Goal: Task Accomplishment & Management: Manage account settings

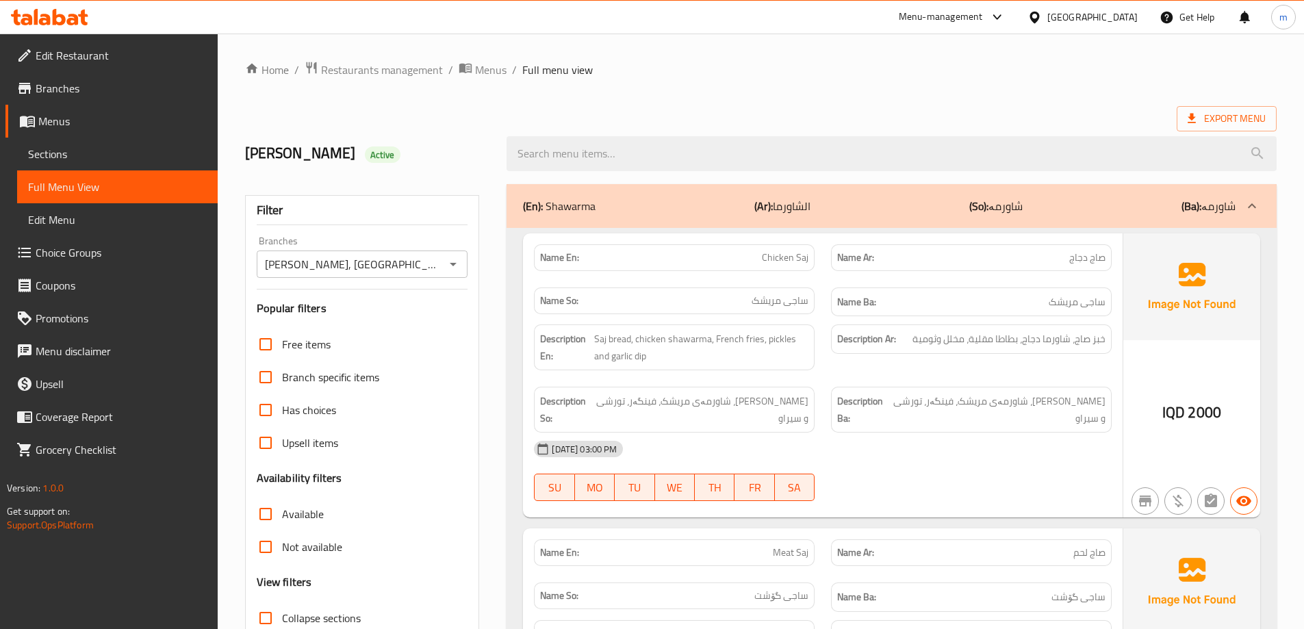
scroll to position [2436, 0]
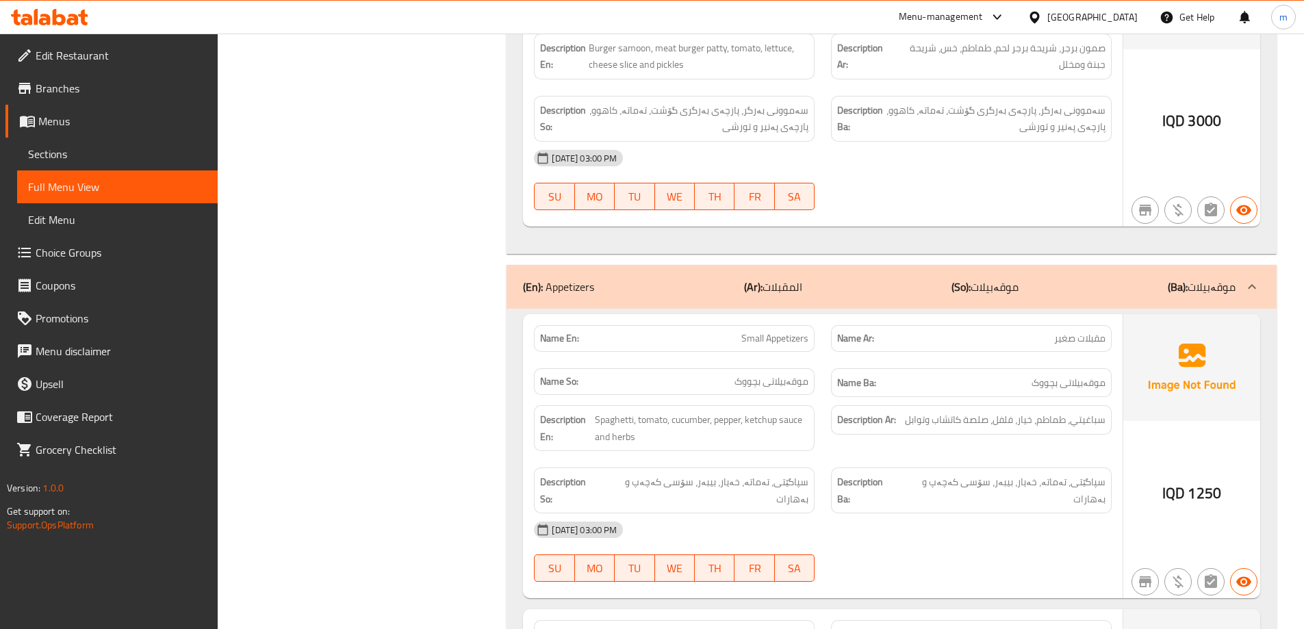
click at [81, 14] on icon at bounding box center [83, 18] width 10 height 16
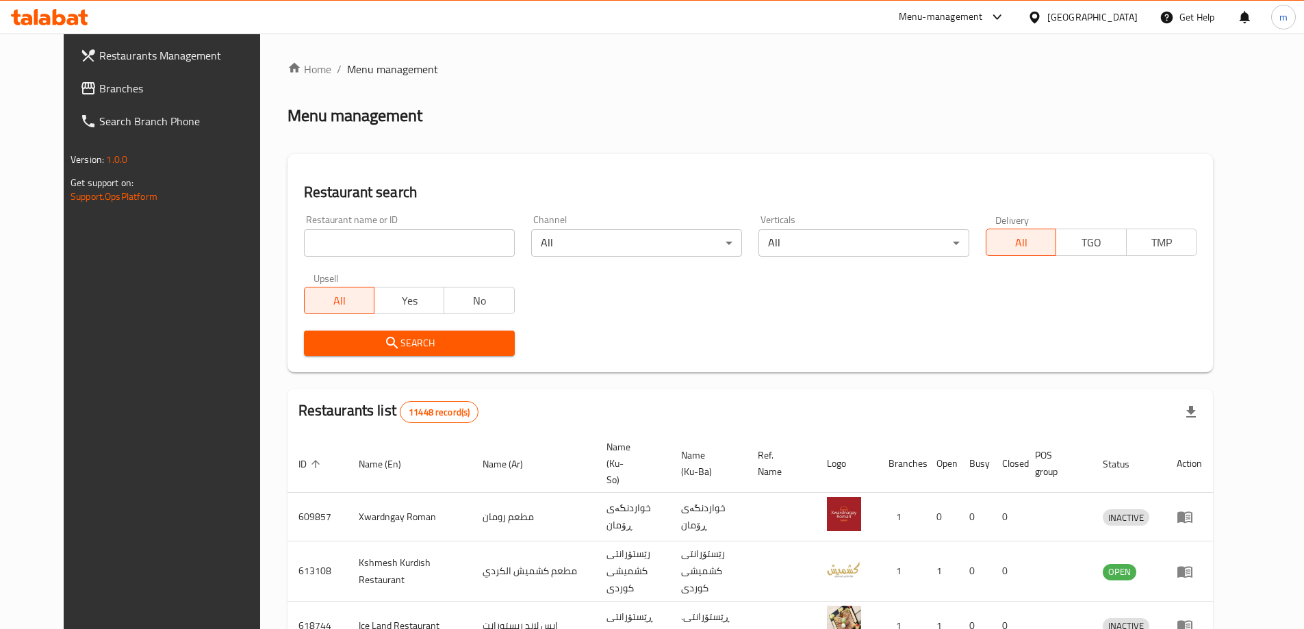
click at [99, 92] on span "Branches" at bounding box center [184, 88] width 171 height 16
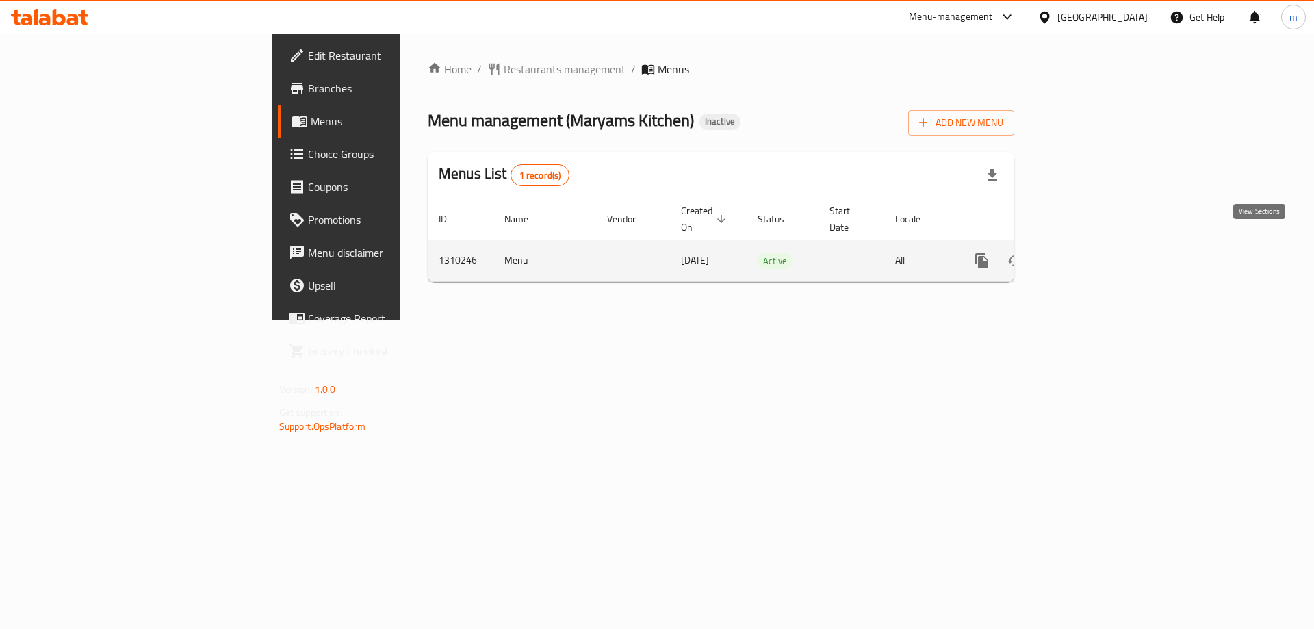
click at [1089, 253] on icon "enhanced table" at bounding box center [1081, 261] width 16 height 16
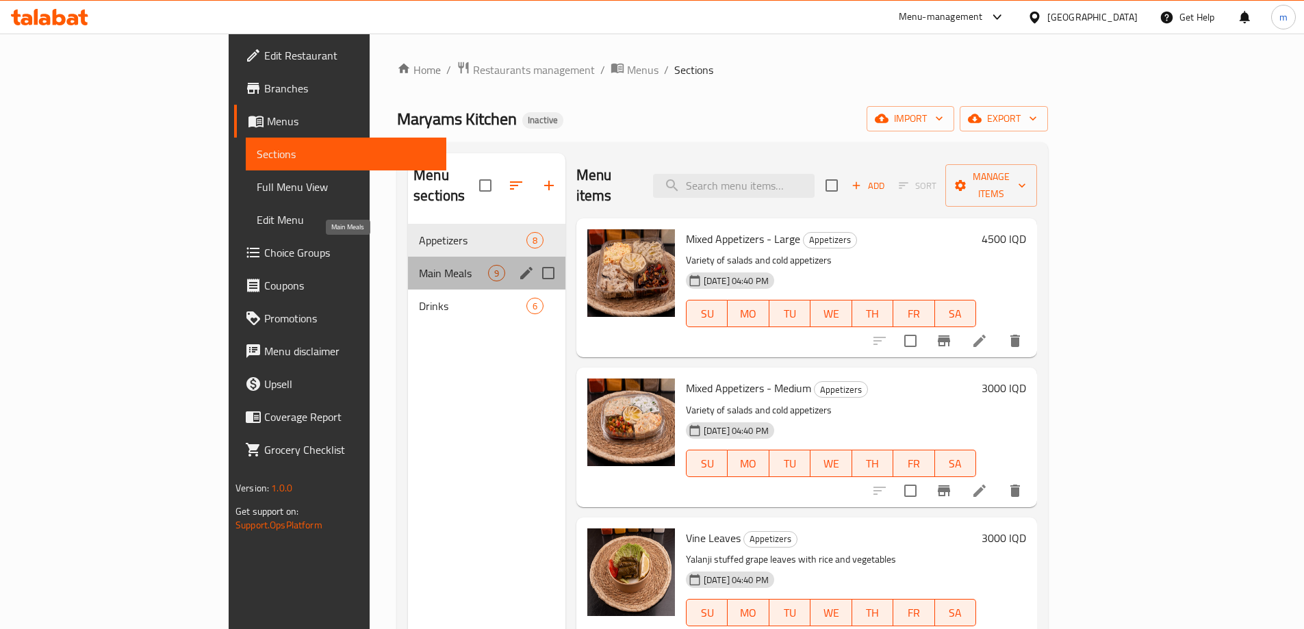
click at [419, 265] on span "Main Meals" at bounding box center [453, 273] width 69 height 16
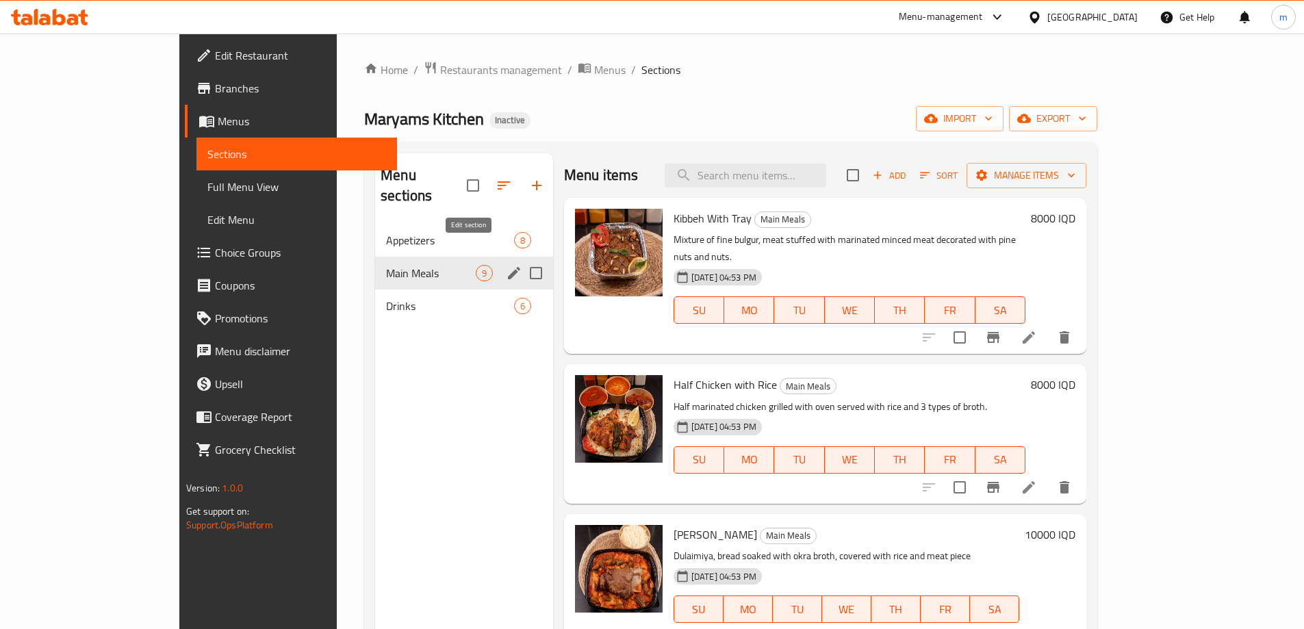
click at [506, 265] on icon "edit" at bounding box center [514, 273] width 16 height 16
click at [386, 265] on span "Main Meals" at bounding box center [431, 273] width 90 height 16
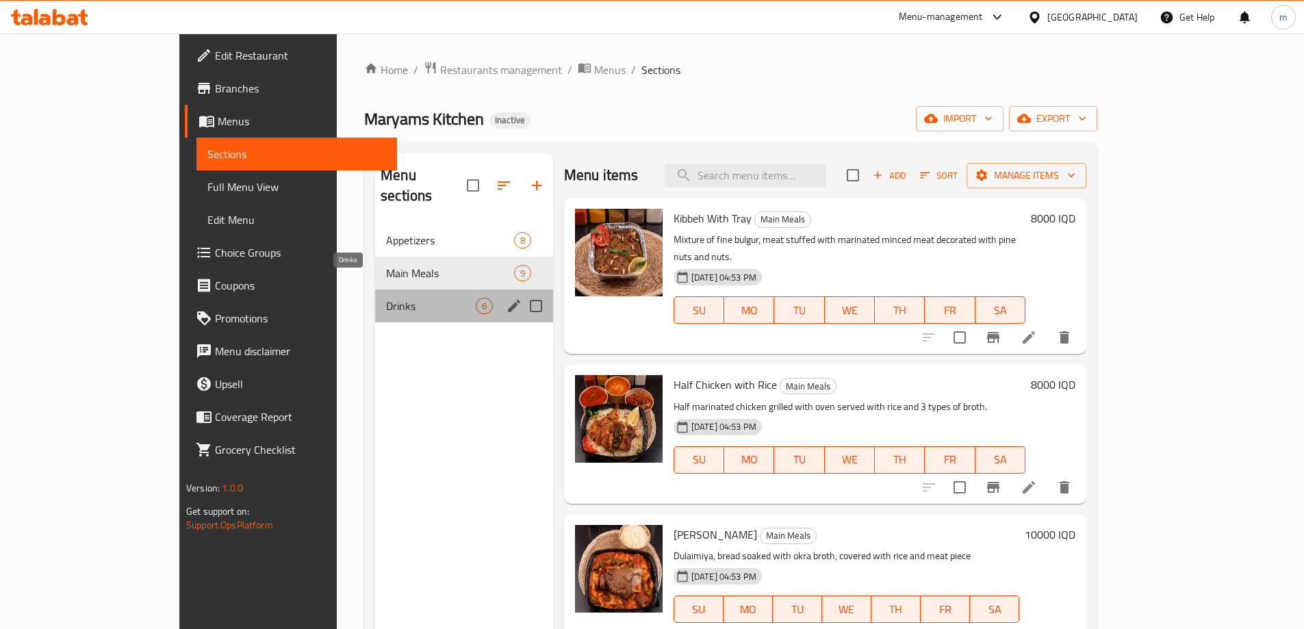
click at [386, 298] on span "Drinks" at bounding box center [431, 306] width 90 height 16
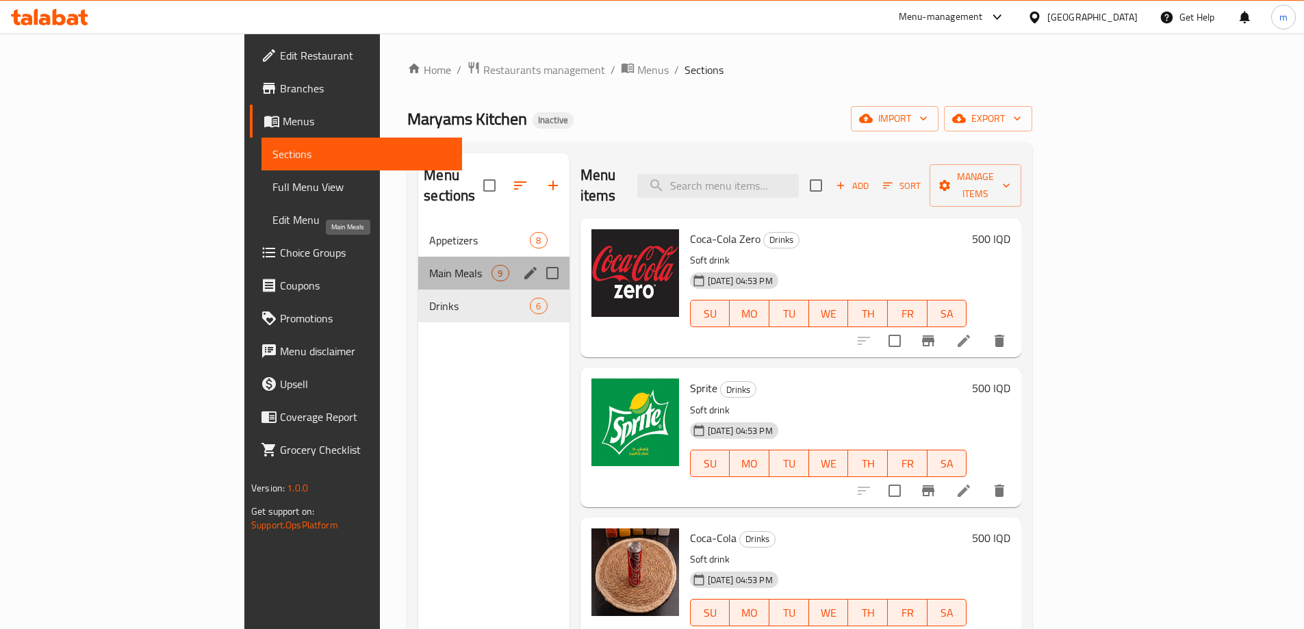
click at [429, 265] on span "Main Meals" at bounding box center [460, 273] width 62 height 16
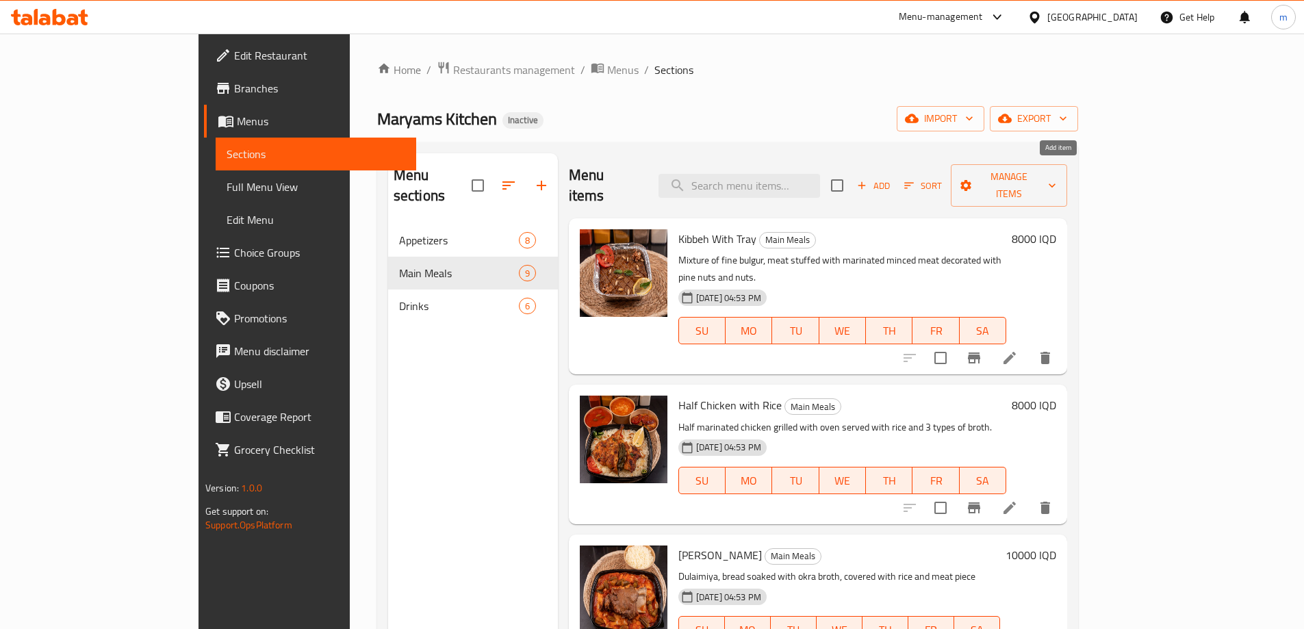
click at [892, 178] on span "Add" at bounding box center [873, 186] width 37 height 16
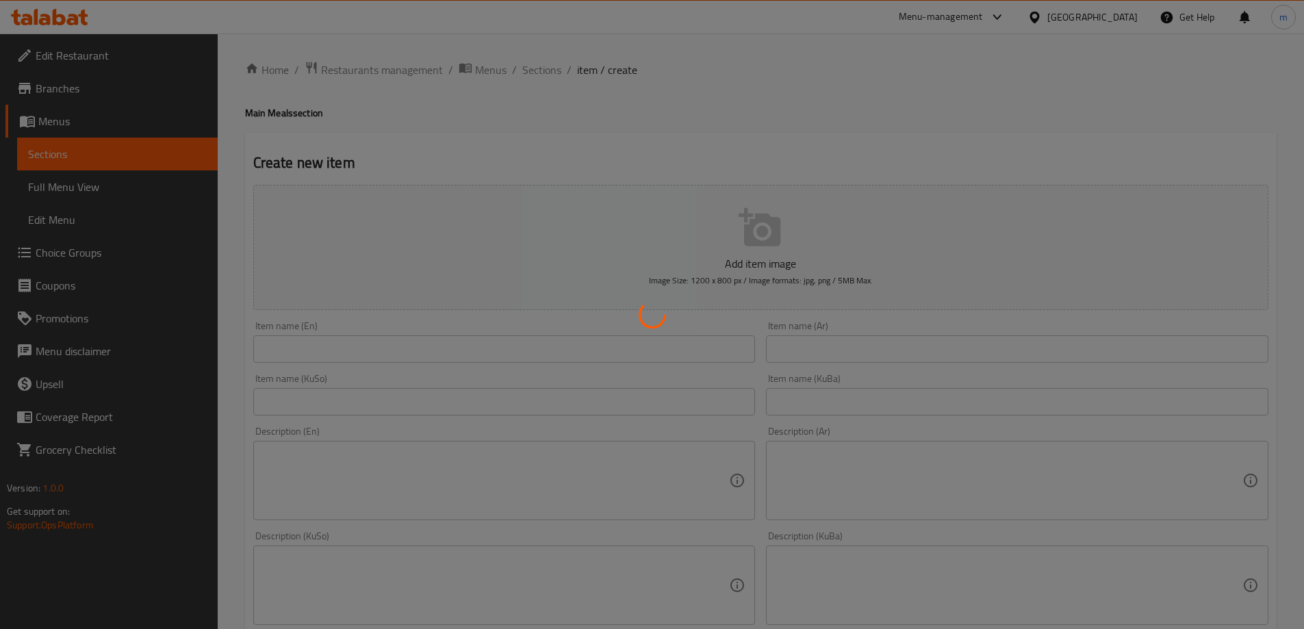
click at [113, 159] on div at bounding box center [652, 314] width 1304 height 629
click at [114, 148] on div at bounding box center [652, 314] width 1304 height 629
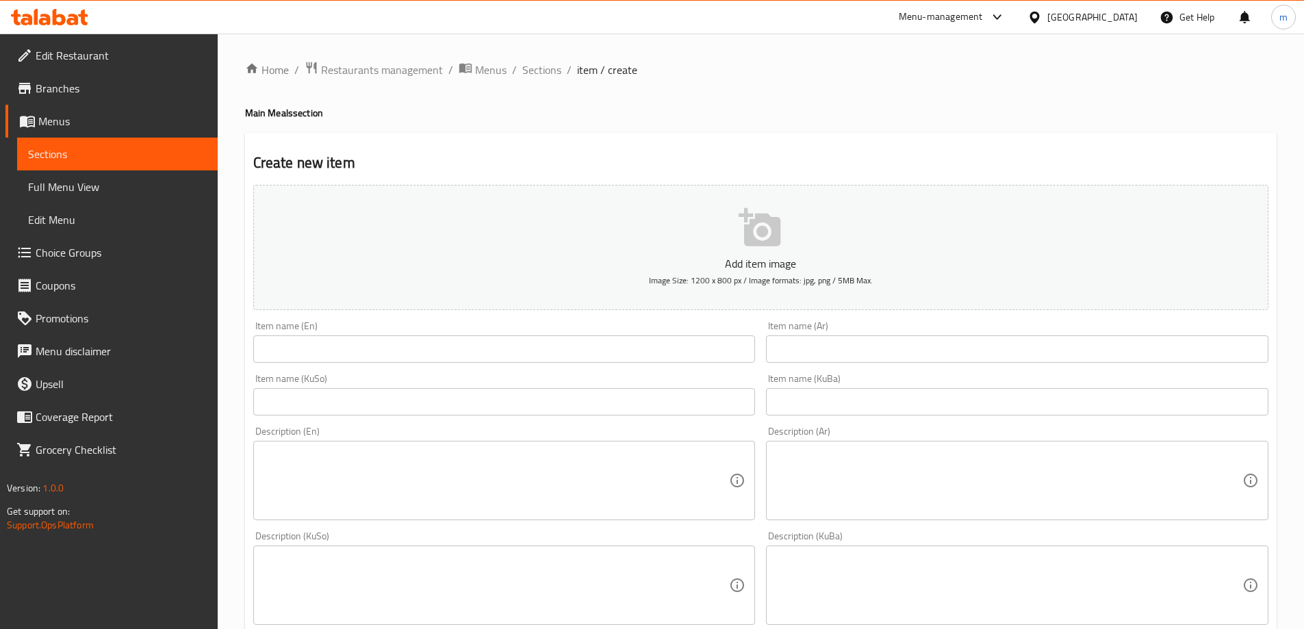
click at [126, 133] on link "Menus" at bounding box center [111, 121] width 212 height 33
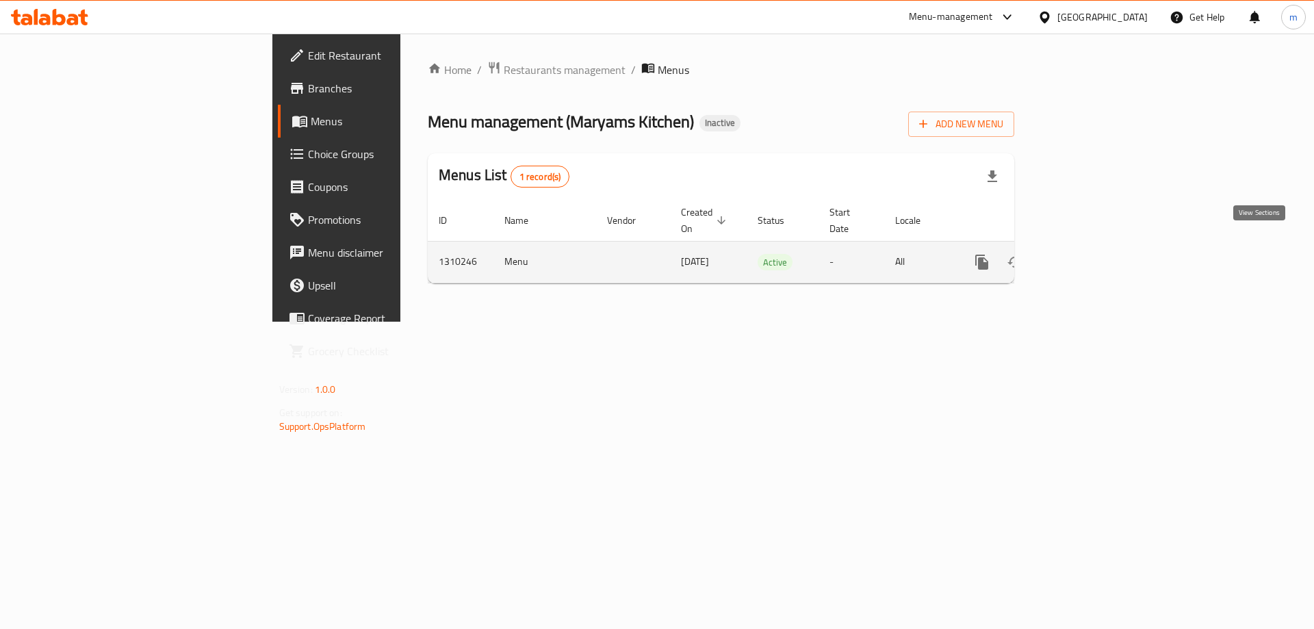
click at [1089, 254] on icon "enhanced table" at bounding box center [1081, 262] width 16 height 16
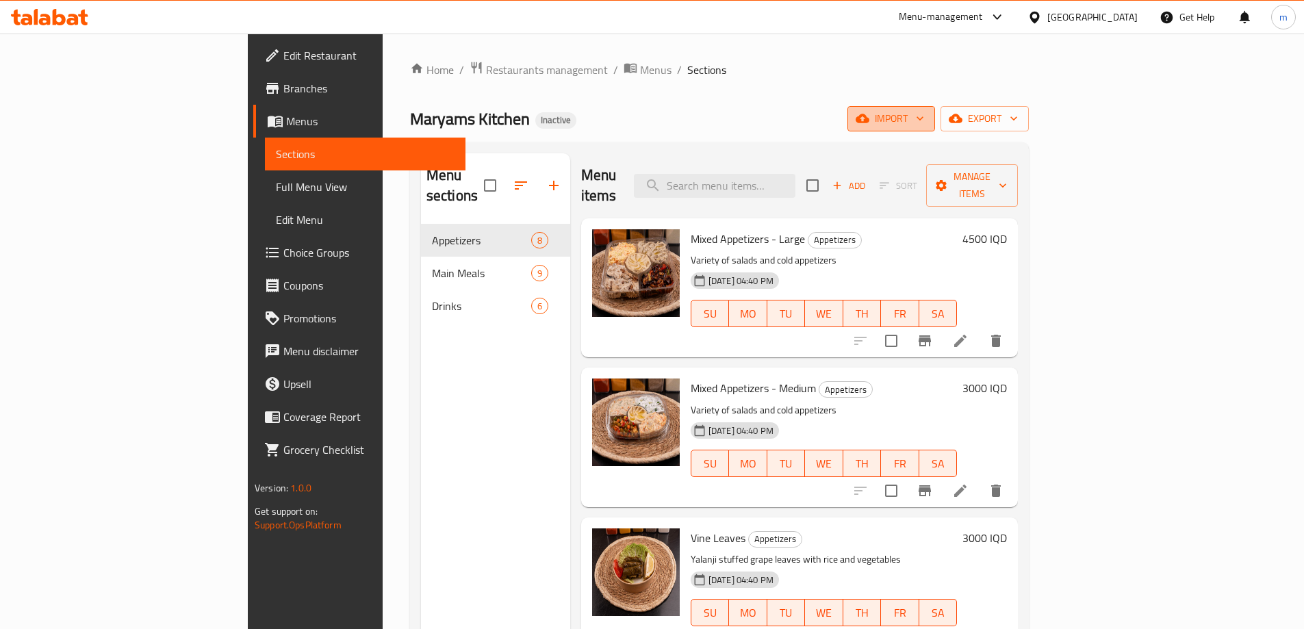
click at [924, 126] on span "import" at bounding box center [891, 118] width 66 height 17
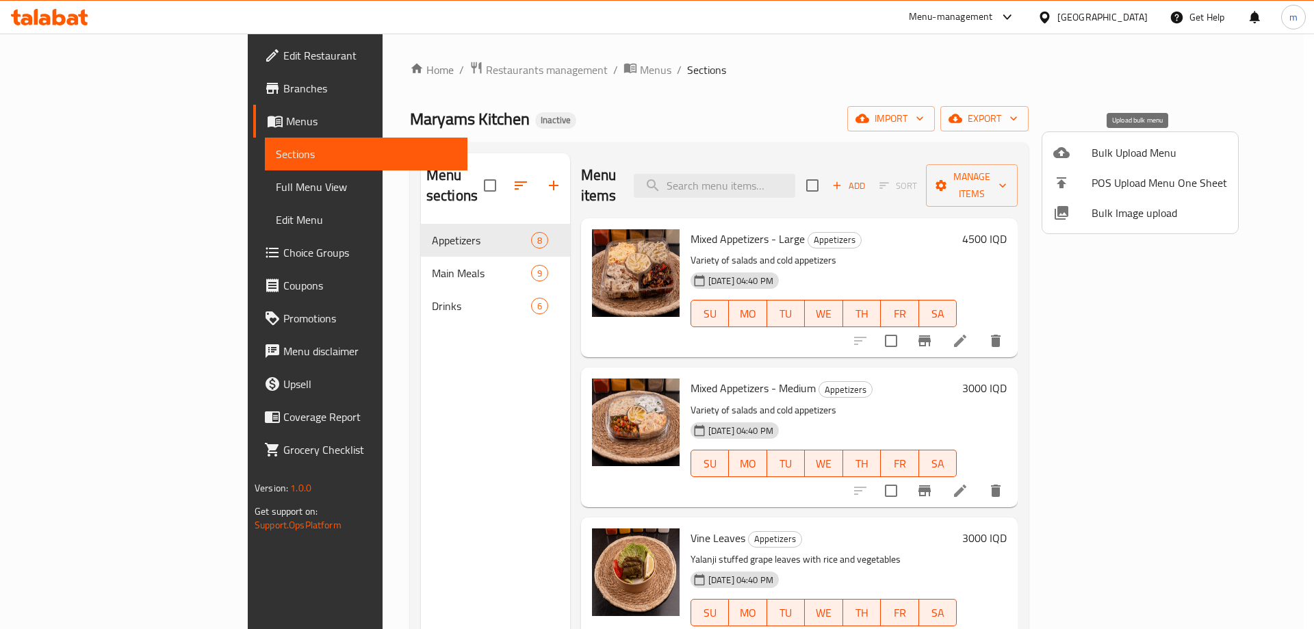
click at [1118, 152] on span "Bulk Upload Menu" at bounding box center [1160, 152] width 136 height 16
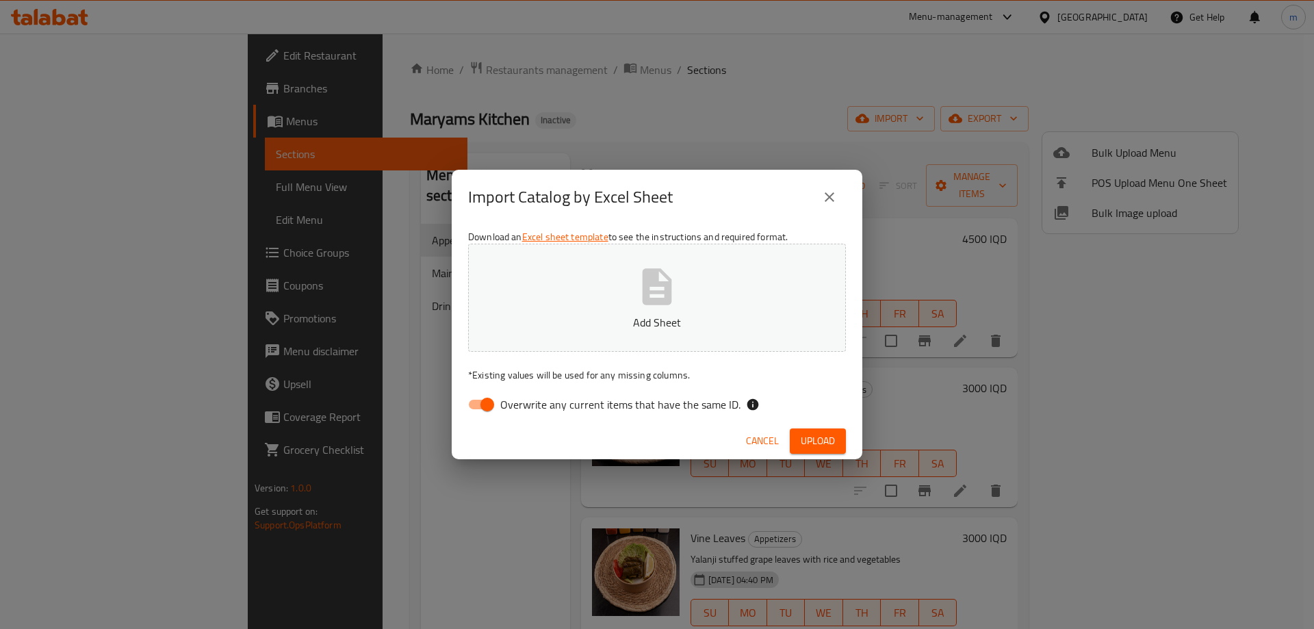
click at [485, 402] on input "Overwrite any current items that have the same ID." at bounding box center [487, 405] width 78 height 26
checkbox input "false"
click at [627, 309] on button "Add Sheet" at bounding box center [657, 298] width 378 height 108
click at [817, 439] on span "Upload" at bounding box center [818, 441] width 34 height 17
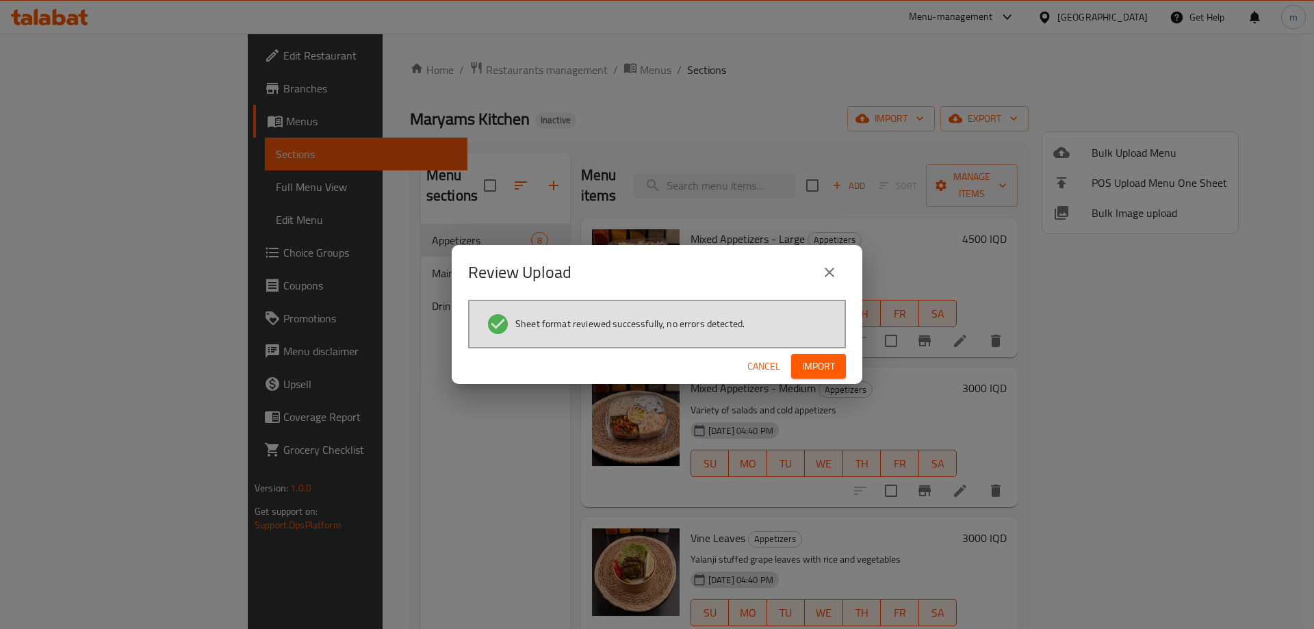
click at [830, 361] on span "Import" at bounding box center [818, 366] width 33 height 17
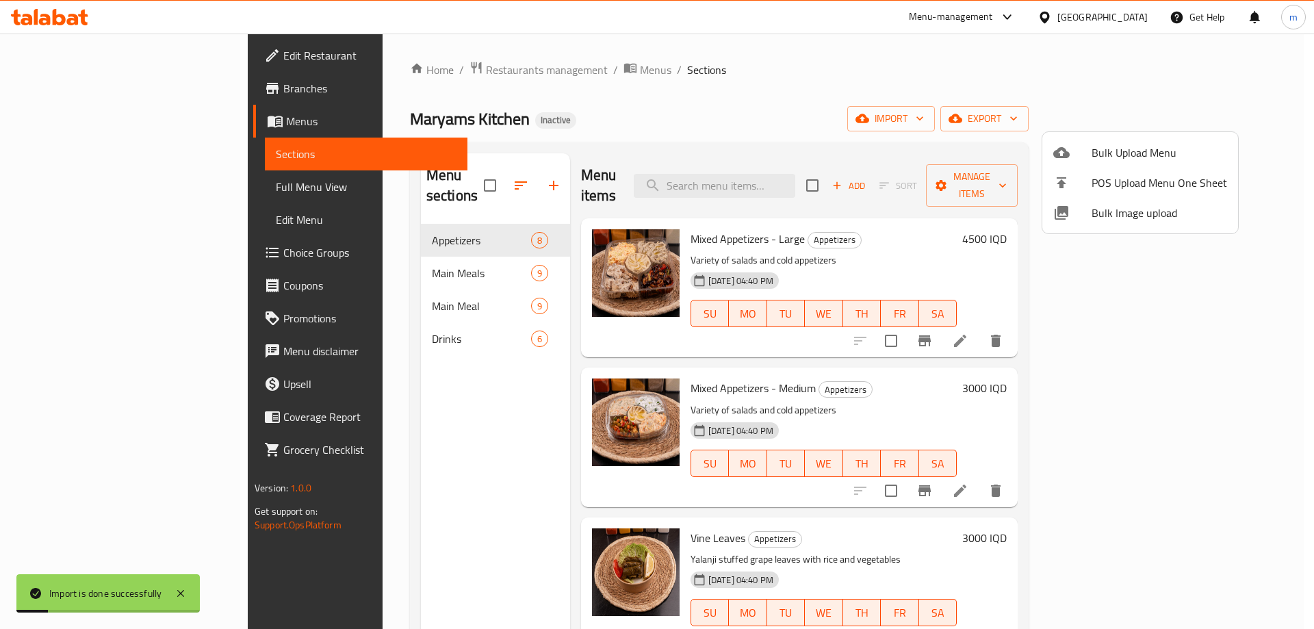
click at [361, 343] on div at bounding box center [657, 314] width 1314 height 629
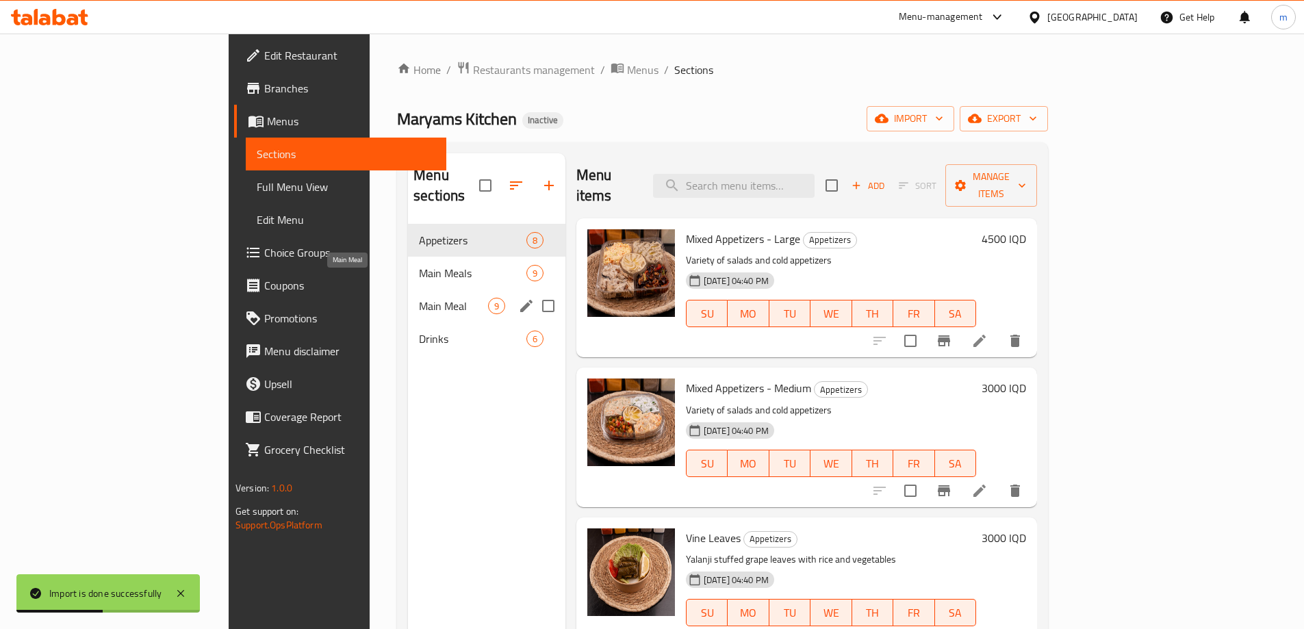
click at [419, 298] on span "Main Meal" at bounding box center [453, 306] width 69 height 16
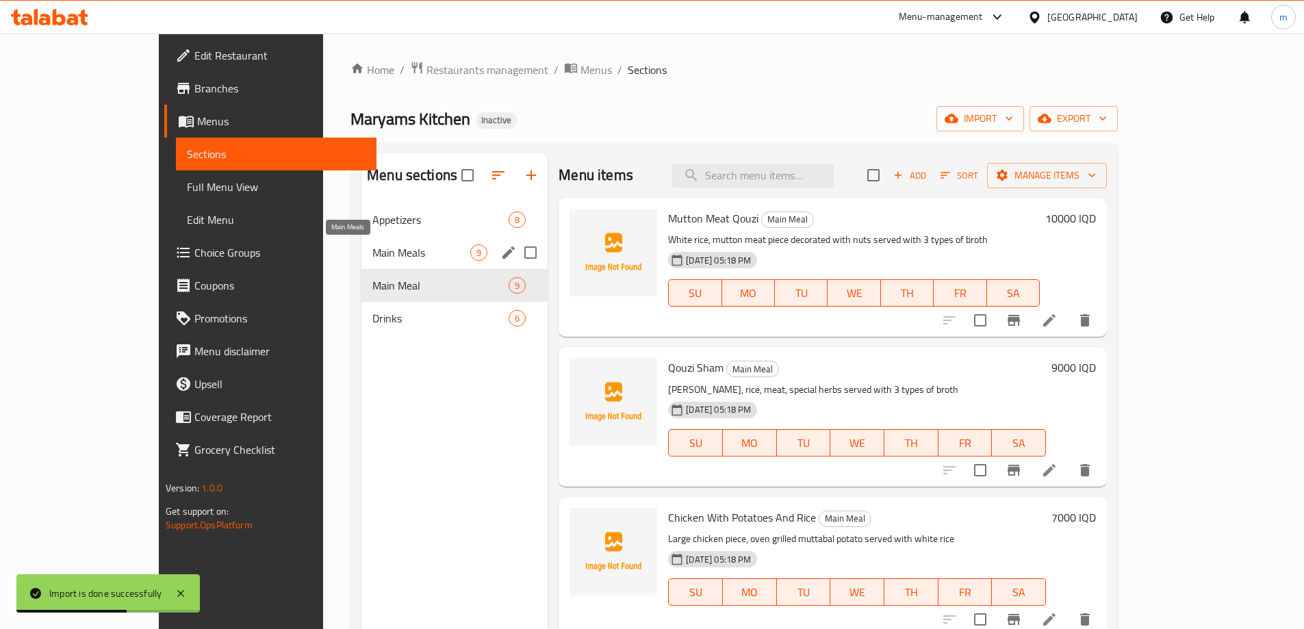
click at [372, 258] on span "Main Meals" at bounding box center [421, 252] width 98 height 16
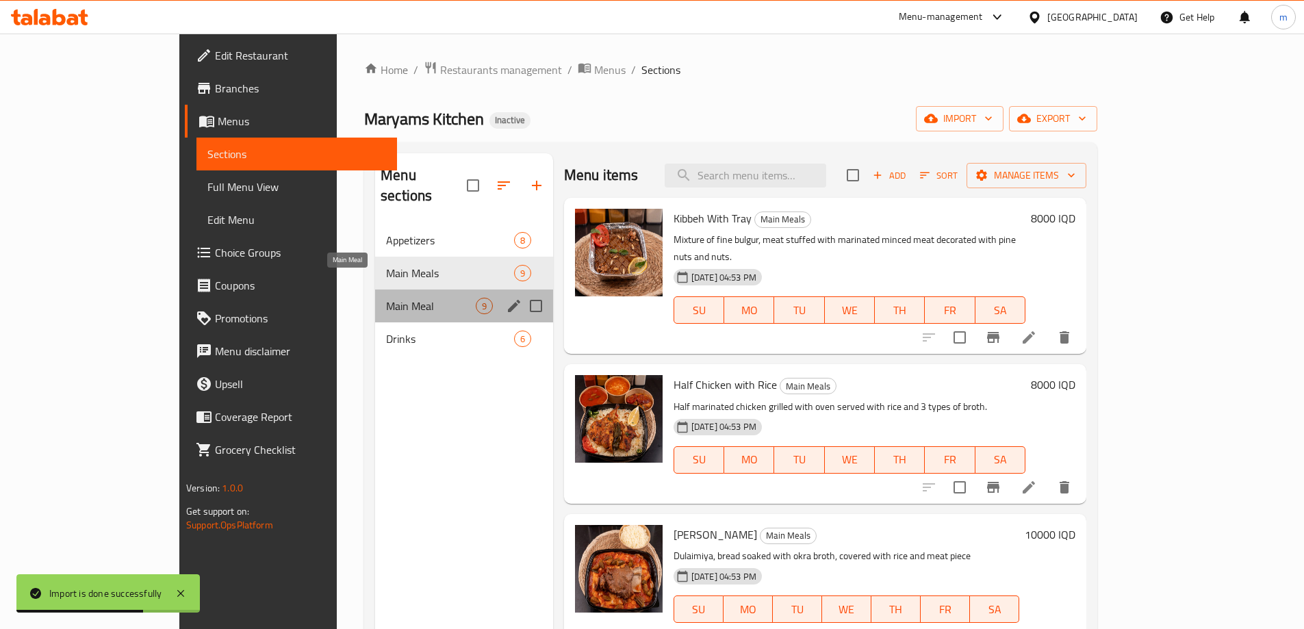
click at [386, 298] on span "Main Meal" at bounding box center [431, 306] width 90 height 16
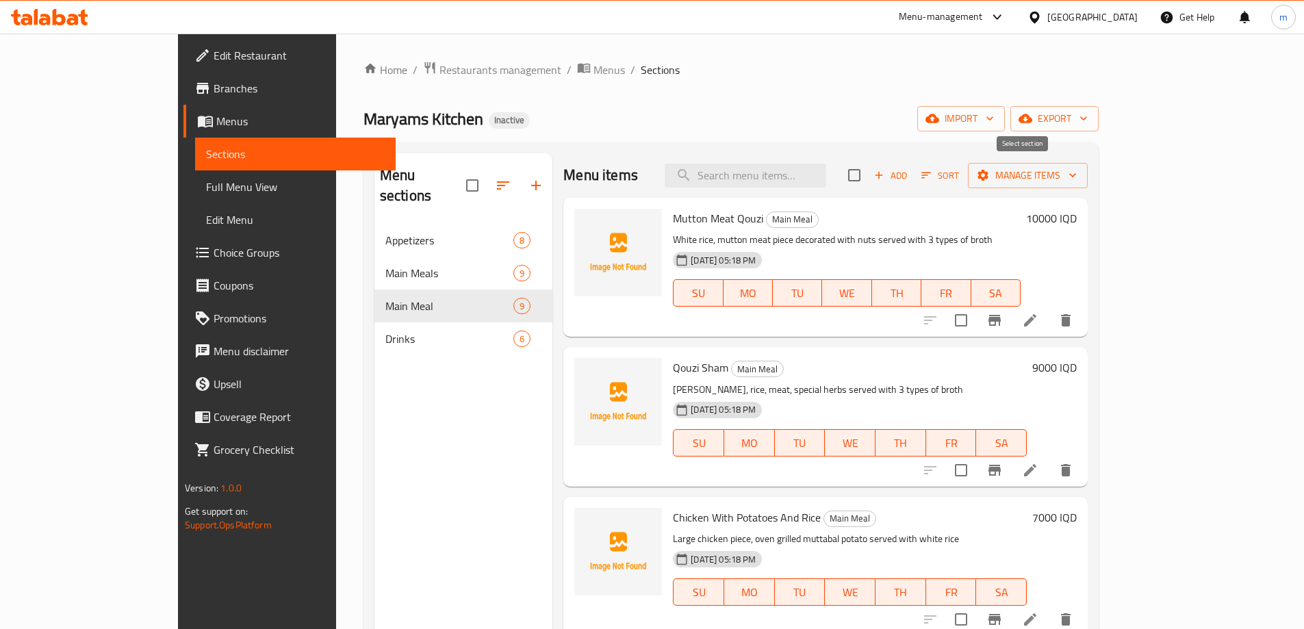
click at [869, 176] on input "checkbox" at bounding box center [854, 175] width 29 height 29
checkbox input "true"
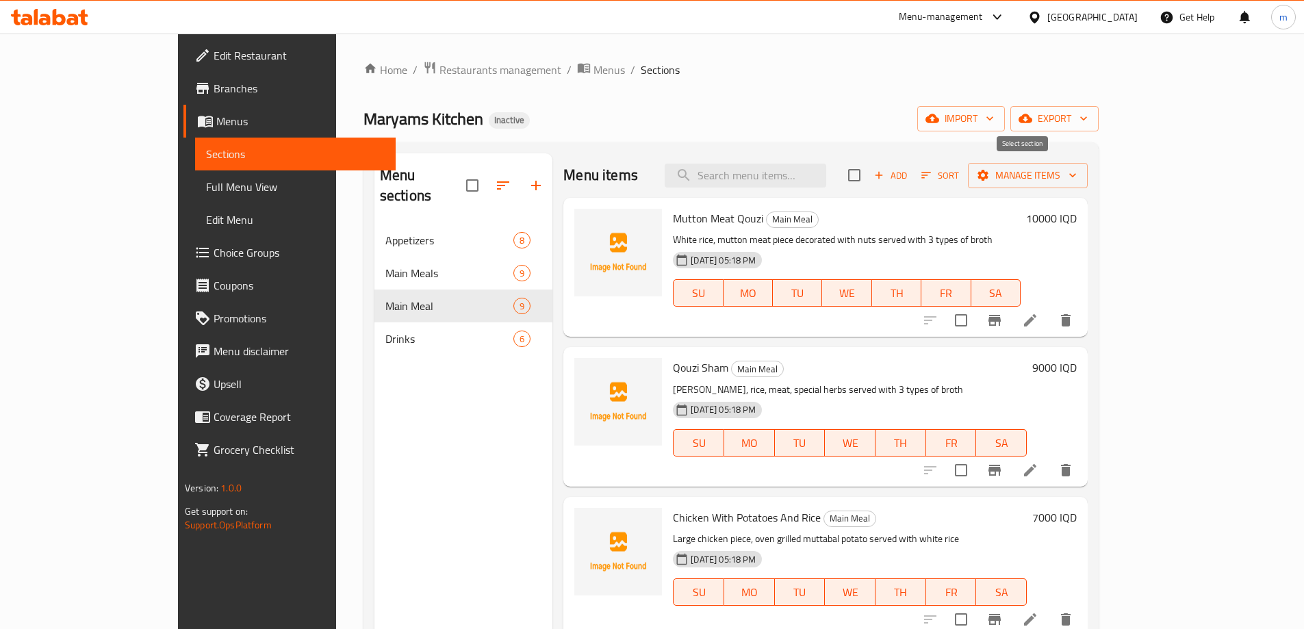
checkbox input "true"
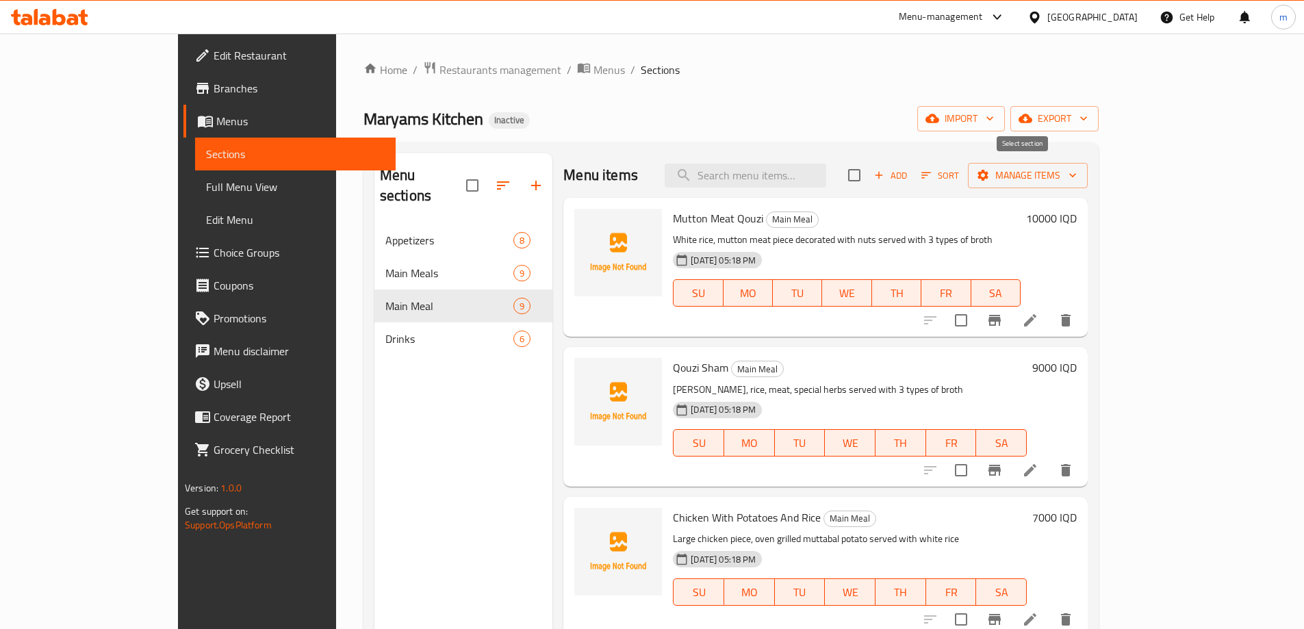
checkbox input "true"
click at [1079, 178] on icon "button" at bounding box center [1073, 175] width 14 height 14
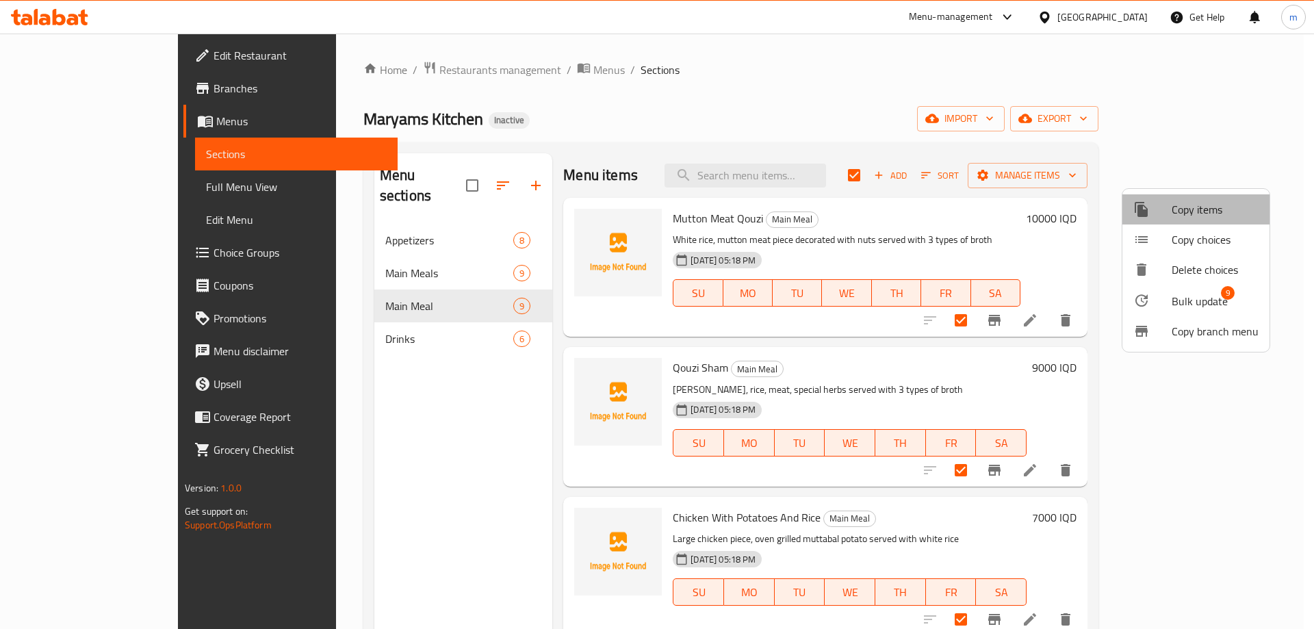
click at [1207, 206] on span "Copy items" at bounding box center [1215, 209] width 87 height 16
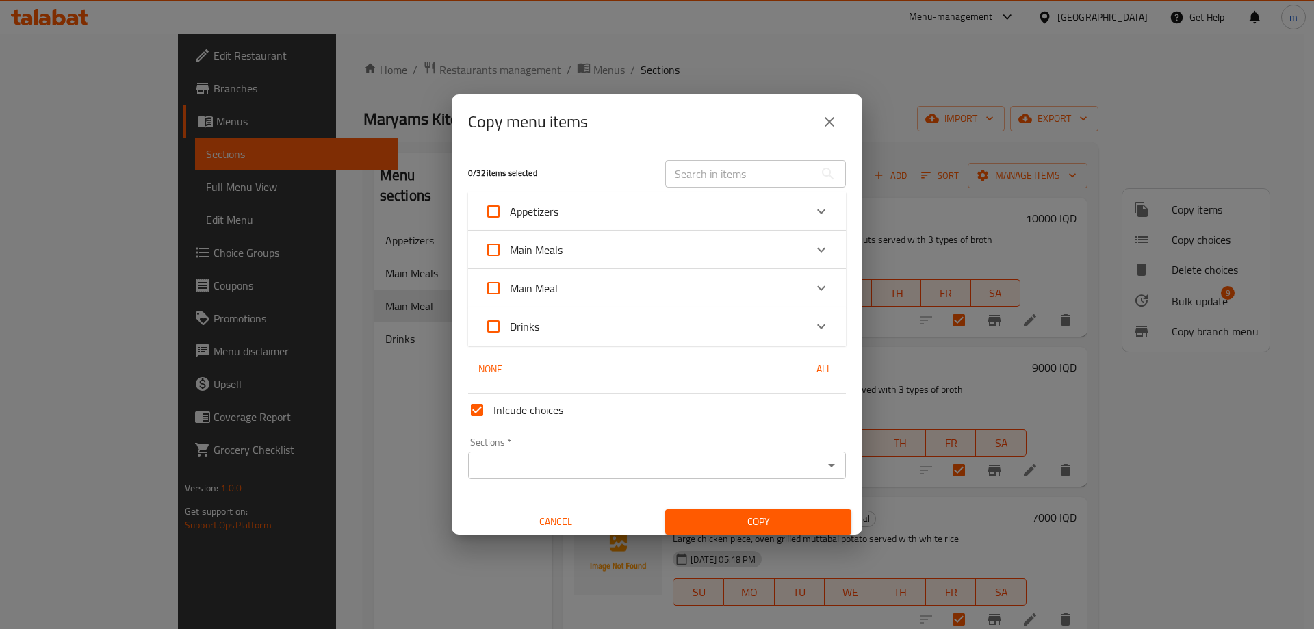
click at [795, 177] on input "text" at bounding box center [739, 173] width 149 height 27
click at [943, 219] on div "Copy menu items 0 / 32 items selected ​ Appetizers Mixed Appetizers - Large 450…" at bounding box center [657, 314] width 1314 height 629
click at [702, 175] on input "text" at bounding box center [739, 173] width 149 height 27
click at [824, 124] on icon "close" at bounding box center [829, 122] width 16 height 16
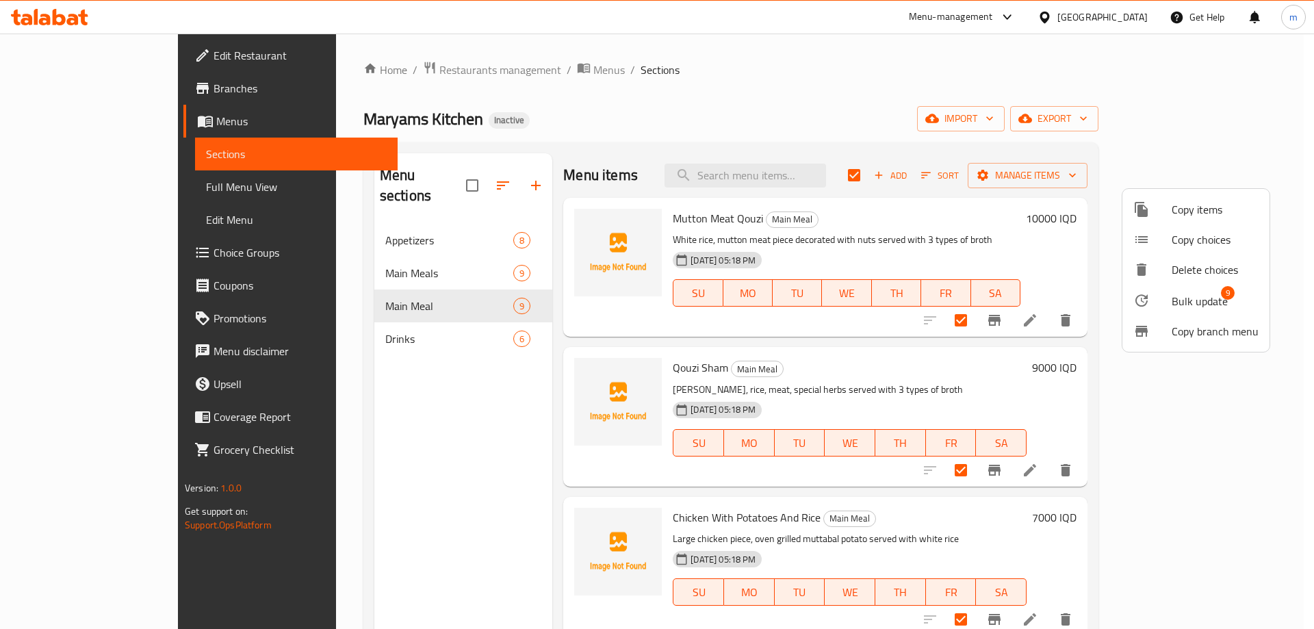
click at [656, 215] on div at bounding box center [657, 314] width 1314 height 629
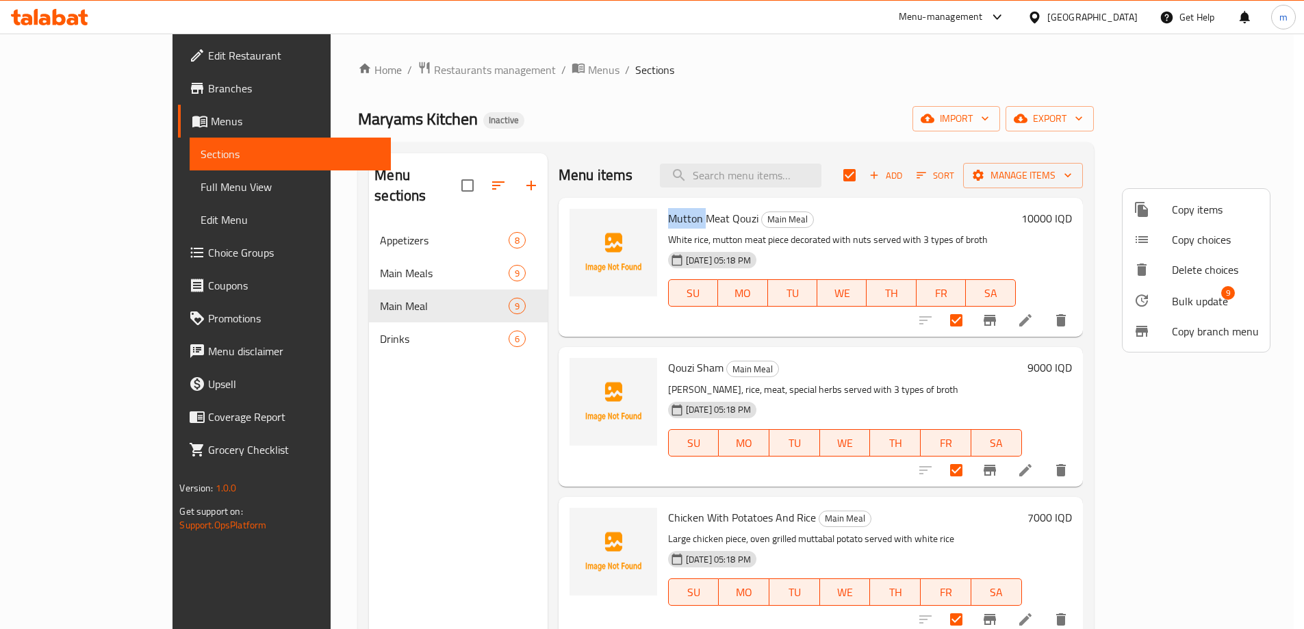
click at [668, 215] on span "Mutton Meat Qouzi" at bounding box center [713, 218] width 90 height 21
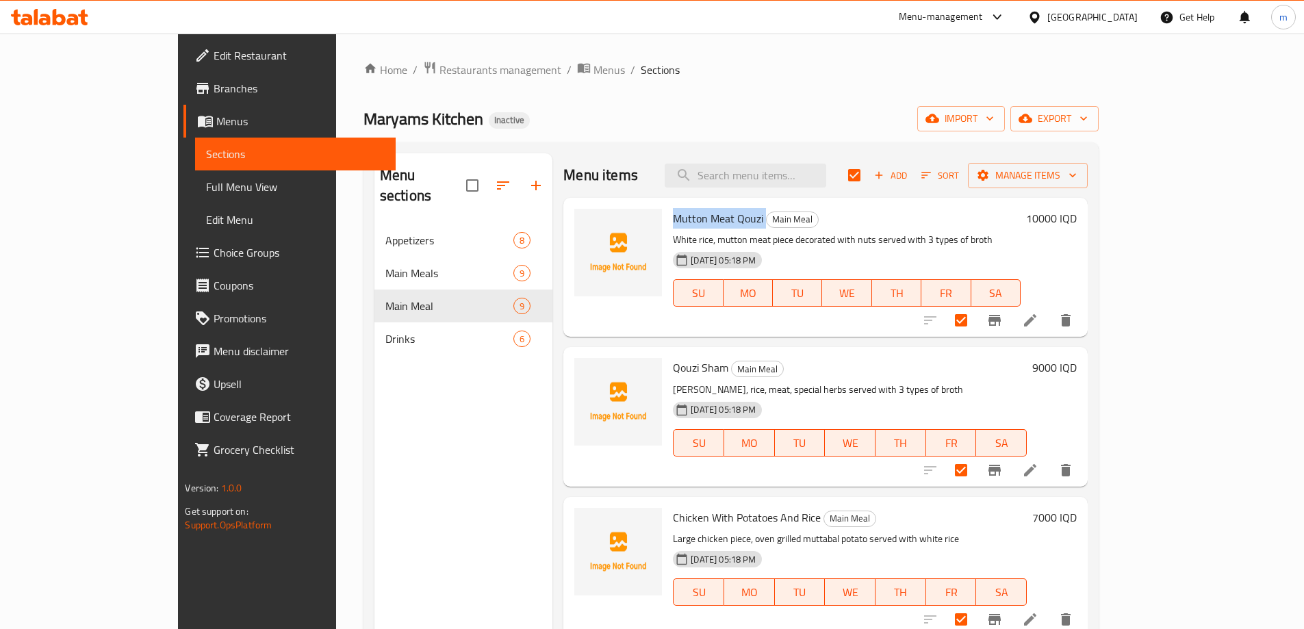
click at [673, 215] on span "Mutton Meat Qouzi" at bounding box center [718, 218] width 90 height 21
copy h6 "Mutton Meat Qouzi"
click at [673, 367] on span "Qouzi Sham" at bounding box center [700, 367] width 55 height 21
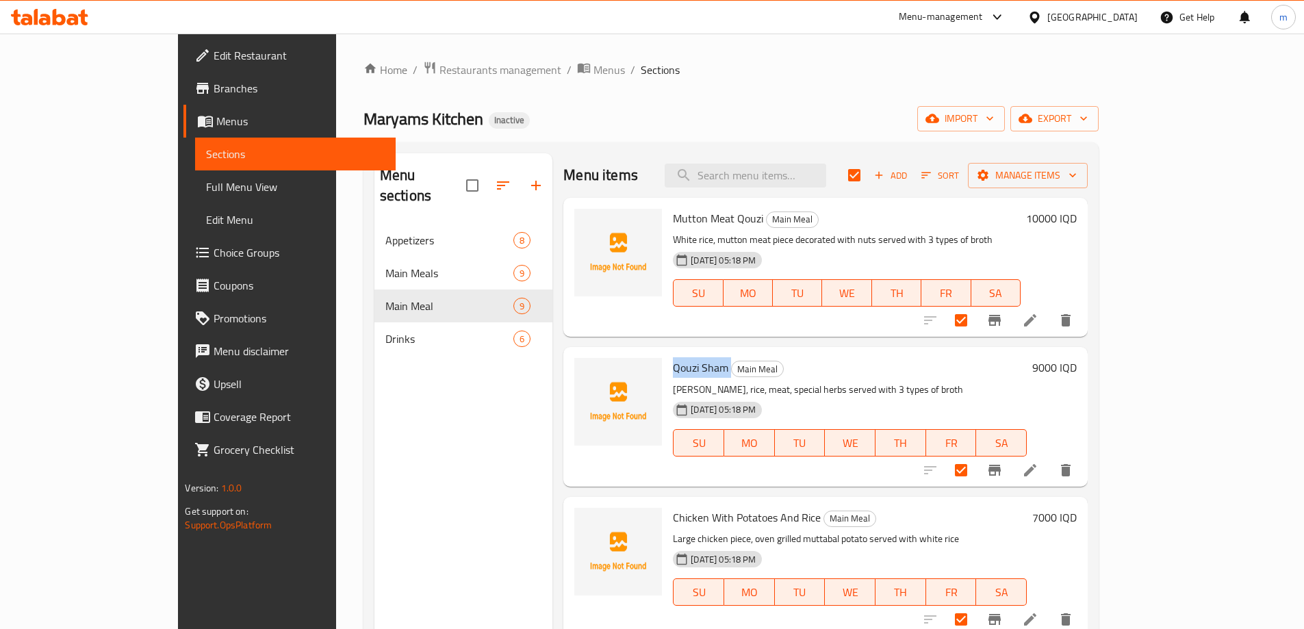
copy h6 "Qouzi Sham"
click at [677, 522] on span "Chicken With Potatoes And Rice" at bounding box center [747, 517] width 148 height 21
click at [676, 522] on span "Chicken With Potatoes And Rice" at bounding box center [747, 517] width 148 height 21
click at [677, 522] on span "Chicken With Potatoes And Rice" at bounding box center [747, 517] width 148 height 21
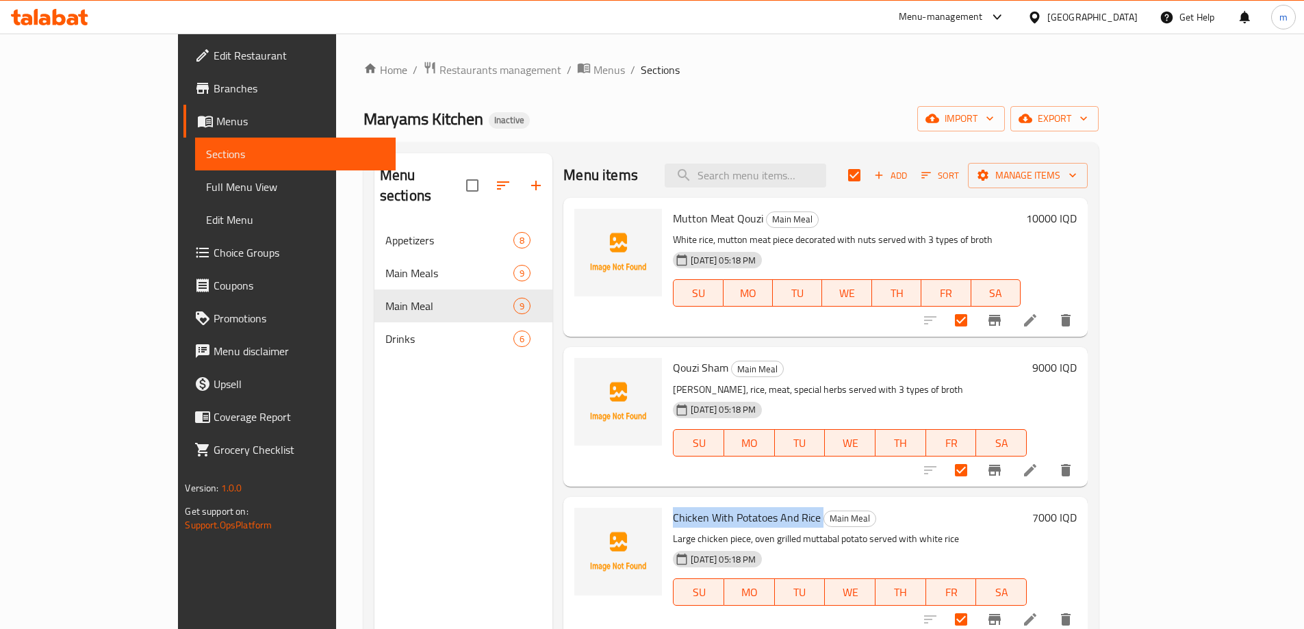
copy h6 "Chicken With Potatoes And Rice"
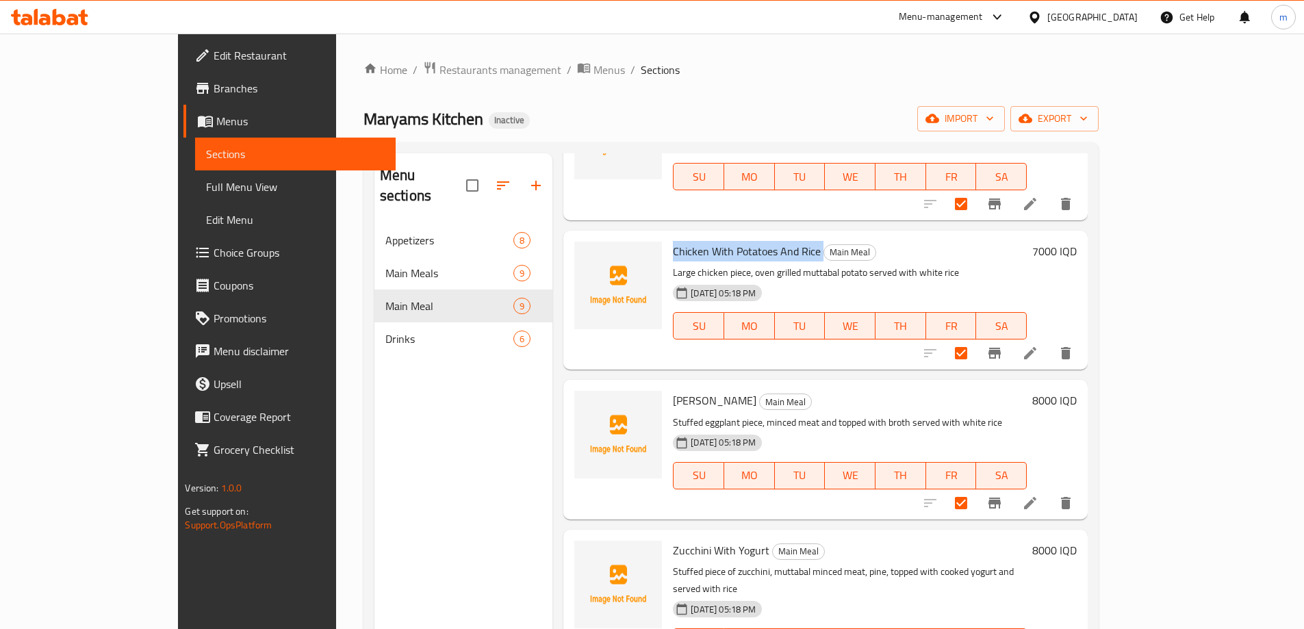
scroll to position [274, 0]
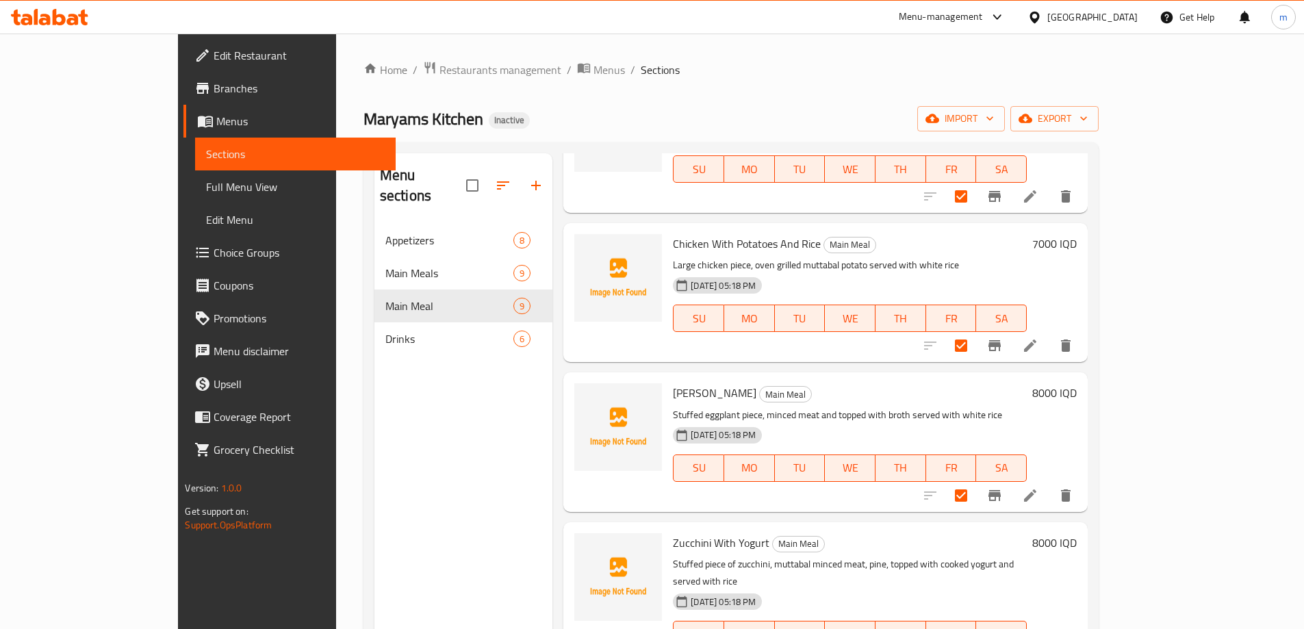
click at [681, 394] on span "Shekh Mahshi" at bounding box center [715, 393] width 84 height 21
copy h6 "Shekh Mahshi"
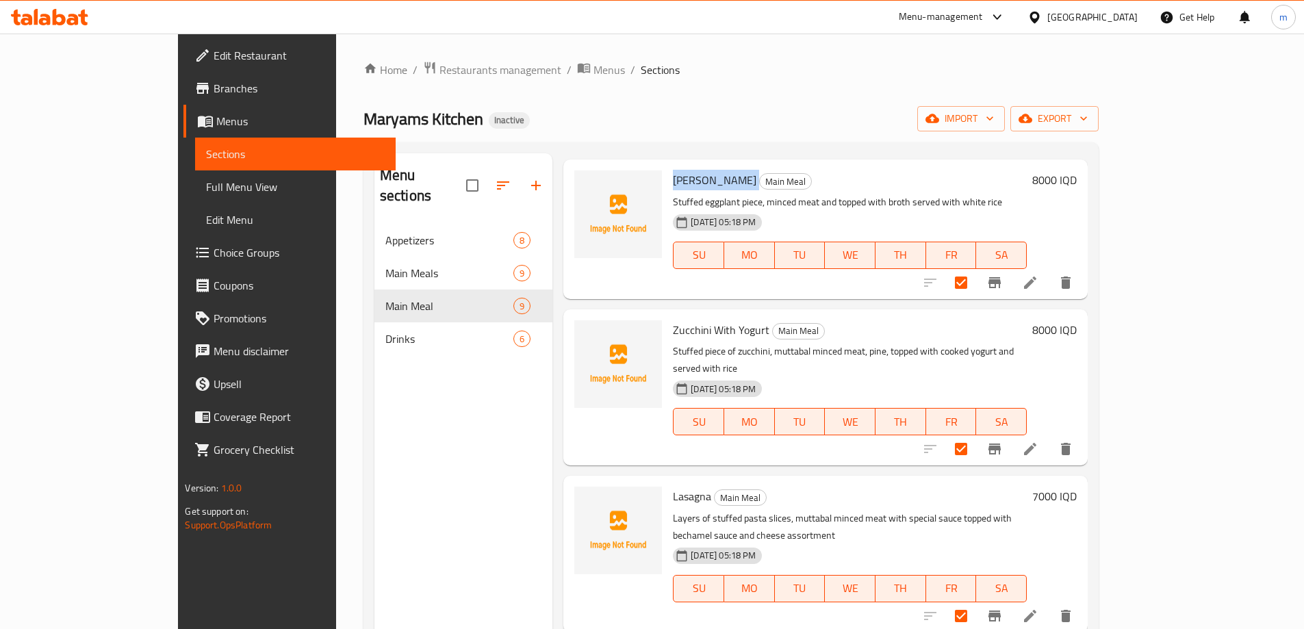
scroll to position [502, 0]
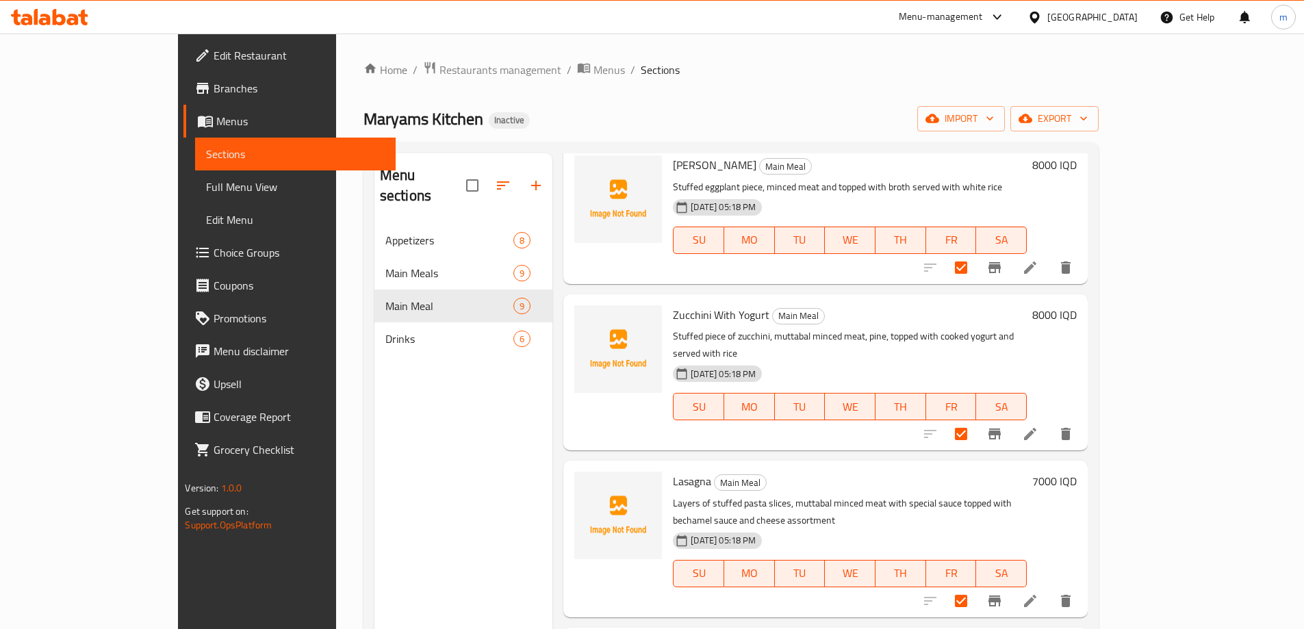
click at [673, 295] on div "Zucchini With Yogurt Main Meal Stuffed piece of zucchini, muttabal minced meat,…" at bounding box center [825, 372] width 524 height 156
click at [674, 314] on span "Zucchini With Yogurt" at bounding box center [721, 315] width 97 height 21
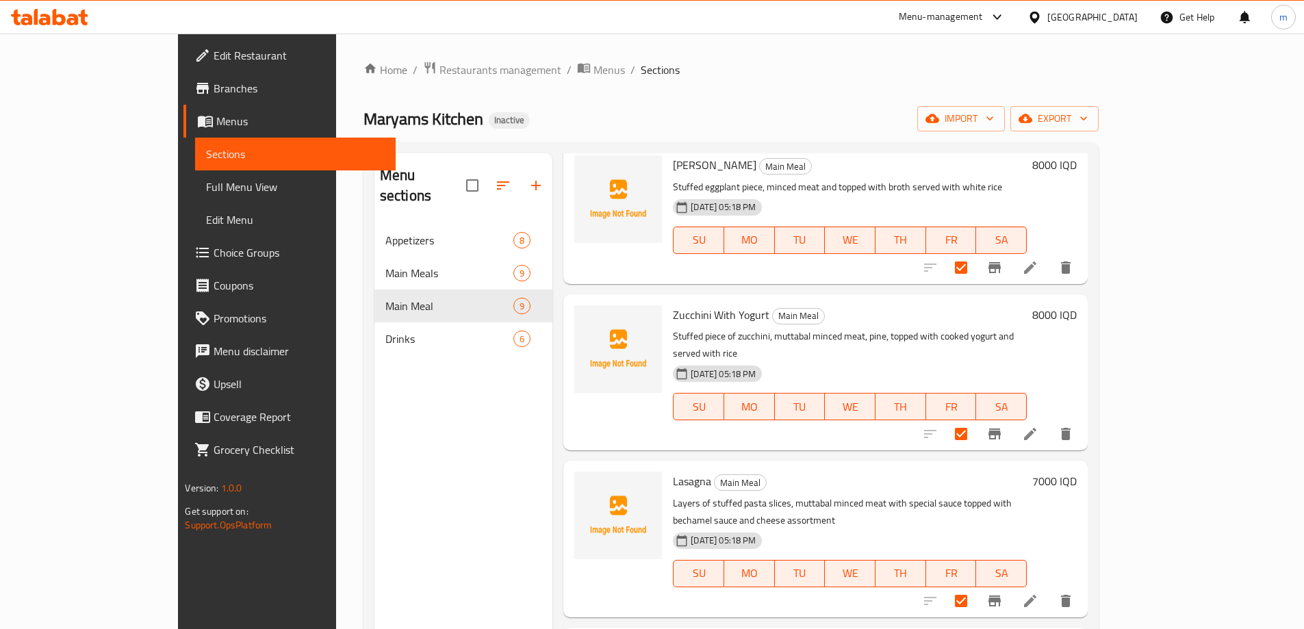
click at [673, 471] on span "Lasagna" at bounding box center [692, 481] width 38 height 21
copy h6 "Lasagna"
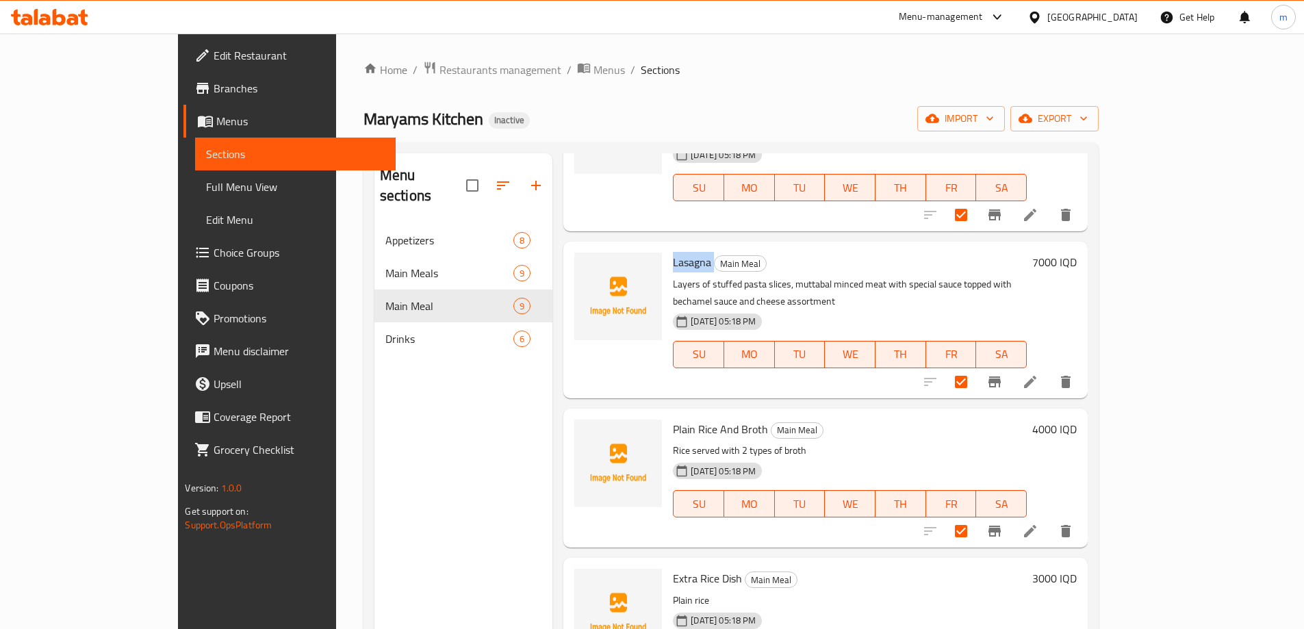
scroll to position [730, 0]
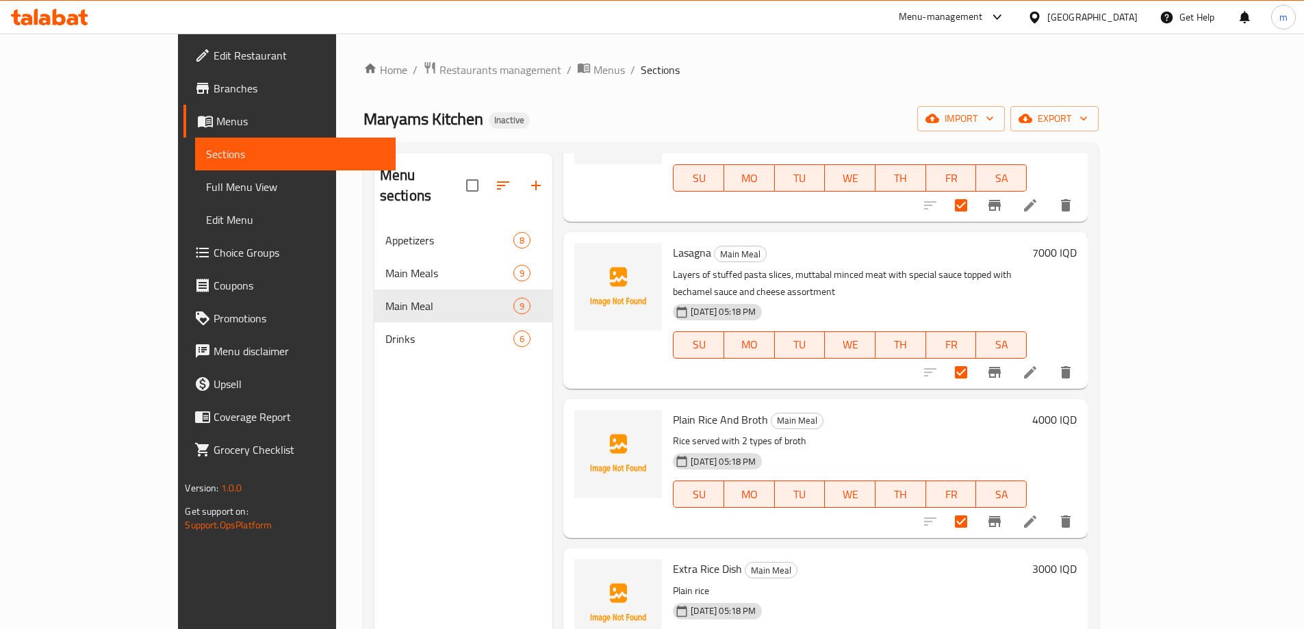
click at [673, 409] on span "Plain Rice And Broth" at bounding box center [720, 419] width 95 height 21
copy h6 "Plain Rice And Broth"
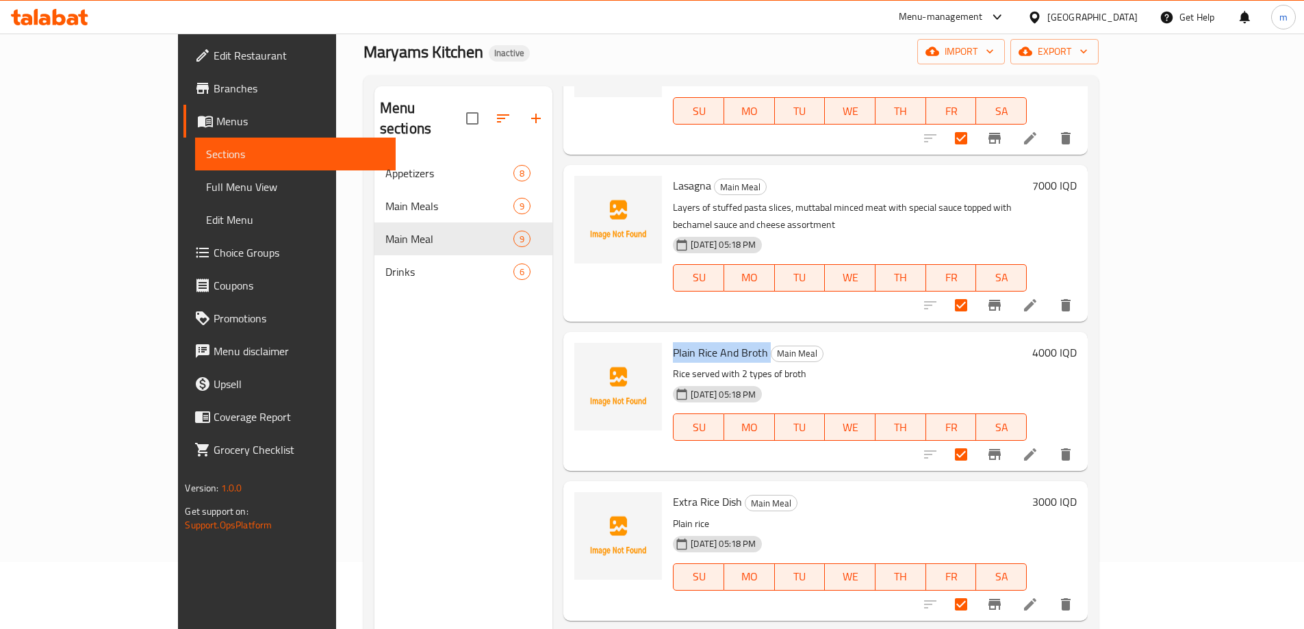
scroll to position [192, 0]
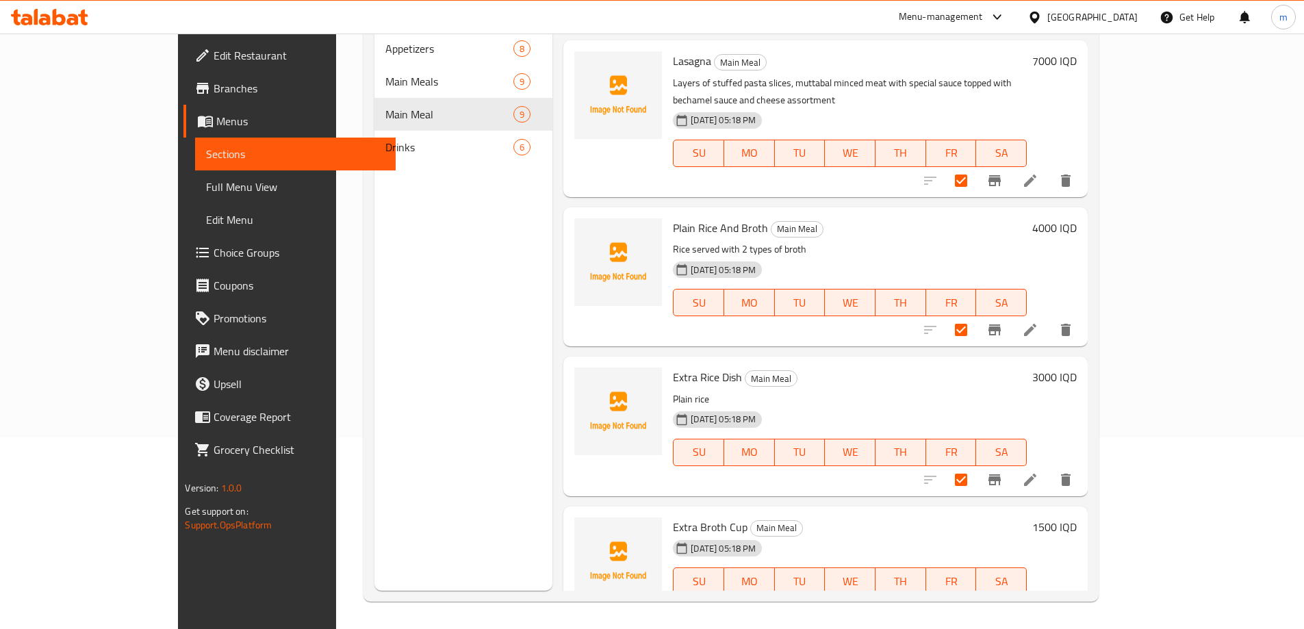
click at [673, 367] on span "Extra Rice Dish" at bounding box center [707, 377] width 69 height 21
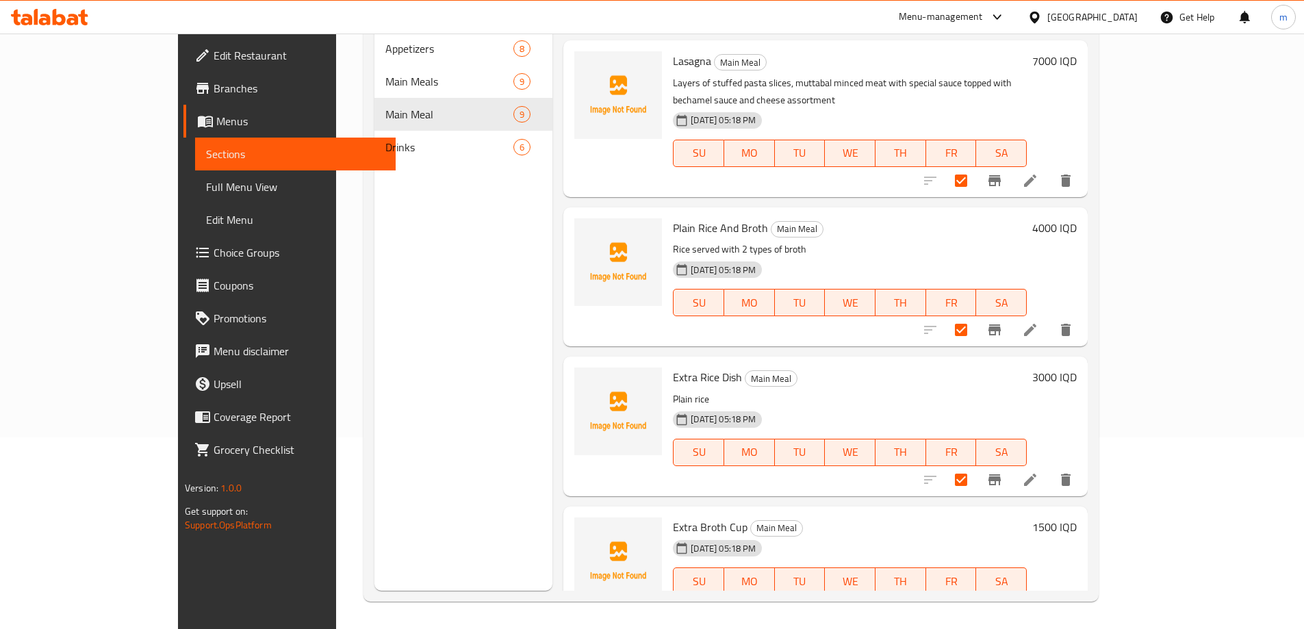
click at [673, 517] on span "Extra Broth Cup" at bounding box center [710, 527] width 75 height 21
copy h6 "Extra Broth Cup"
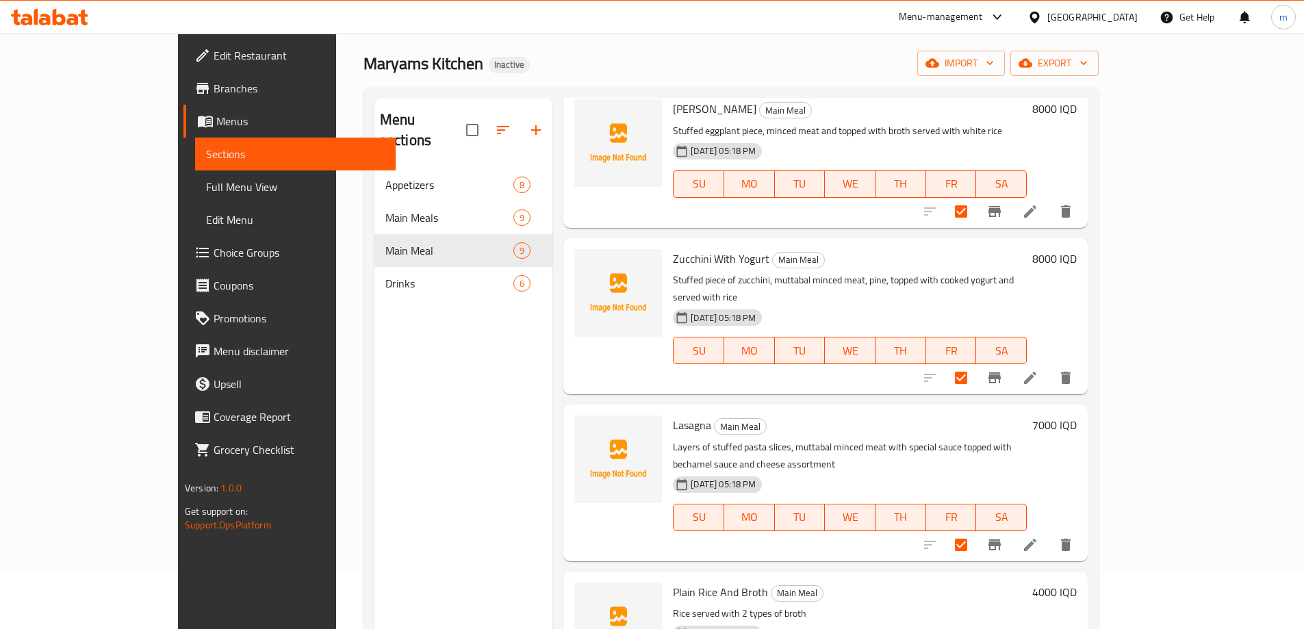
scroll to position [55, 0]
click at [997, 71] on icon "button" at bounding box center [990, 64] width 14 height 14
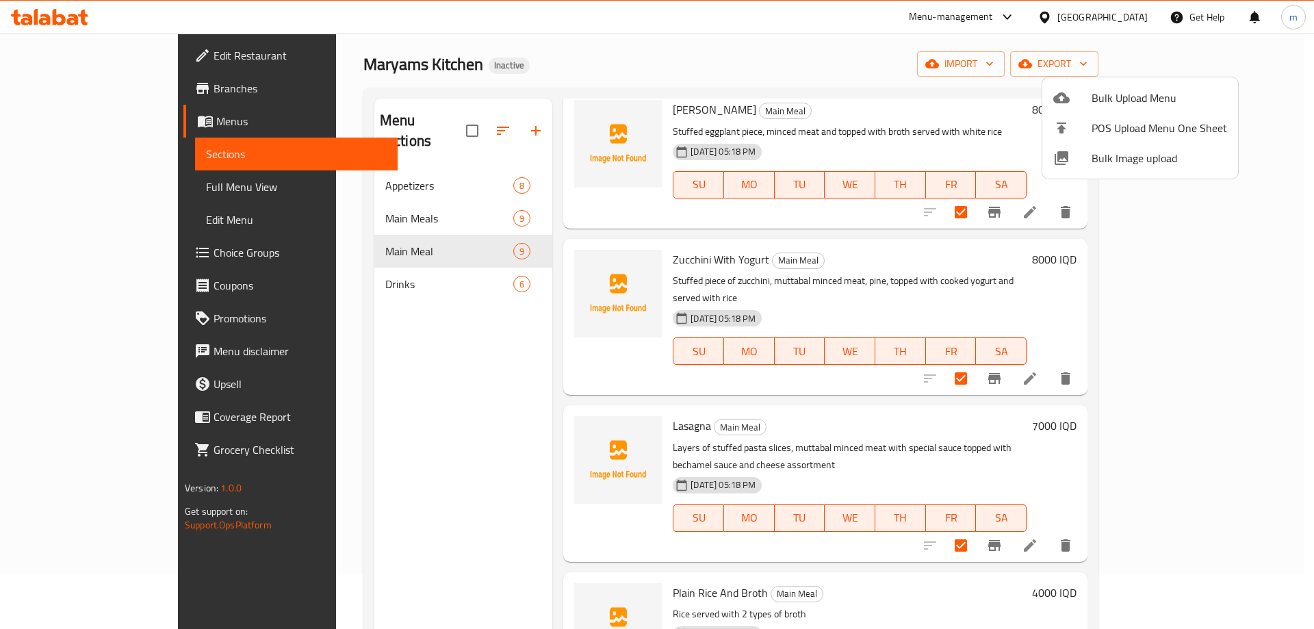
click at [997, 75] on div at bounding box center [657, 314] width 1314 height 629
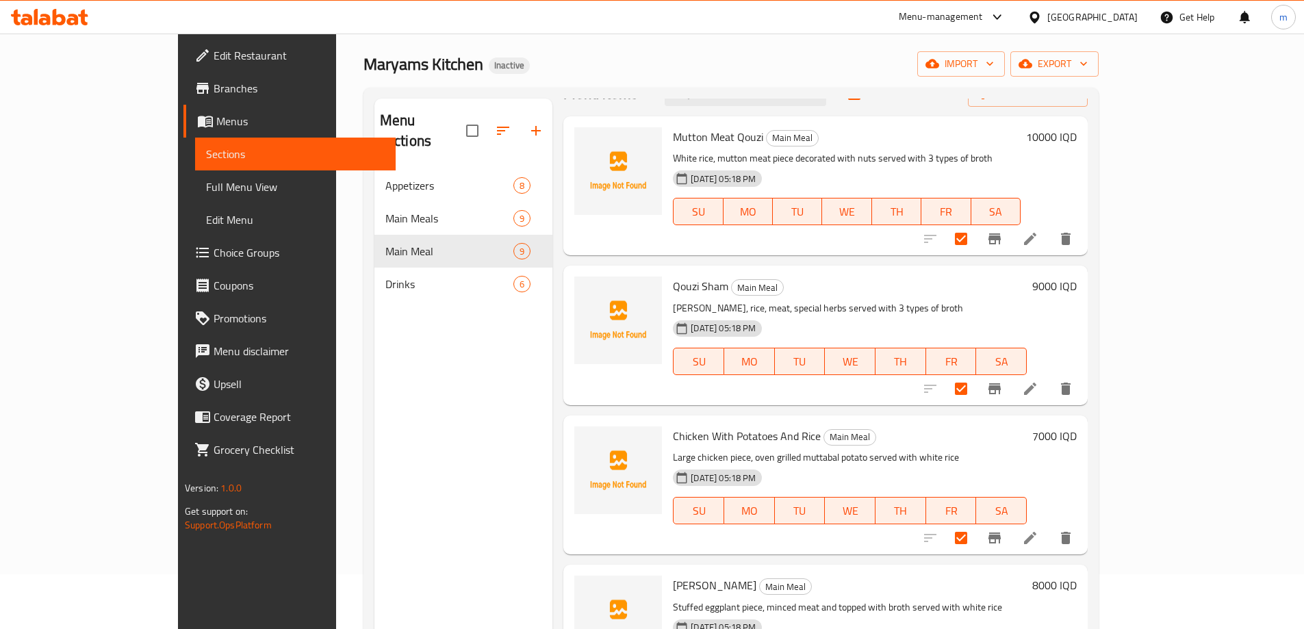
scroll to position [0, 0]
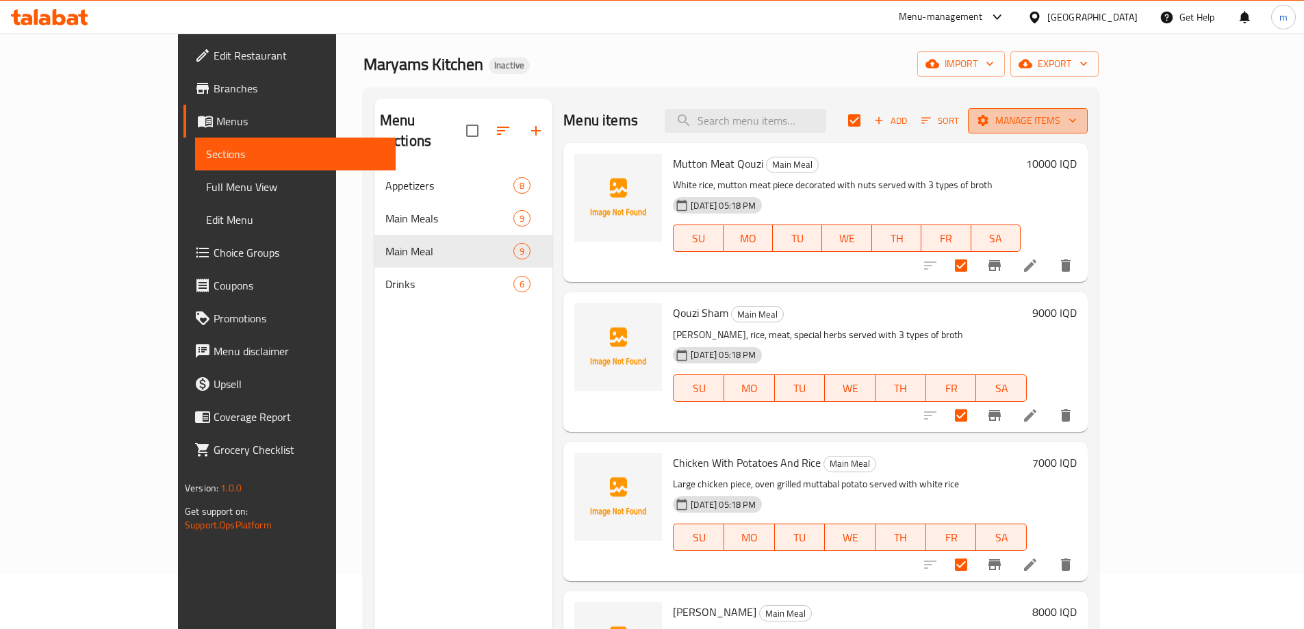
click at [1077, 125] on span "Manage items" at bounding box center [1028, 120] width 98 height 17
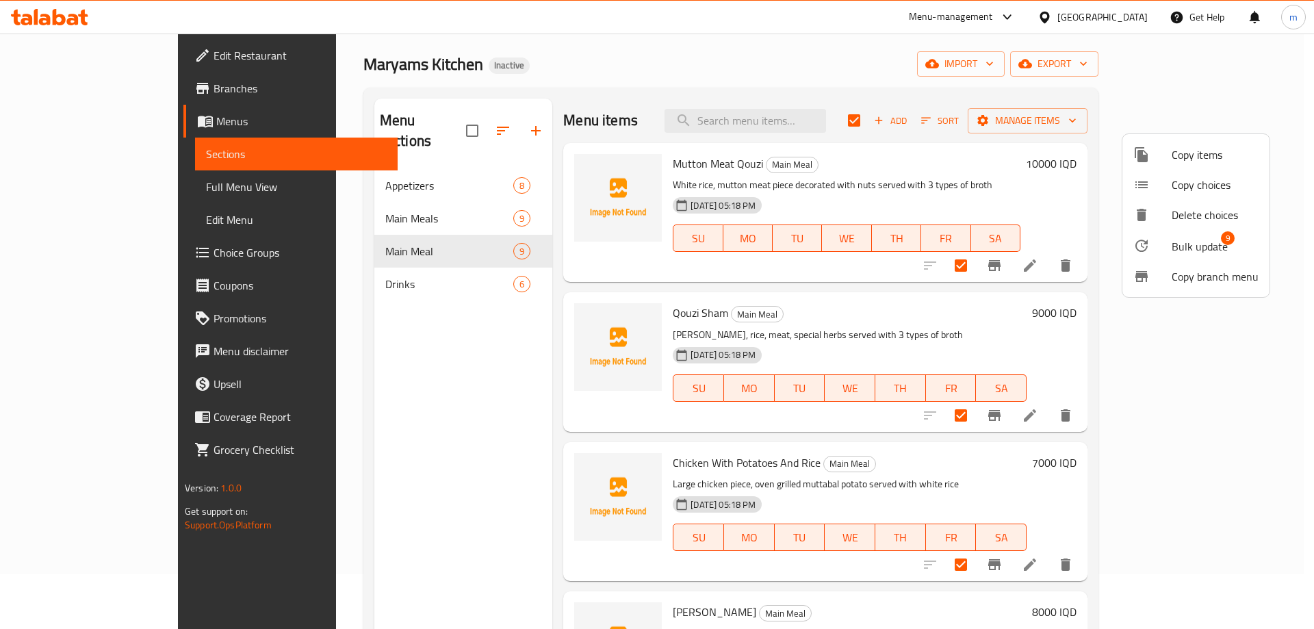
click at [1206, 158] on span "Copy items" at bounding box center [1215, 154] width 87 height 16
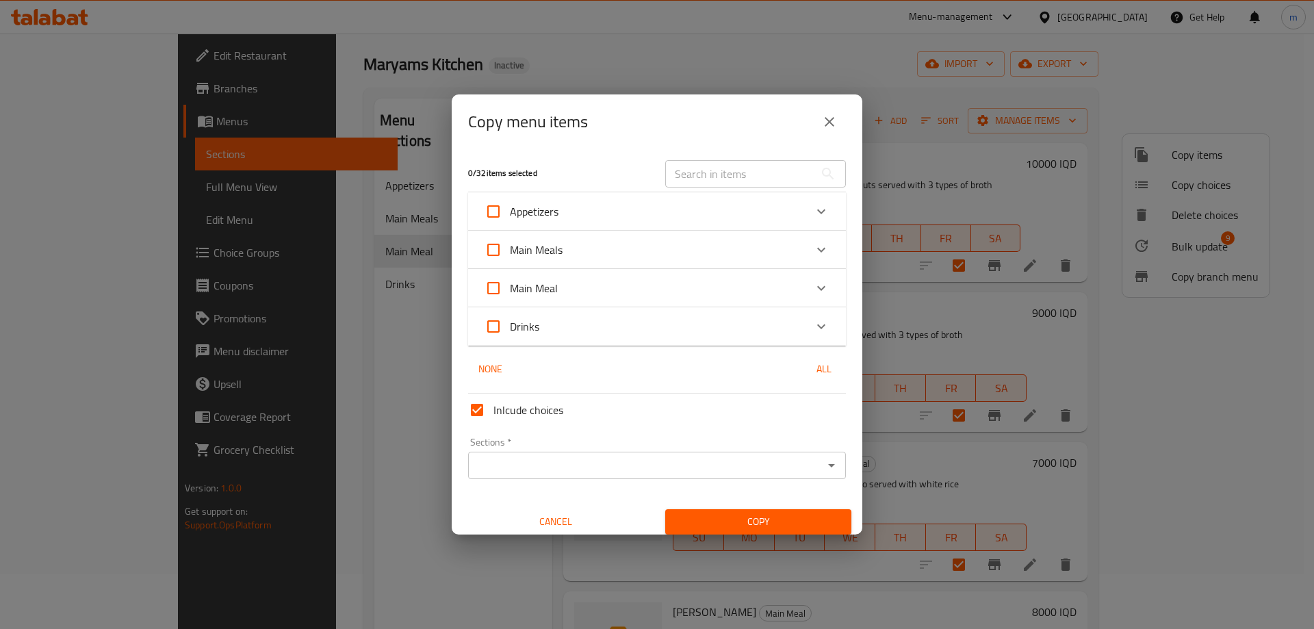
click at [725, 176] on input "text" at bounding box center [739, 173] width 149 height 27
paste input "Extra Broth Cup"
type input "Extra Broth Cup"
click at [494, 292] on input "Main Meal" at bounding box center [493, 288] width 33 height 33
checkbox input "true"
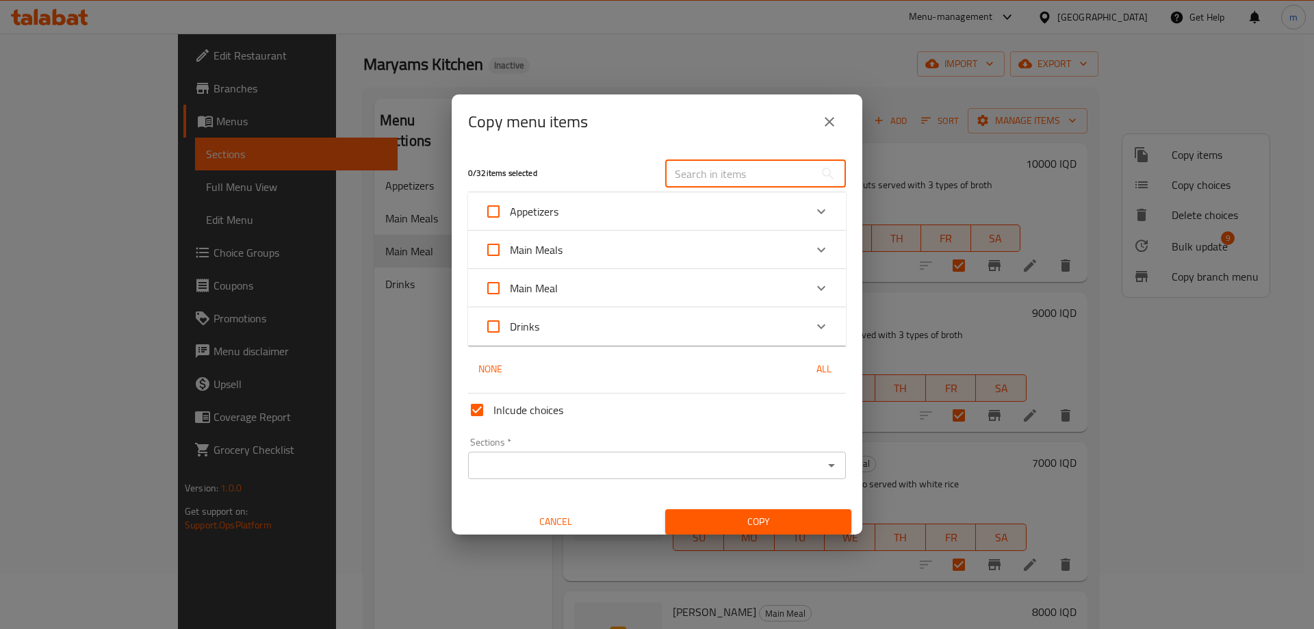
checkbox input "true"
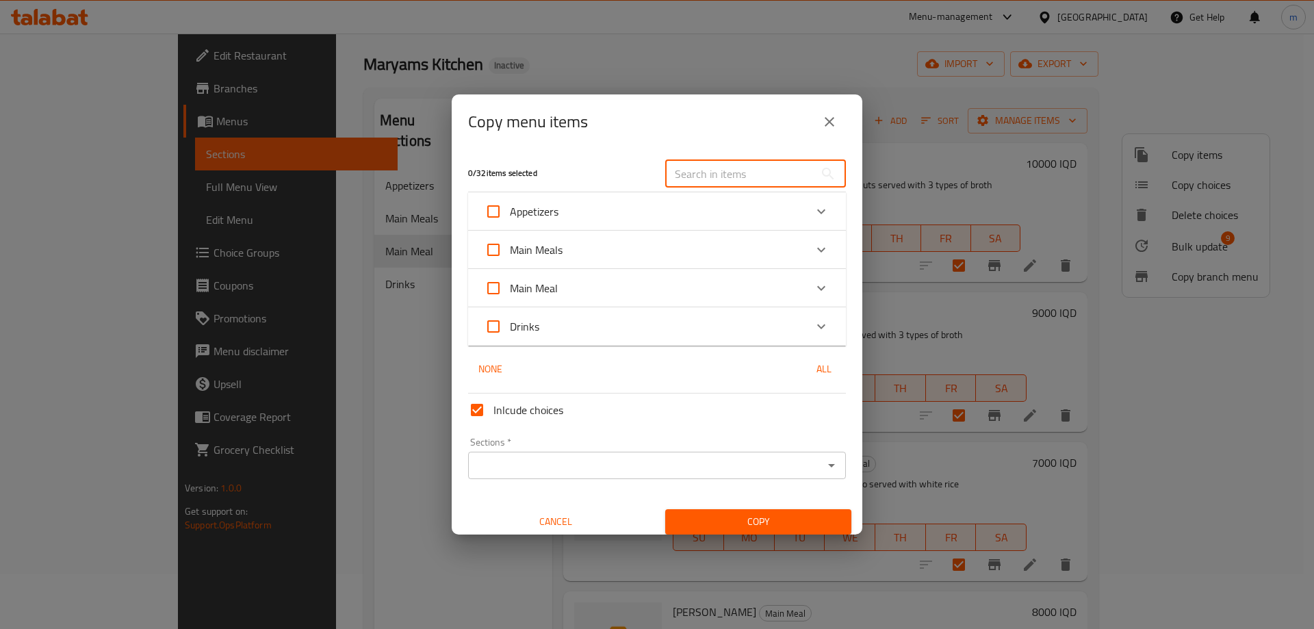
checkbox input "true"
click at [823, 466] on icon "Open" at bounding box center [831, 465] width 16 height 16
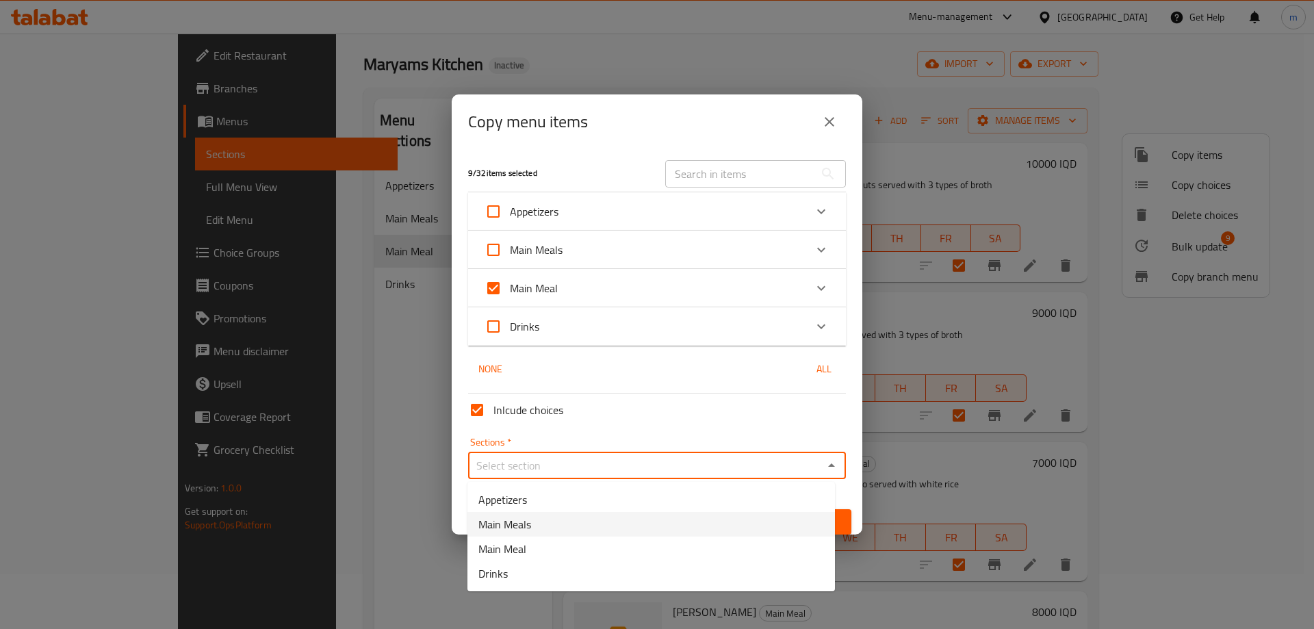
click at [520, 521] on span "Main Meals" at bounding box center [504, 524] width 53 height 16
type input "Main Meals"
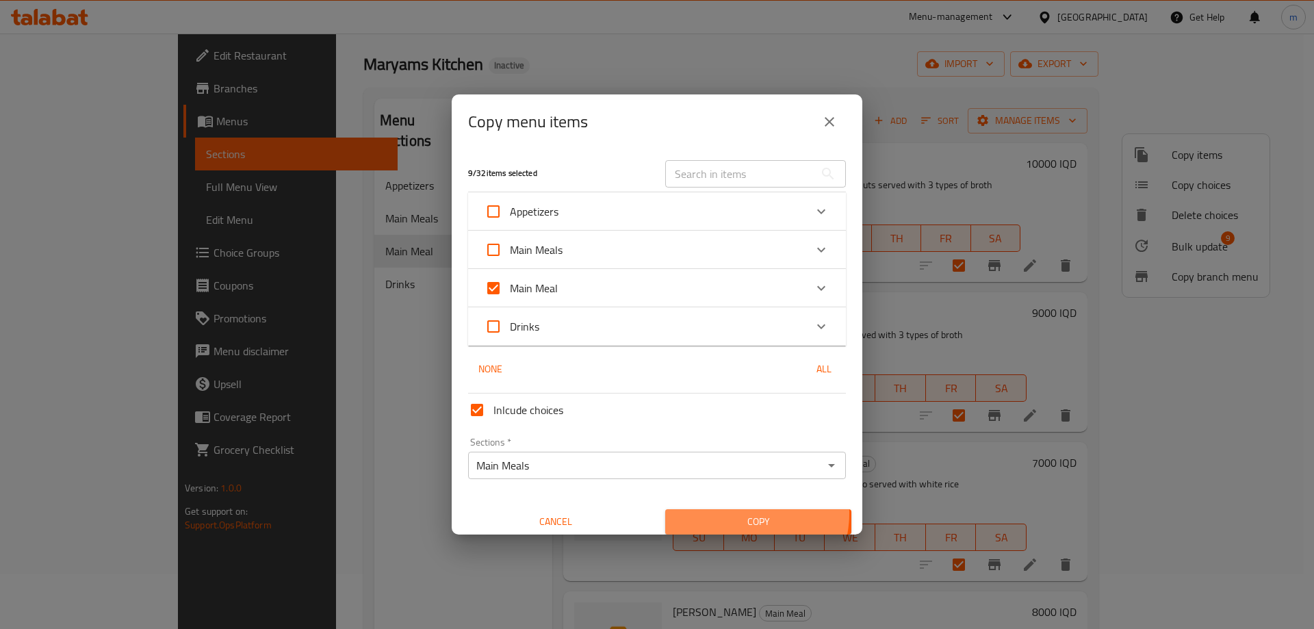
click at [731, 513] on span "Copy" at bounding box center [758, 521] width 164 height 17
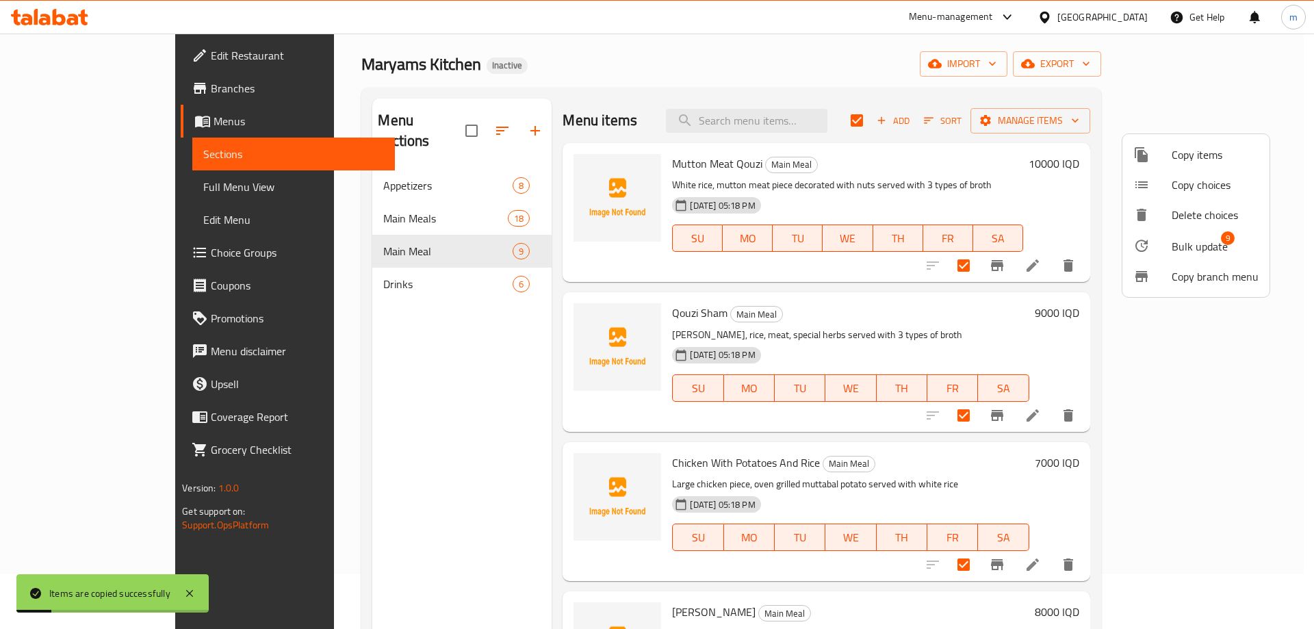
click at [342, 203] on div at bounding box center [657, 314] width 1314 height 629
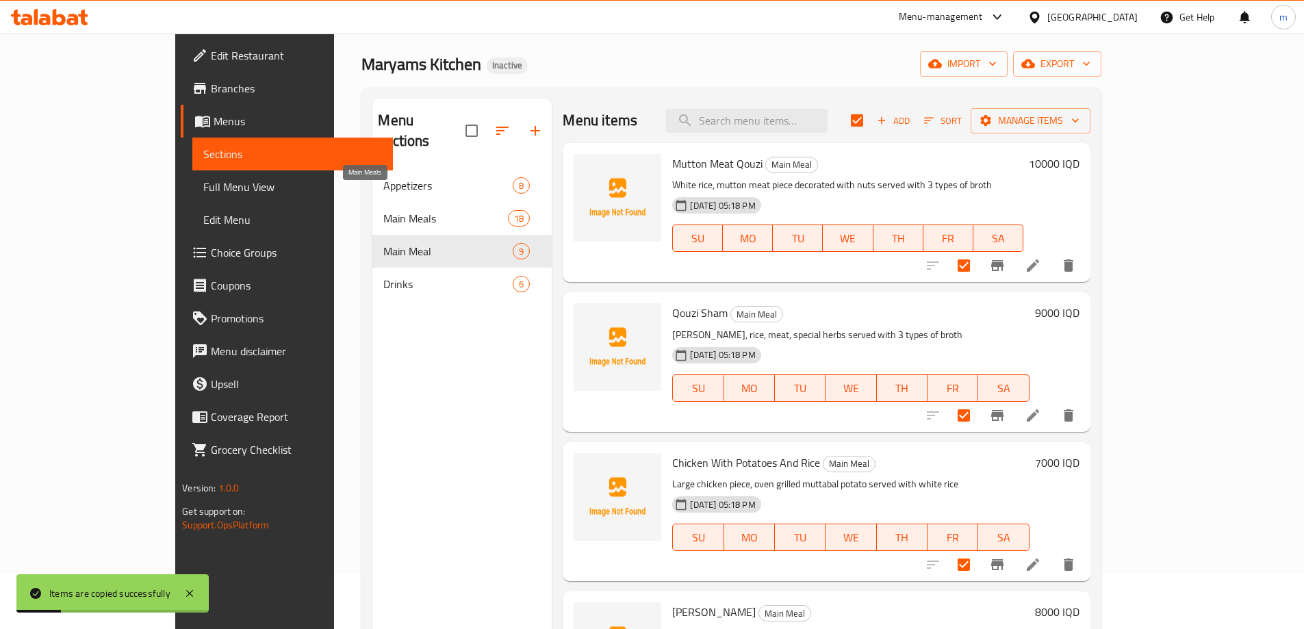
click at [383, 210] on span "Main Meals" at bounding box center [445, 218] width 125 height 16
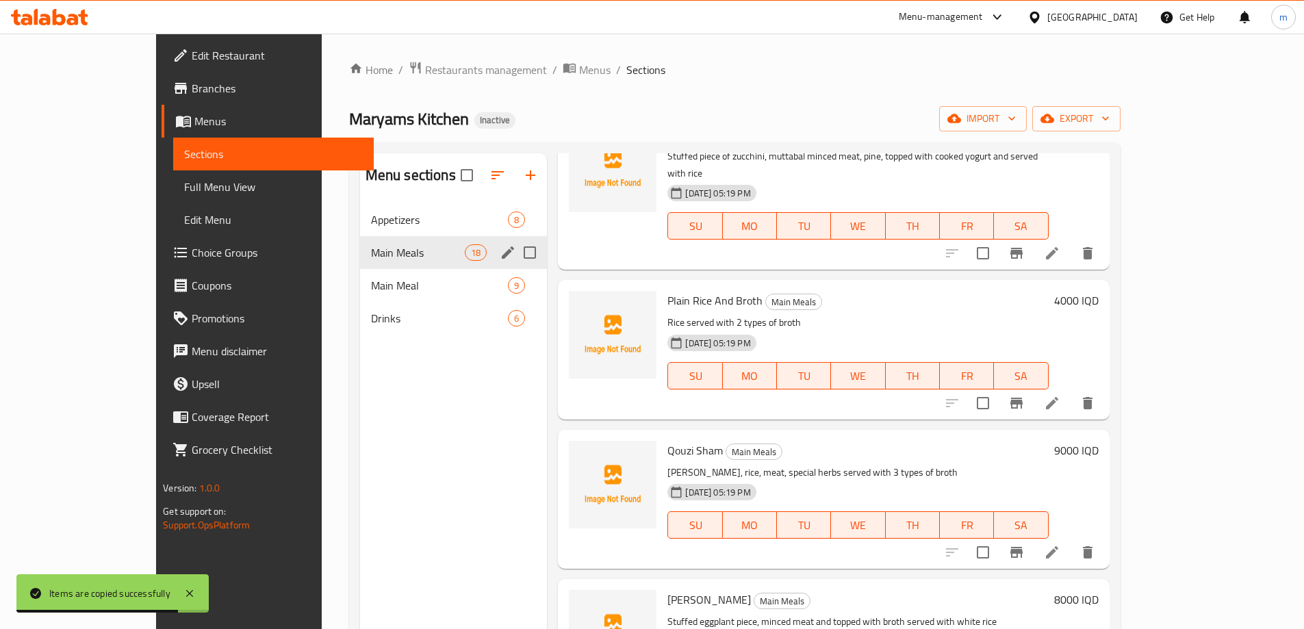
click at [371, 281] on span "Main Meal" at bounding box center [440, 285] width 138 height 16
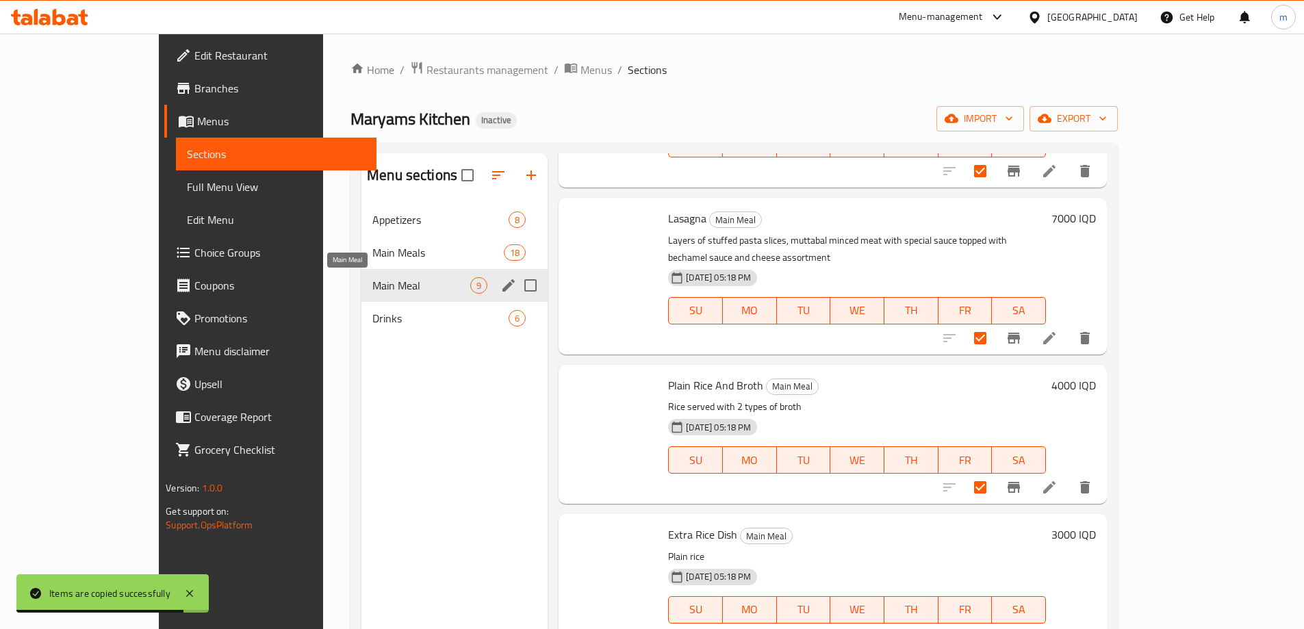
checkbox input "true"
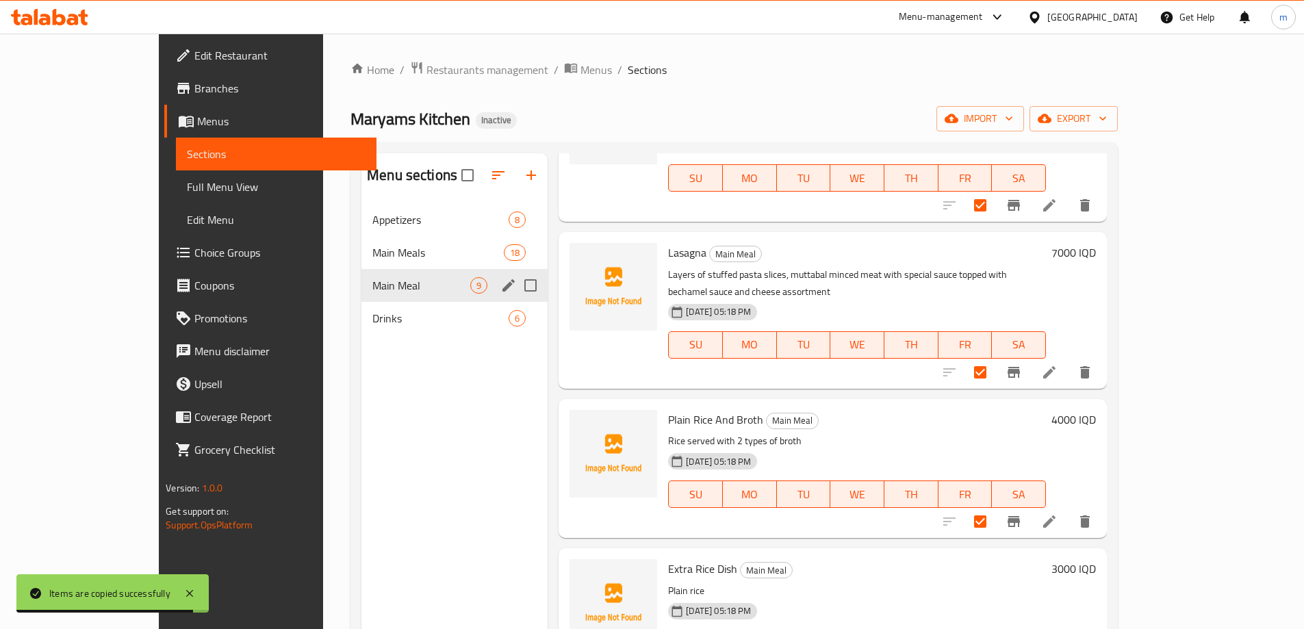
click at [516, 285] on input "Menu sections" at bounding box center [530, 285] width 29 height 29
checkbox input "true"
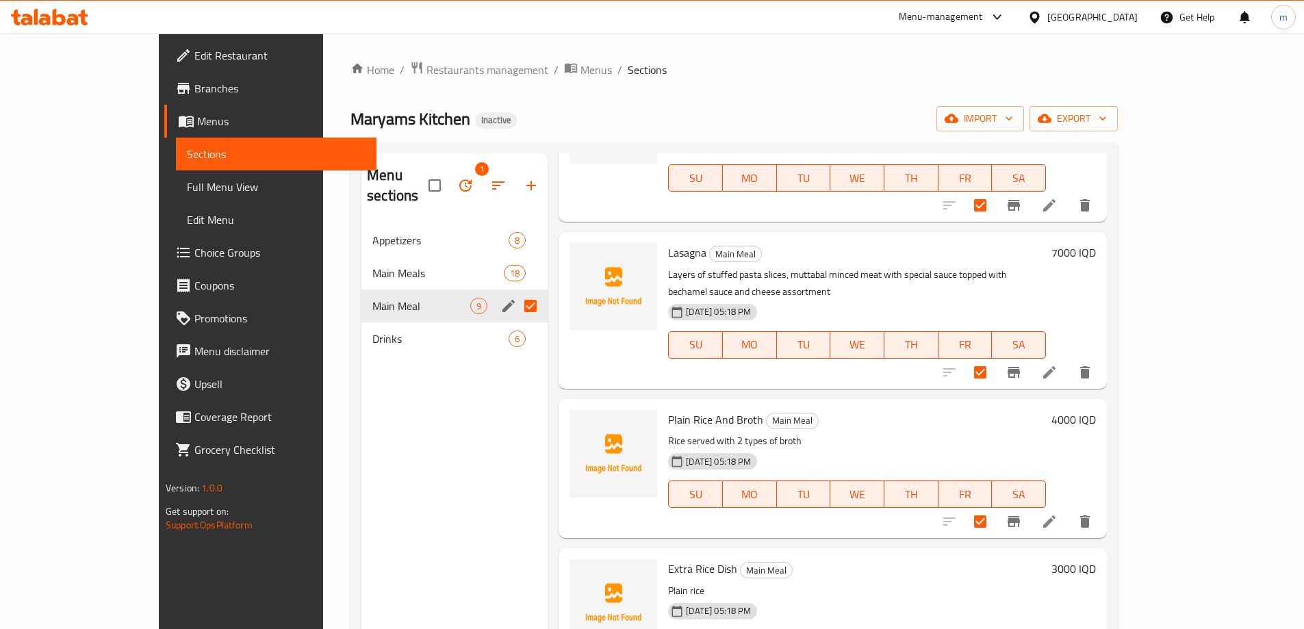
click at [449, 177] on button "button" at bounding box center [465, 185] width 33 height 33
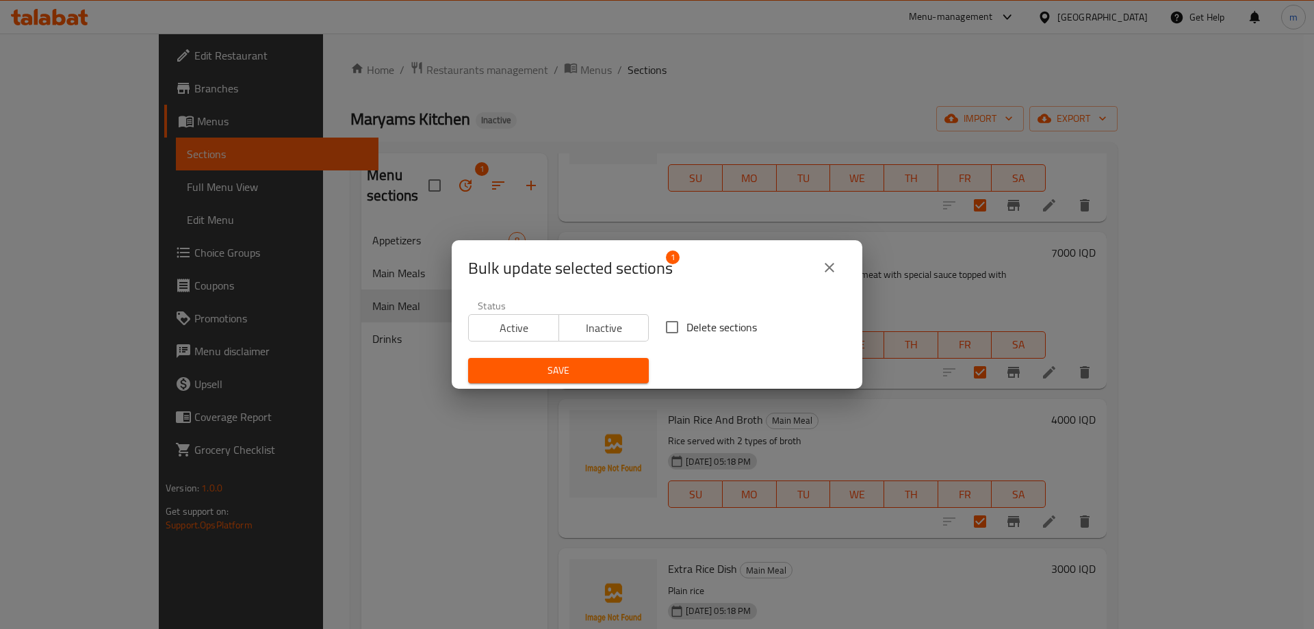
click at [663, 331] on input "Delete sections" at bounding box center [672, 327] width 29 height 29
checkbox input "true"
click at [575, 381] on button "Save" at bounding box center [558, 370] width 181 height 25
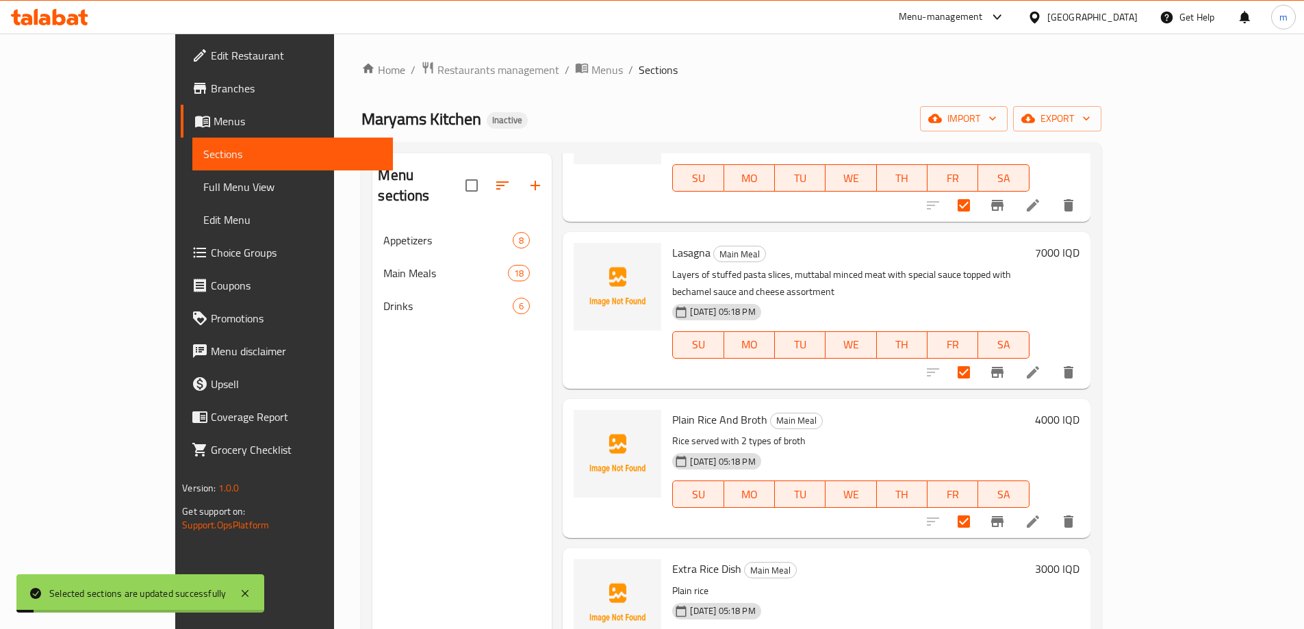
click at [398, 426] on div "Menu sections Appetizers 8 Main Meals 18 Drinks 6" at bounding box center [461, 467] width 179 height 629
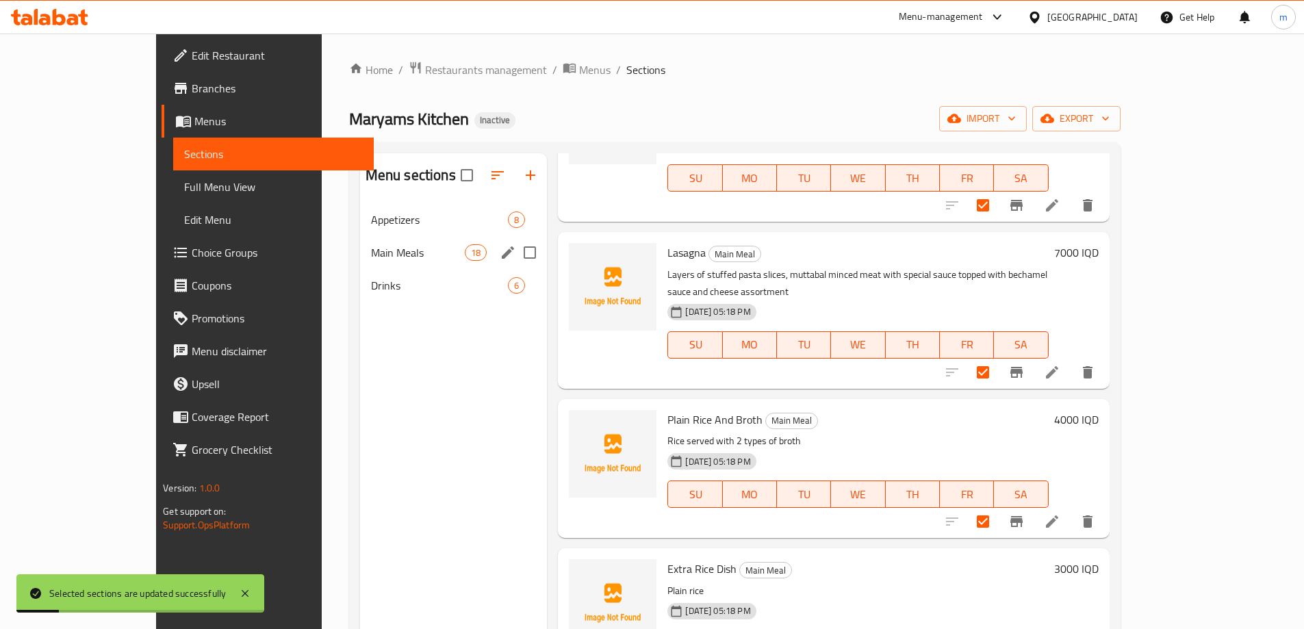
click at [371, 255] on span "Main Meals" at bounding box center [418, 252] width 94 height 16
checkbox input "false"
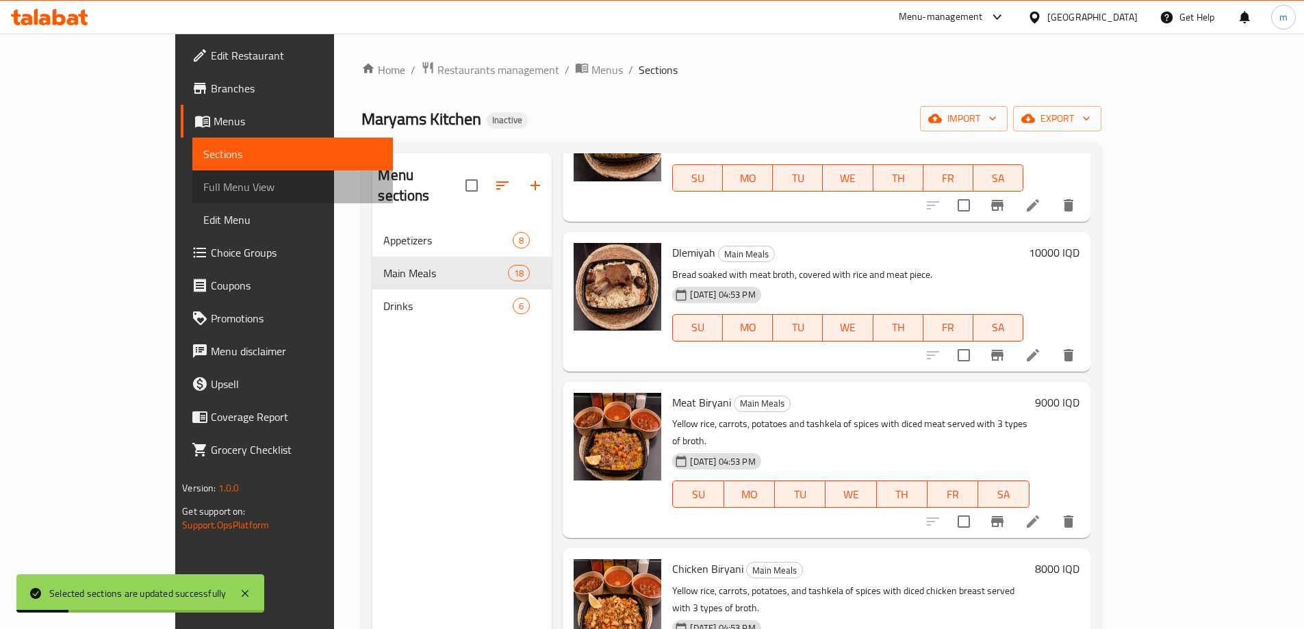
click at [203, 181] on span "Full Menu View" at bounding box center [292, 187] width 179 height 16
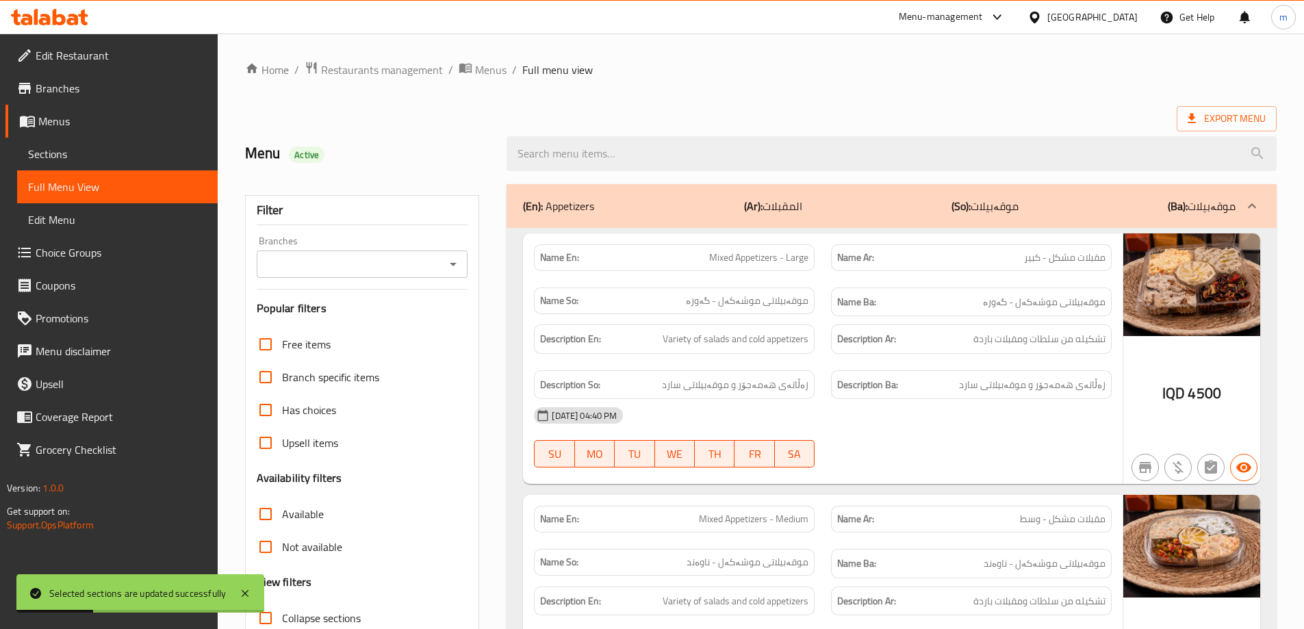
click at [451, 264] on icon "Open" at bounding box center [453, 264] width 7 height 3
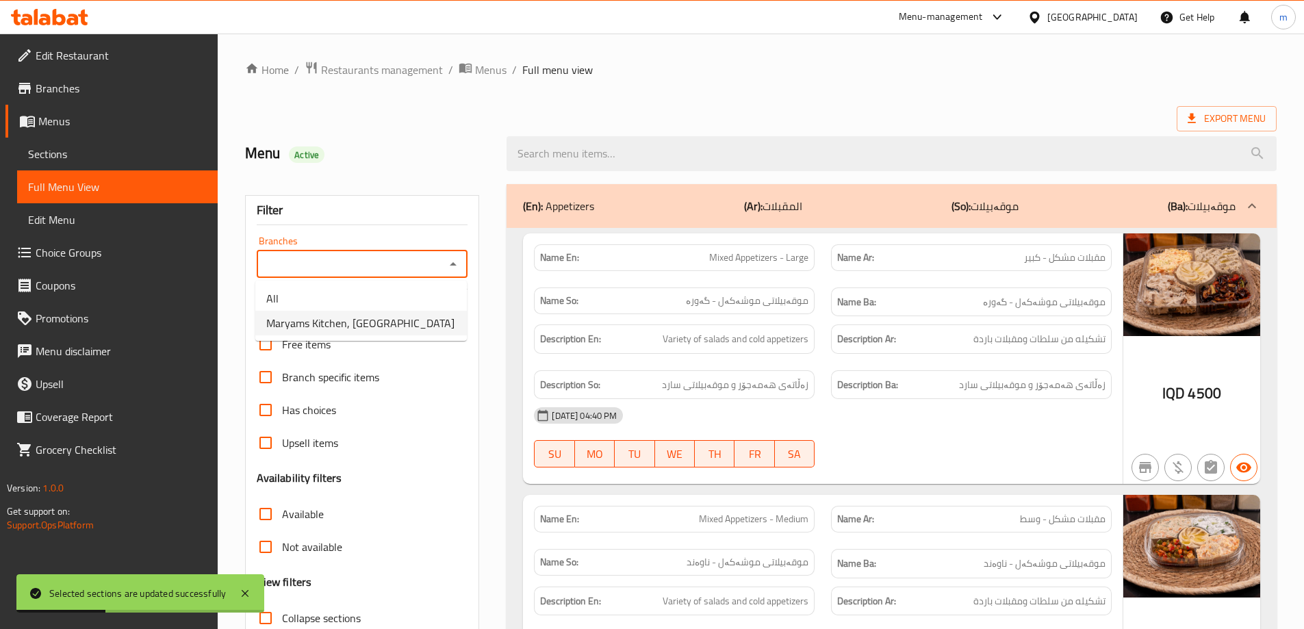
click at [381, 317] on span "Maryams Kitchen, Andazyaran City" at bounding box center [360, 323] width 188 height 16
type input "Maryams Kitchen, Andazyaran City"
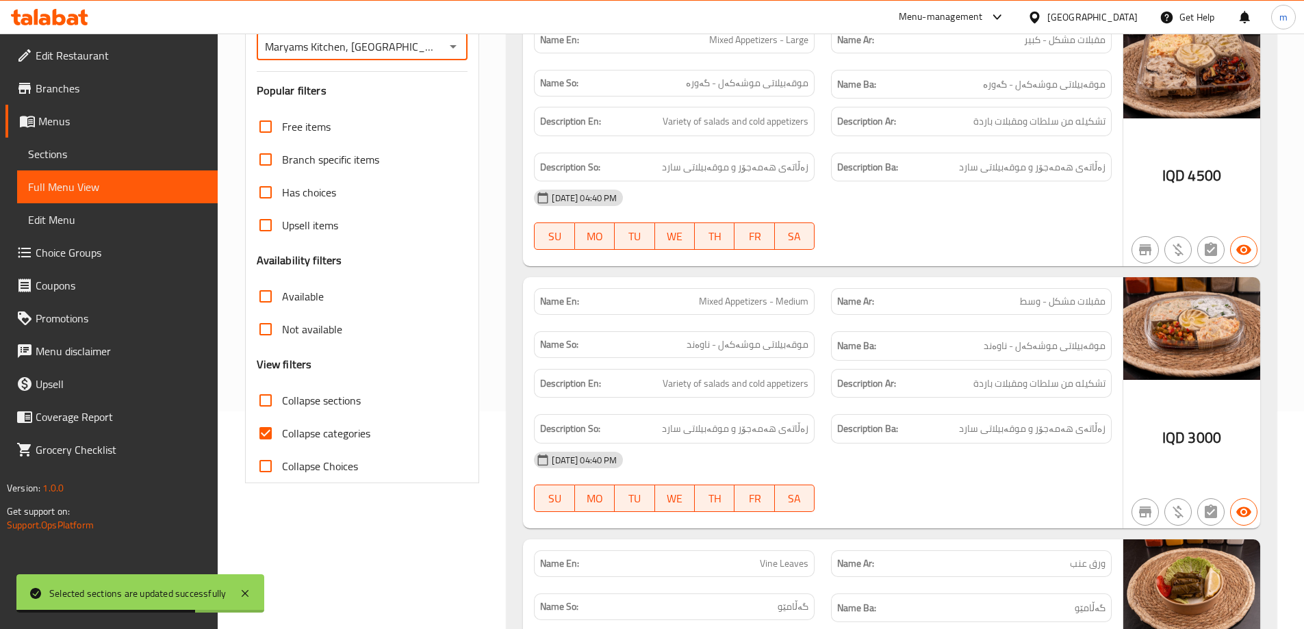
scroll to position [228, 0]
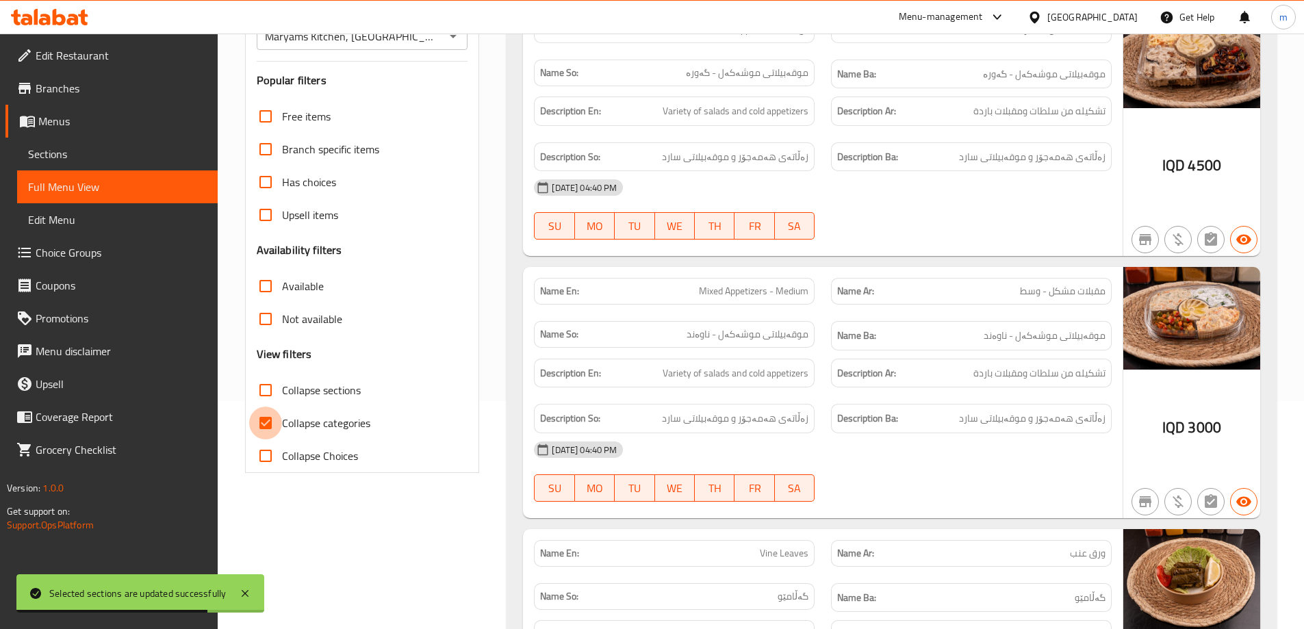
click at [273, 412] on input "Collapse categories" at bounding box center [265, 423] width 33 height 33
checkbox input "false"
click at [273, 389] on input "Collapse sections" at bounding box center [265, 390] width 33 height 33
checkbox input "true"
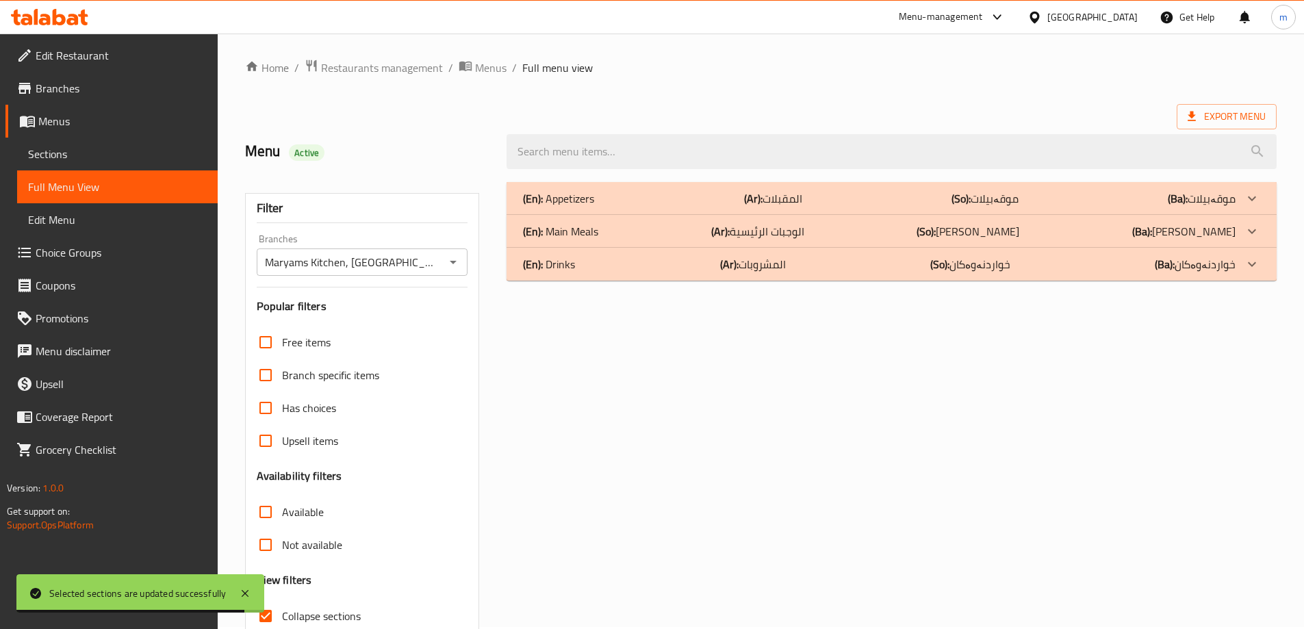
scroll to position [0, 0]
click at [637, 227] on div "(En): Main Meals (Ar): الوجبات الرئيسية (So): ژەمە سەرەکییەکان (Ba): ژەمە سەرەک…" at bounding box center [879, 233] width 713 height 16
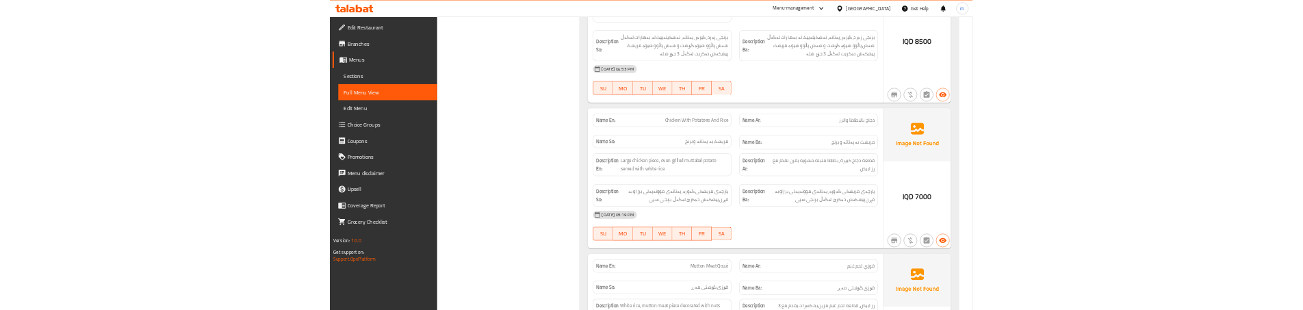
scroll to position [2829, 0]
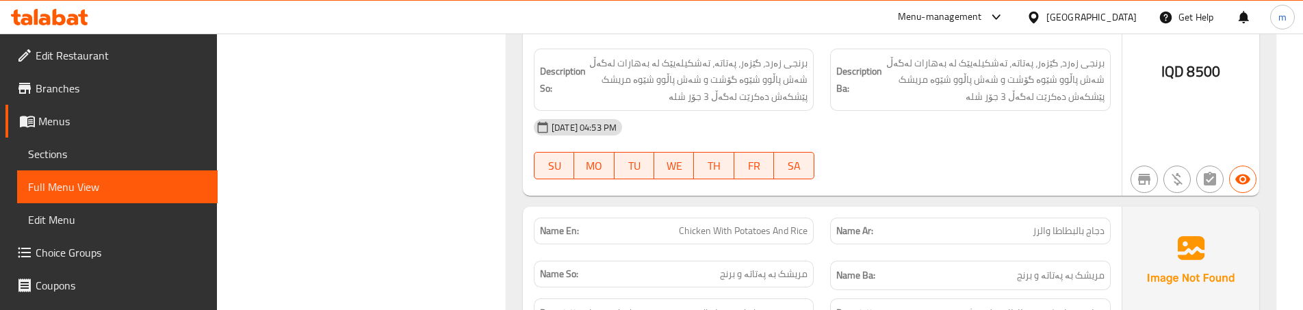
click at [933, 218] on div "Name Ar: دجاج بالبطاطا والرز" at bounding box center [970, 231] width 280 height 27
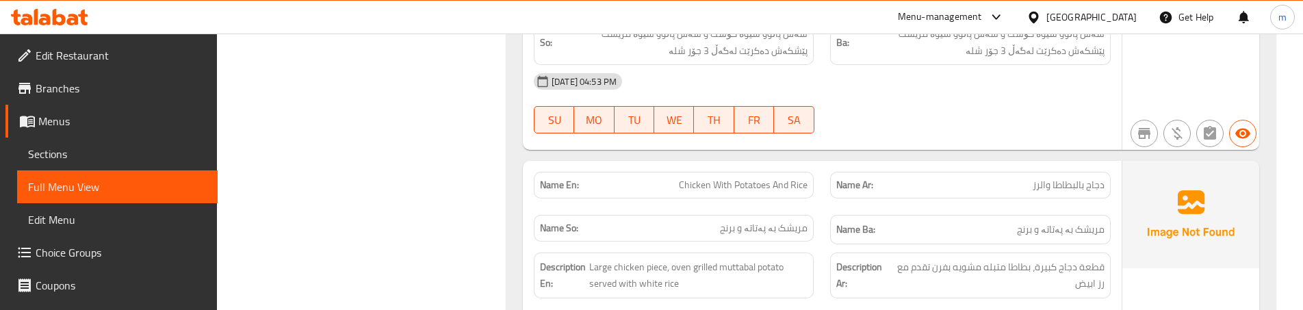
scroll to position [2921, 0]
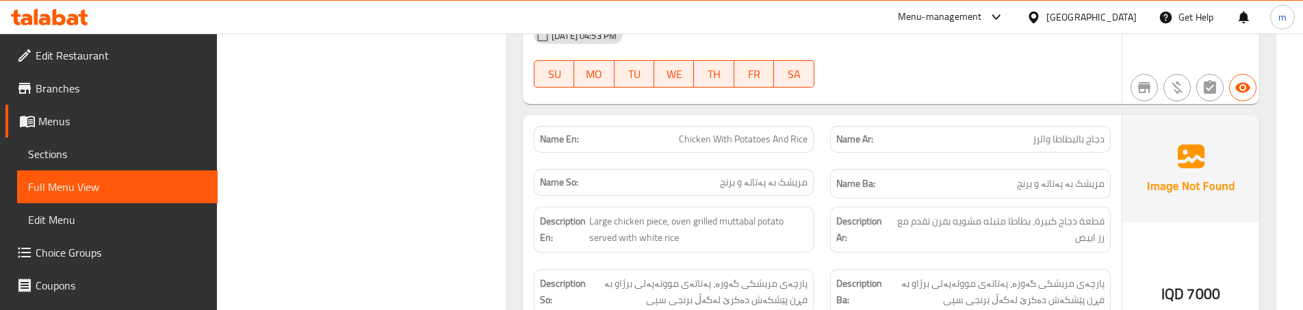
click at [829, 161] on div "Name Ba: مریشک بە پەتاتە و برنج" at bounding box center [970, 184] width 296 height 46
click at [819, 199] on div "Description En: Large chicken piece, oven grilled muttabal potato served with w…" at bounding box center [674, 230] width 296 height 62
click at [820, 161] on div "Name So: مریشک بە پەتاتە و برنج" at bounding box center [674, 184] width 296 height 46
click at [827, 118] on div "Name Ar: دجاج بالبطاطا والرز" at bounding box center [970, 139] width 296 height 43
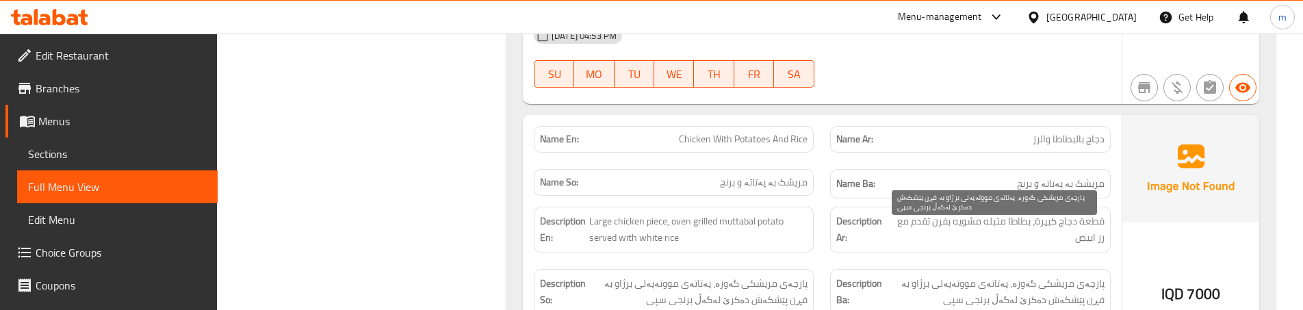
click at [973, 275] on span "پارچەی مریشکی گەورە، پەتاتەی مووتەپەلی برژاو بە فڕن پێشکەش دەکرێ لەگەڵ برنجی سپی" at bounding box center [994, 292] width 219 height 34
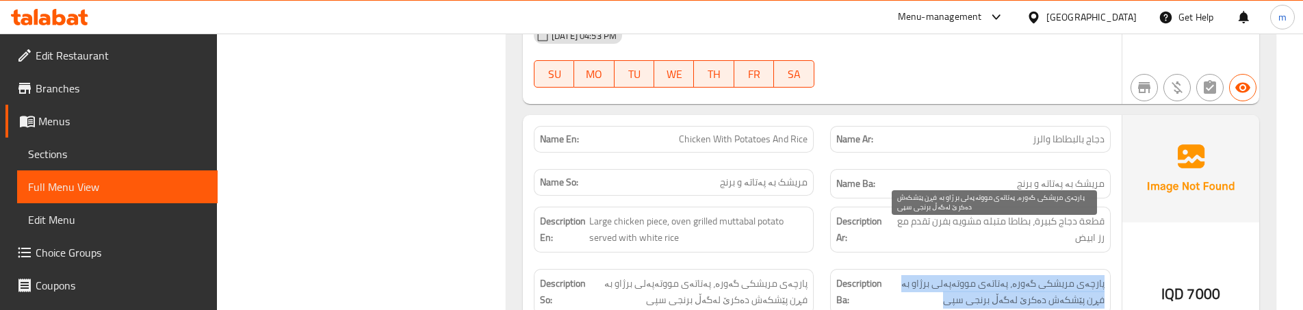
click at [973, 275] on span "پارچەی مریشکی گەورە، پەتاتەی مووتەپەلی برژاو بە فڕن پێشکەش دەکرێ لەگەڵ برنجی سپی" at bounding box center [994, 292] width 219 height 34
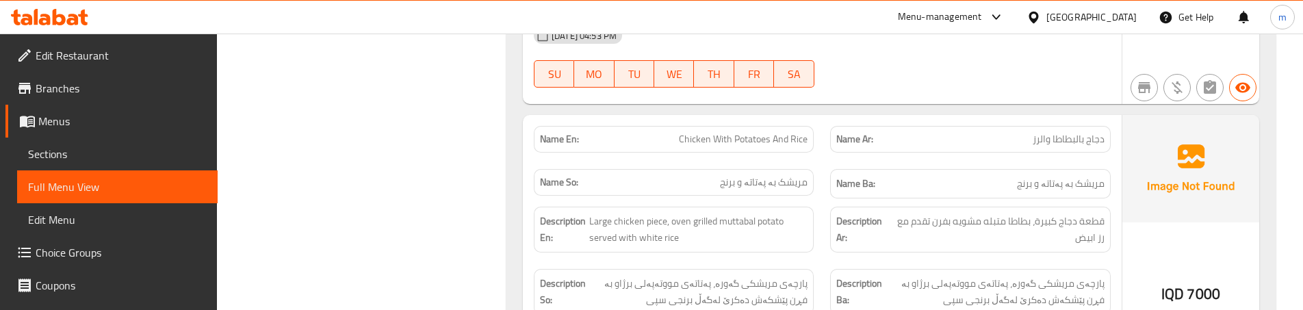
click at [814, 199] on div "Description En: Large chicken piece, oven grilled muttabal potato served with w…" at bounding box center [674, 230] width 296 height 62
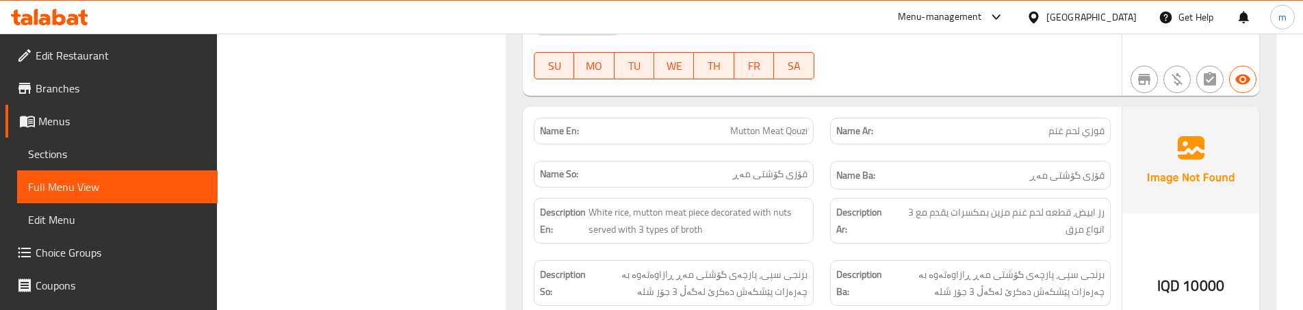
scroll to position [3240, 0]
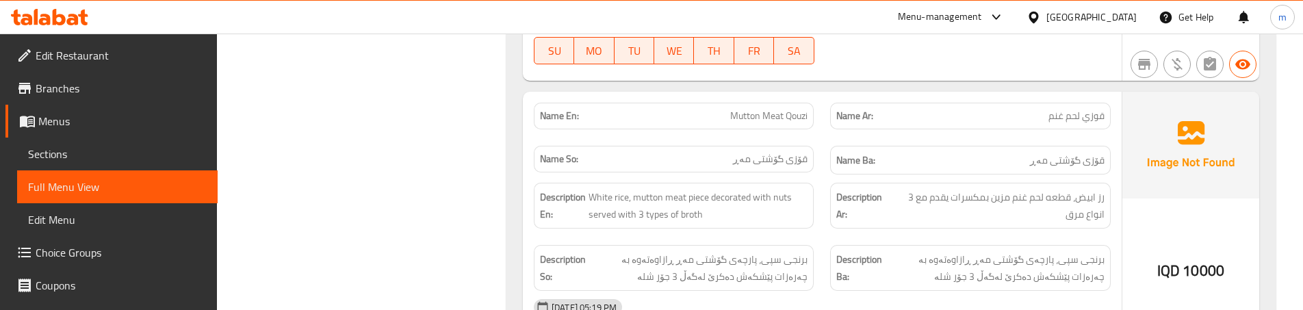
click at [834, 181] on div "Description Ar: رز ابيض، قطعه لحم غنم مزين بمكسرات يقدم مع 3 انواع مرق" at bounding box center [970, 206] width 296 height 62
click at [771, 109] on span "Mutton Meat Qouzi" at bounding box center [768, 116] width 77 height 14
copy span "Mutton Meat Qouzi"
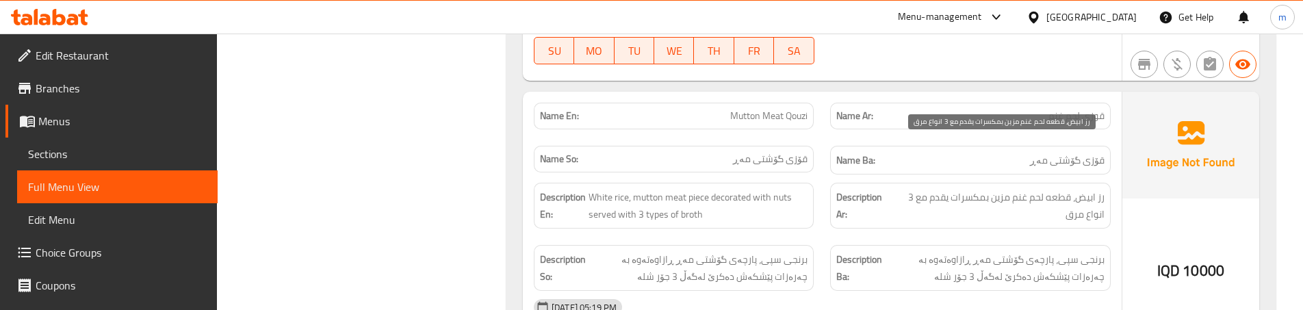
click at [939, 189] on span "رز ابيض، قطعه لحم غنم مزين بمكسرات يقدم مع 3 انواع مرق" at bounding box center [998, 206] width 213 height 34
click at [831, 183] on div "Description Ar: رز ابيض، قطعه لحم غنم مزين بمكسرات يقدم مع 3 انواع مرق" at bounding box center [970, 206] width 280 height 46
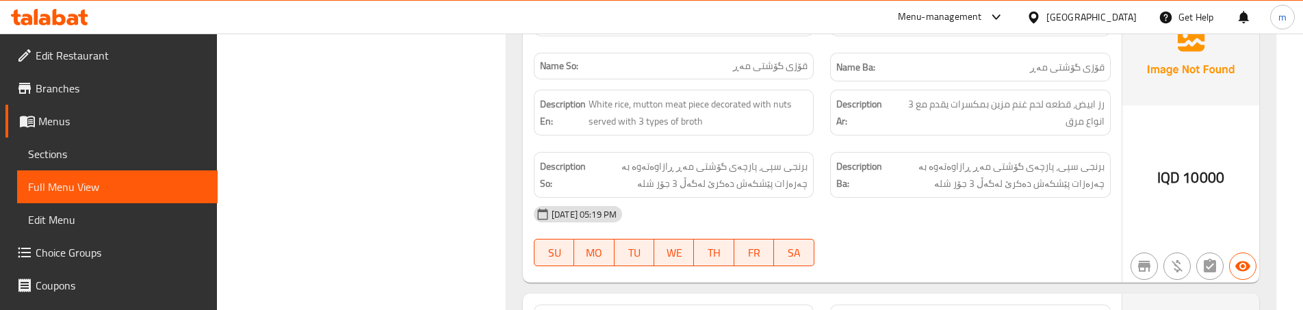
scroll to position [3332, 0]
click at [819, 145] on div "Description So: برنجی سپی، پارچەی گۆشتی مەڕ ڕازاوەتەوە بە چەرەزات پێشکەش دەکرێ …" at bounding box center [674, 176] width 296 height 62
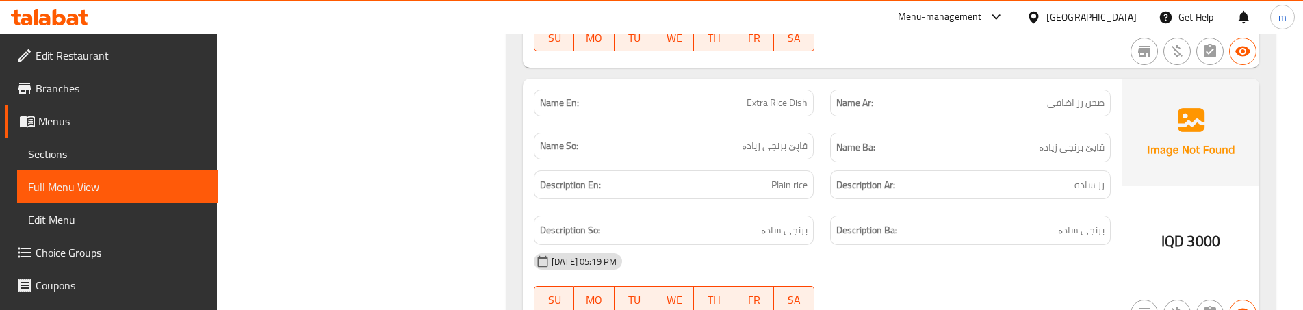
scroll to position [3514, 0]
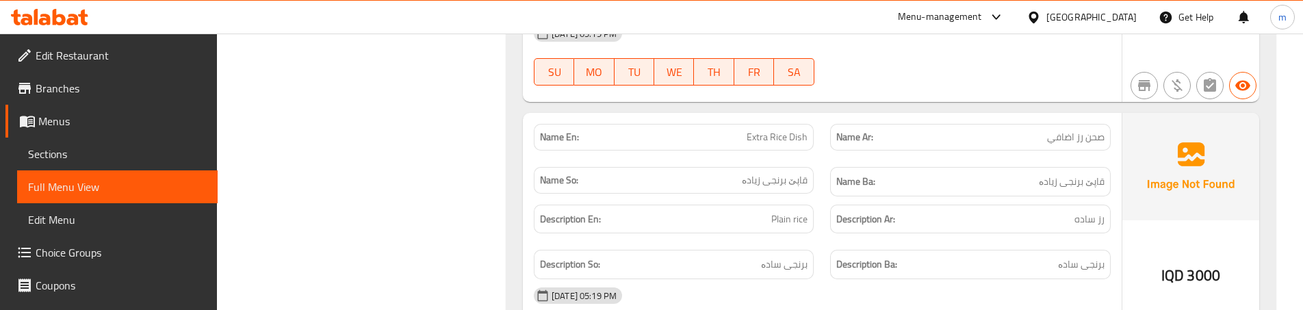
click at [1076, 130] on span "صحن رز اضافي" at bounding box center [1075, 137] width 57 height 14
click at [818, 196] on div "Description En: Plain rice" at bounding box center [674, 219] width 296 height 46
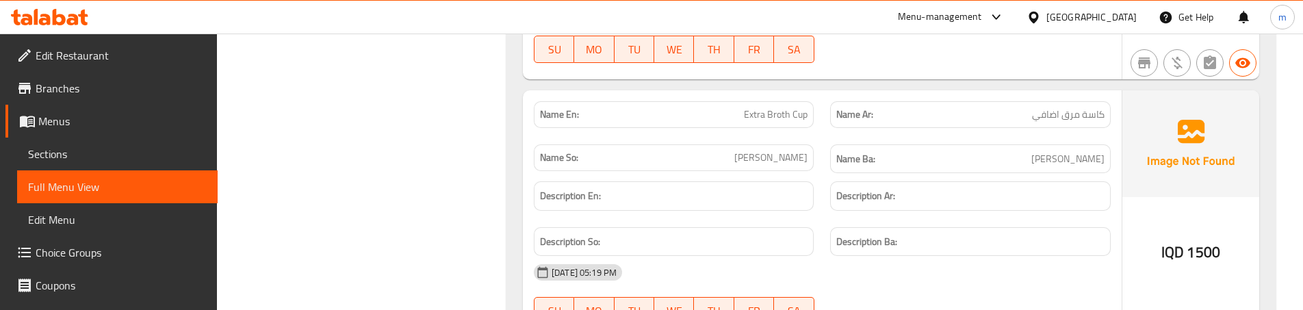
scroll to position [3787, 0]
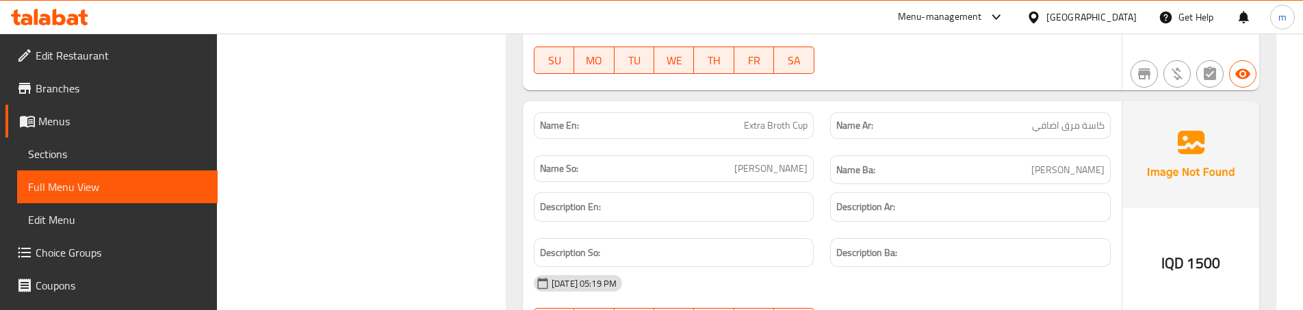
click at [926, 192] on div "Description Ar:" at bounding box center [970, 206] width 280 height 29
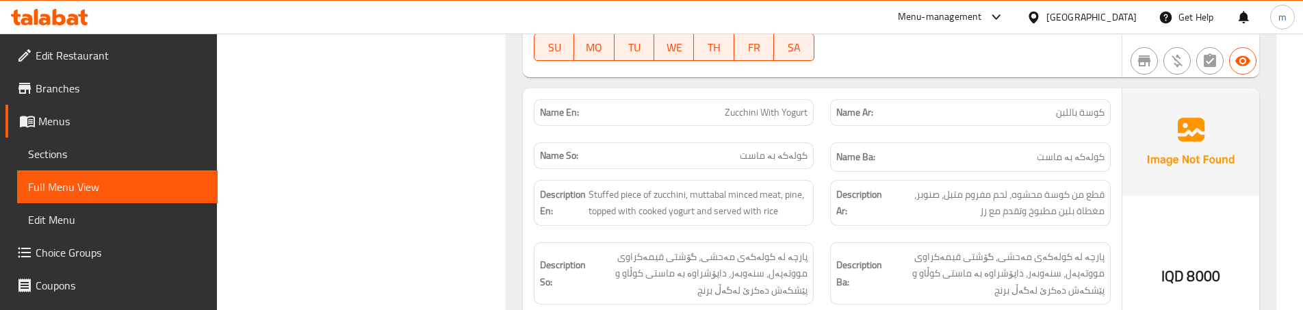
scroll to position [4061, 0]
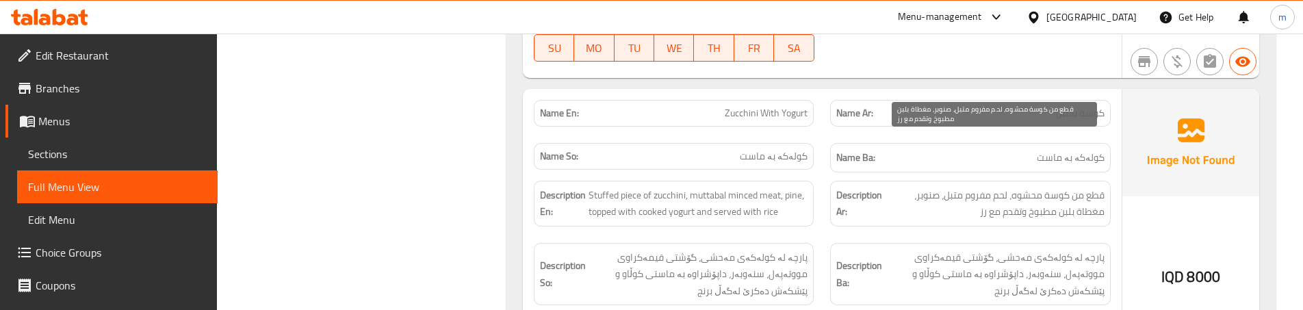
click at [1081, 187] on span "قطع من كوسة محشوه، لحم مفروم متبل، صنوبر، مغطاة بلبن مطبوخ وتقدم مع رز" at bounding box center [994, 204] width 219 height 34
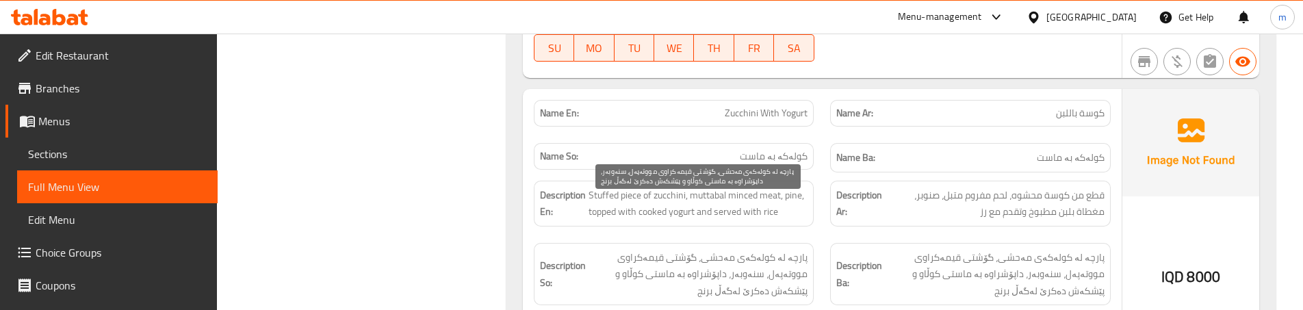
click at [798, 249] on span "پارچە لە کولەکەی مەحشی، گۆشتی قیمەکراوی مووتەپەل، سنەوبەر، داپۆشراوە بە ماستی ک…" at bounding box center [698, 274] width 219 height 51
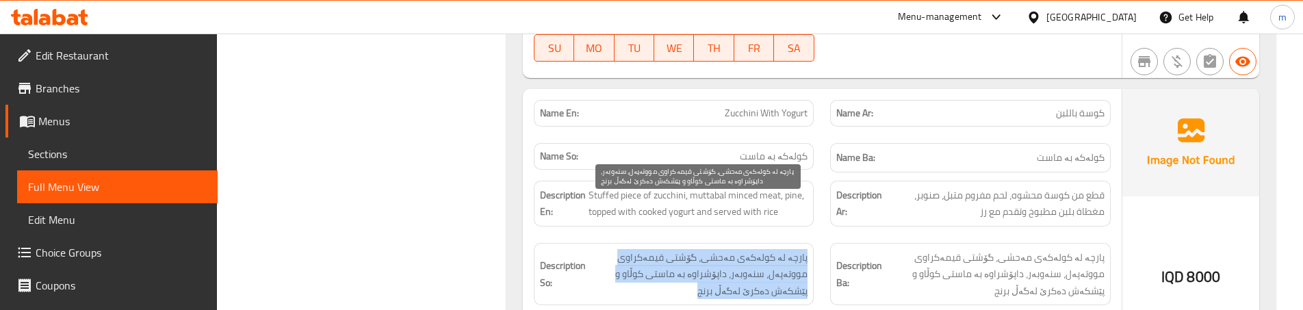
click at [798, 249] on span "پارچە لە کولەکەی مەحشی، گۆشتی قیمەکراوی مووتەپەل، سنەوبەر، داپۆشراوە بە ماستی ک…" at bounding box center [698, 274] width 219 height 51
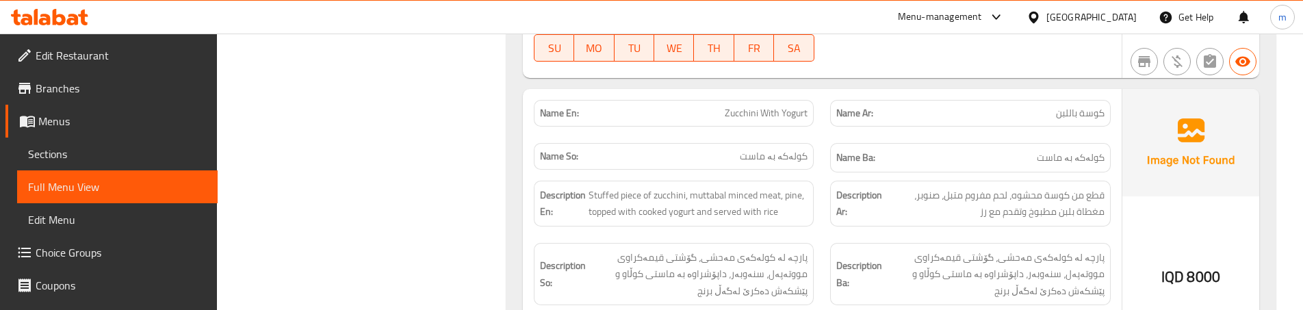
click at [808, 181] on div "Description En: Stuffed piece of zucchini, muttabal minced meat, pine, topped w…" at bounding box center [674, 204] width 280 height 46
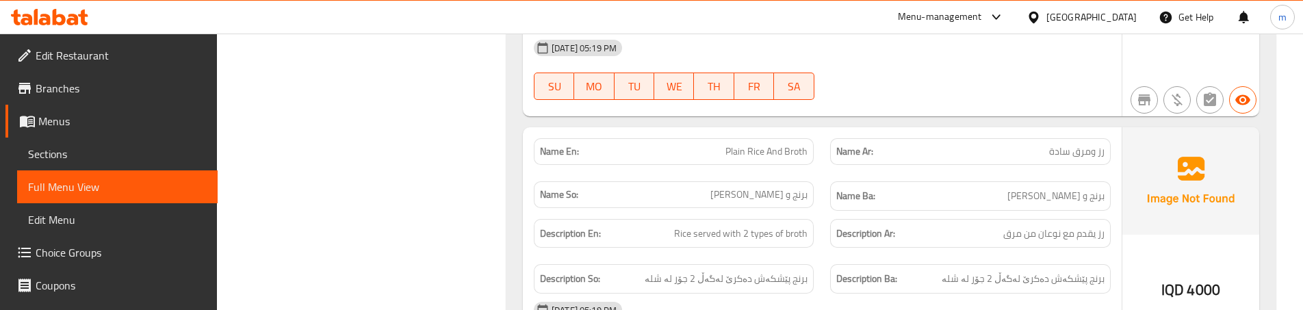
scroll to position [4381, 0]
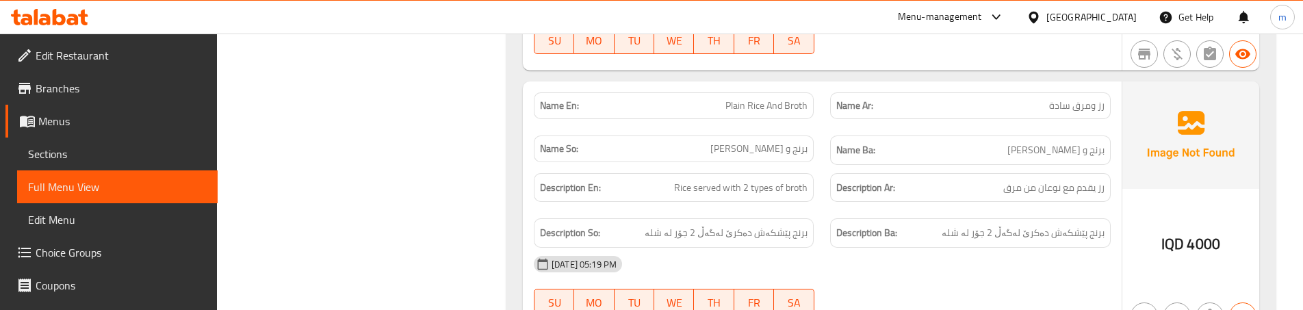
click at [823, 165] on div "Description Ar: رز يقدم مع نوعان من مرق" at bounding box center [970, 188] width 296 height 46
click at [820, 165] on div "Description En: Rice served with 2 types of broth" at bounding box center [674, 188] width 296 height 46
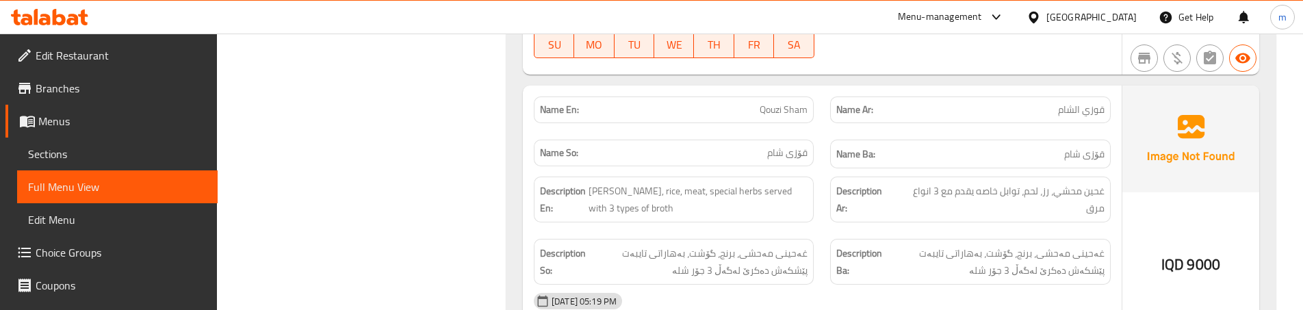
scroll to position [4655, 0]
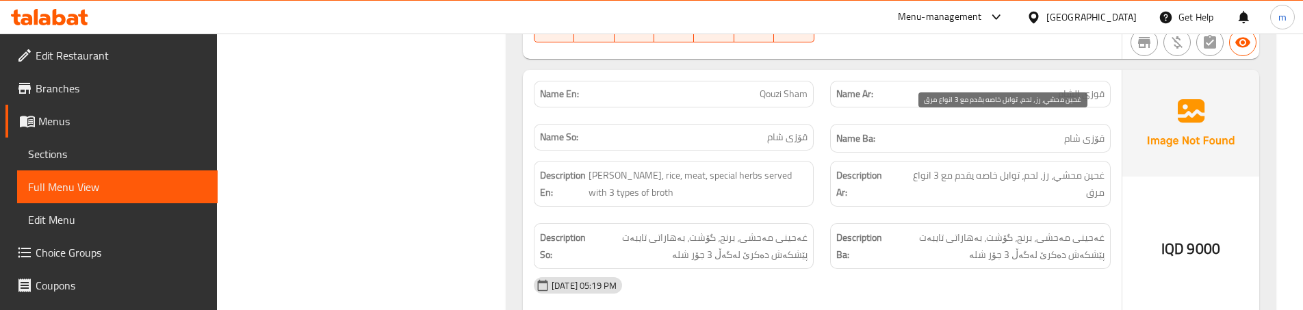
click at [1103, 167] on span "غحين محشي، رز، لحم، توابل خاصه يقدم مع 3 انواع مرق" at bounding box center [1000, 184] width 207 height 34
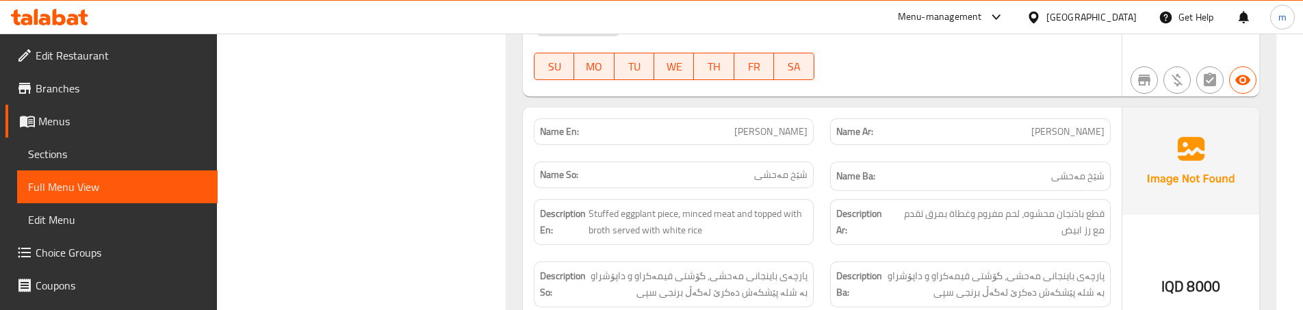
scroll to position [4929, 0]
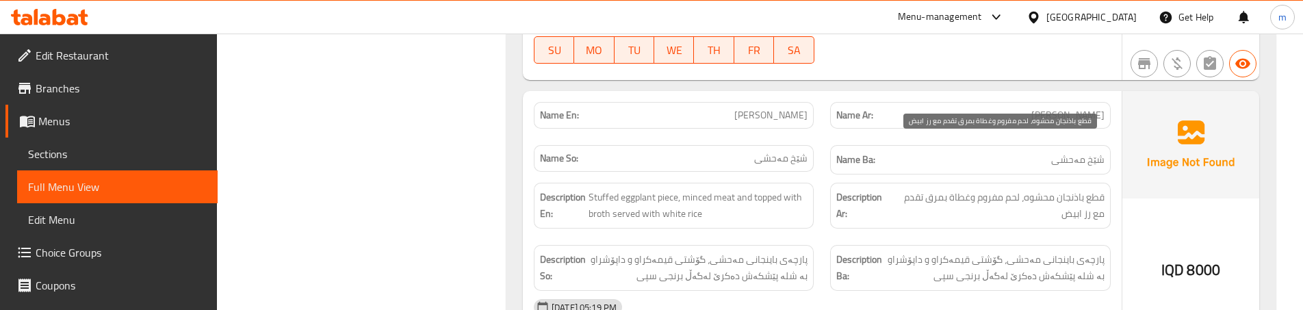
click at [1077, 189] on span "قطع باذنجان محشوه، لحم مفروم وغطاة بمرق تقدم مع رز ابيض" at bounding box center [998, 206] width 214 height 34
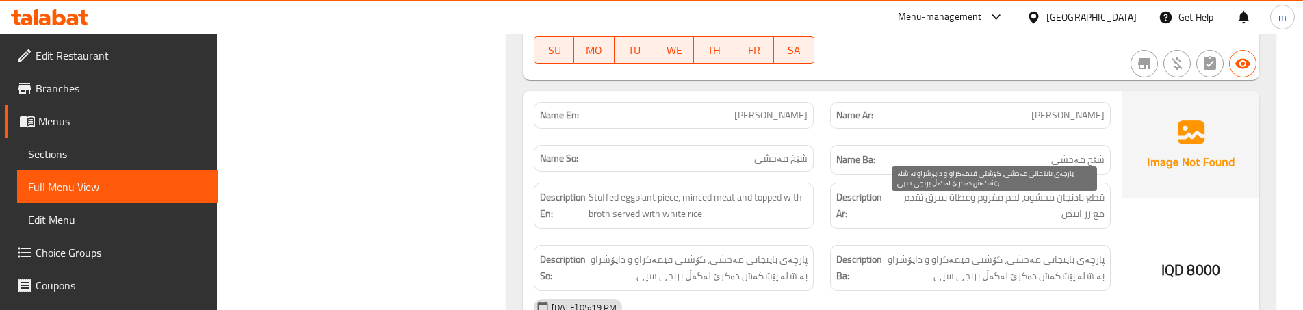
click at [963, 251] on span "پارچەی باینجانی مەحشی، گۆشتی قیمەکراو و داپۆشراو بە شلە پێشکەش دەکرێ لەگەڵ برنج…" at bounding box center [994, 268] width 219 height 34
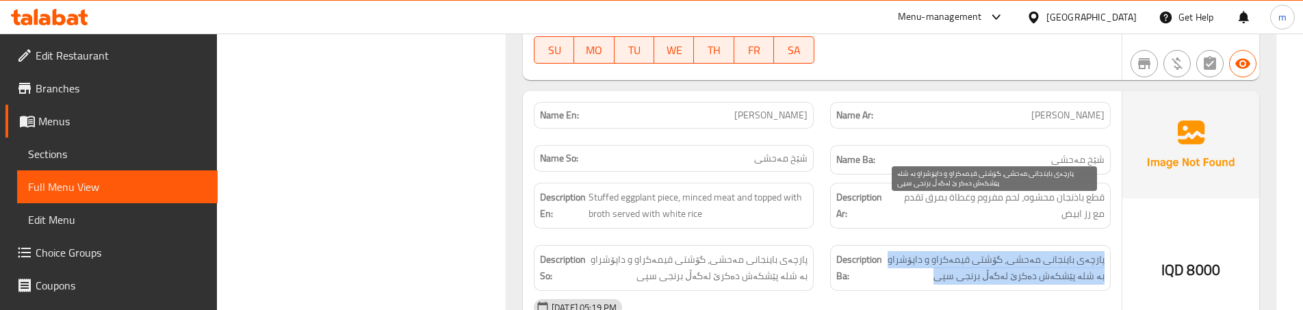
click at [963, 251] on span "پارچەی باینجانی مەحشی، گۆشتی قیمەکراو و داپۆشراو بە شلە پێشکەش دەکرێ لەگەڵ برنج…" at bounding box center [994, 268] width 219 height 34
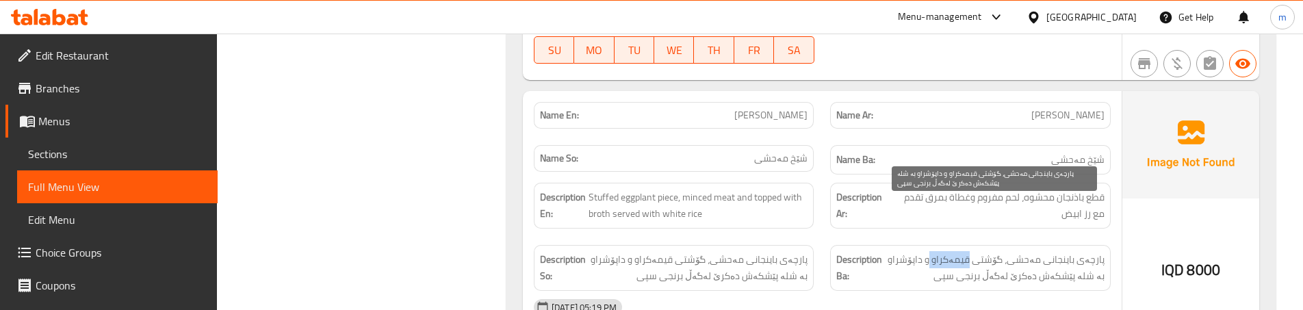
click at [963, 251] on span "پارچەی باینجانی مەحشی، گۆشتی قیمەکراو و داپۆشراو بە شلە پێشکەش دەکرێ لەگەڵ برنج…" at bounding box center [994, 268] width 219 height 34
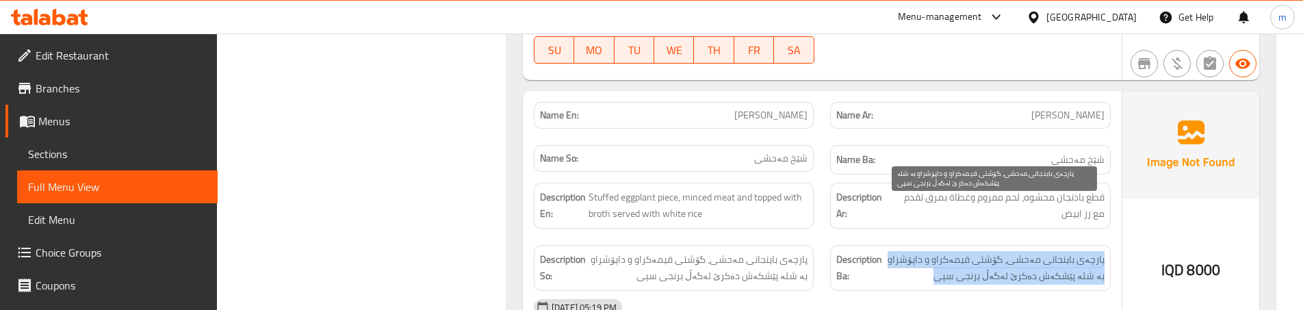
click at [963, 251] on span "پارچەی باینجانی مەحشی، گۆشتی قیمەکراو و داپۆشراو بە شلە پێشکەش دەکرێ لەگەڵ برنج…" at bounding box center [994, 268] width 219 height 34
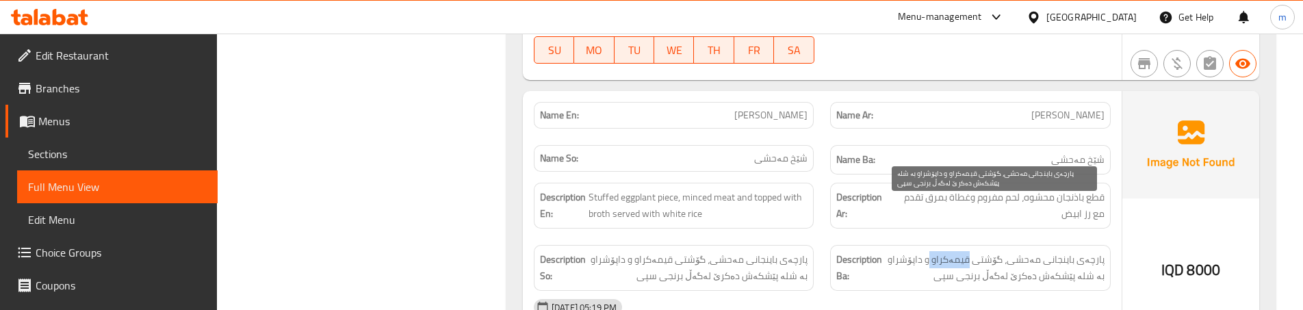
click at [963, 251] on span "پارچەی باینجانی مەحشی، گۆشتی قیمەکراو و داپۆشراو بە شلە پێشکەش دەکرێ لەگەڵ برنج…" at bounding box center [994, 268] width 219 height 34
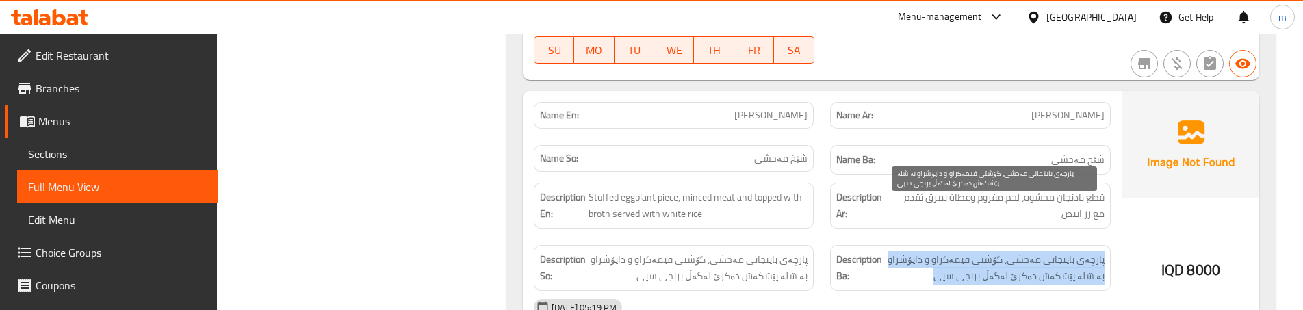
click at [963, 251] on span "پارچەی باینجانی مەحشی، گۆشتی قیمەکراو و داپۆشراو بە شلە پێشکەش دەکرێ لەگەڵ برنج…" at bounding box center [994, 268] width 219 height 34
click at [964, 251] on span "پارچەی باینجانی مەحشی، گۆشتی قیمەکراو و داپۆشراو بە شلە پێشکەش دەکرێ لەگەڵ برنج…" at bounding box center [994, 268] width 219 height 34
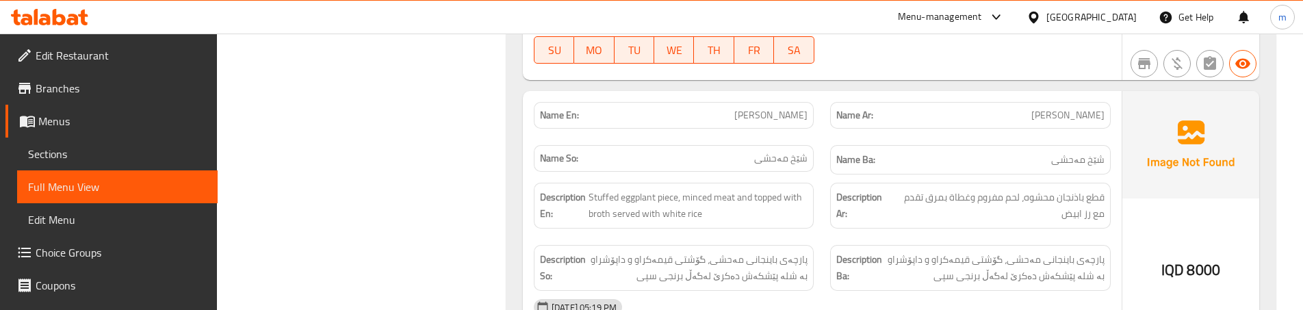
click at [827, 175] on div "Description Ar: قطع باذنجان محشوه، لحم مفروم وغطاة بمرق تقدم مع رز ابيض" at bounding box center [970, 206] width 296 height 62
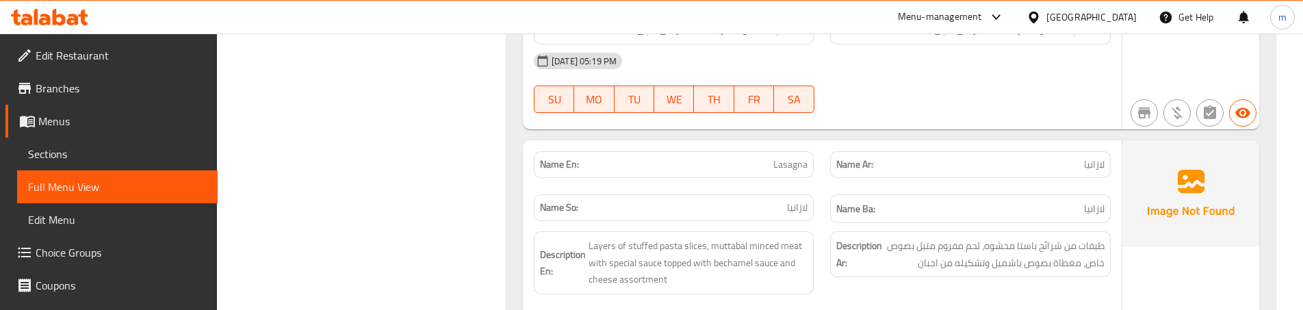
scroll to position [5202, 0]
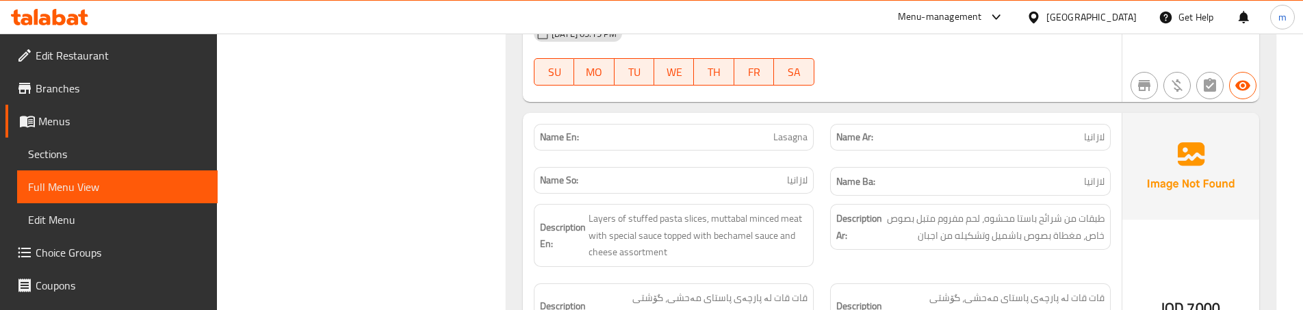
click at [826, 206] on div "Description Ar: طبقات من شرائح باستا محشوه، لحم مفروم متبل بصوص خاص، مغطاة بصوص…" at bounding box center [970, 235] width 296 height 79
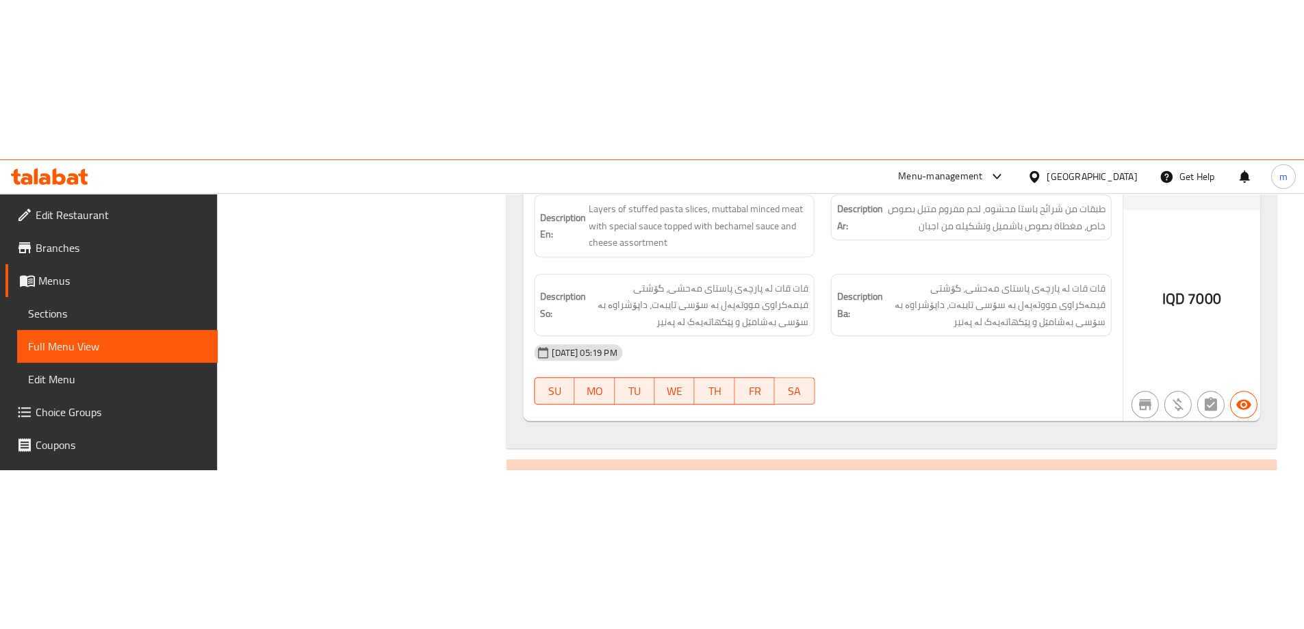
scroll to position [5052, 0]
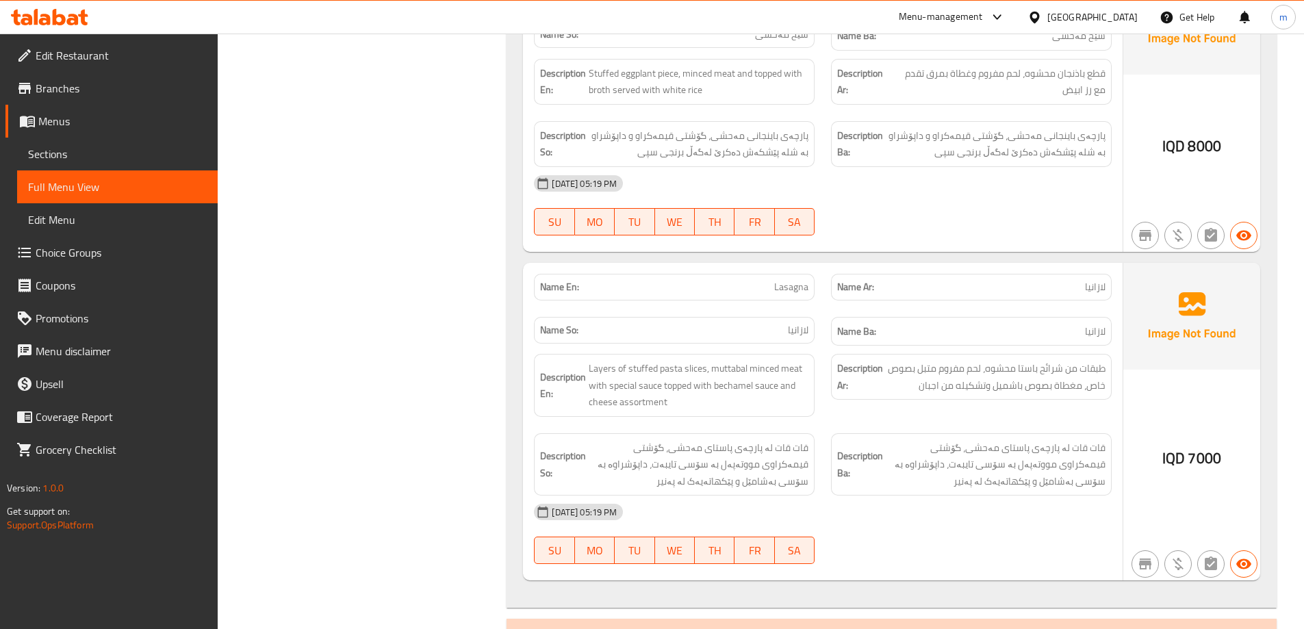
click at [98, 149] on span "Sections" at bounding box center [117, 154] width 179 height 16
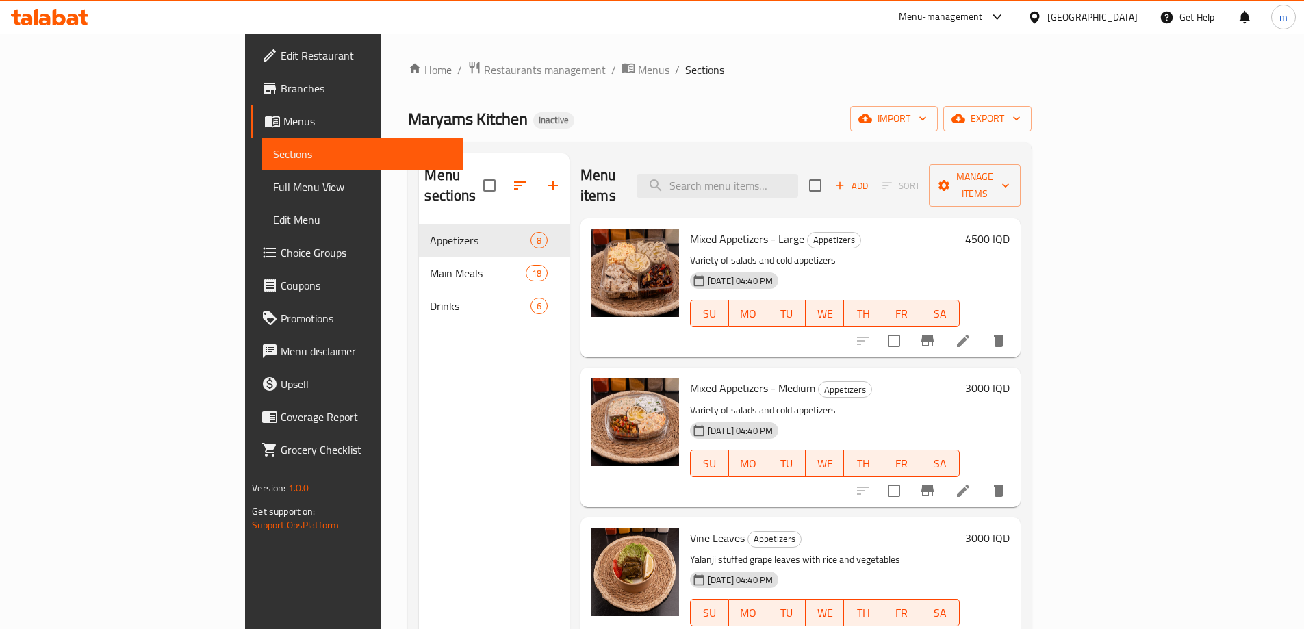
scroll to position [46, 0]
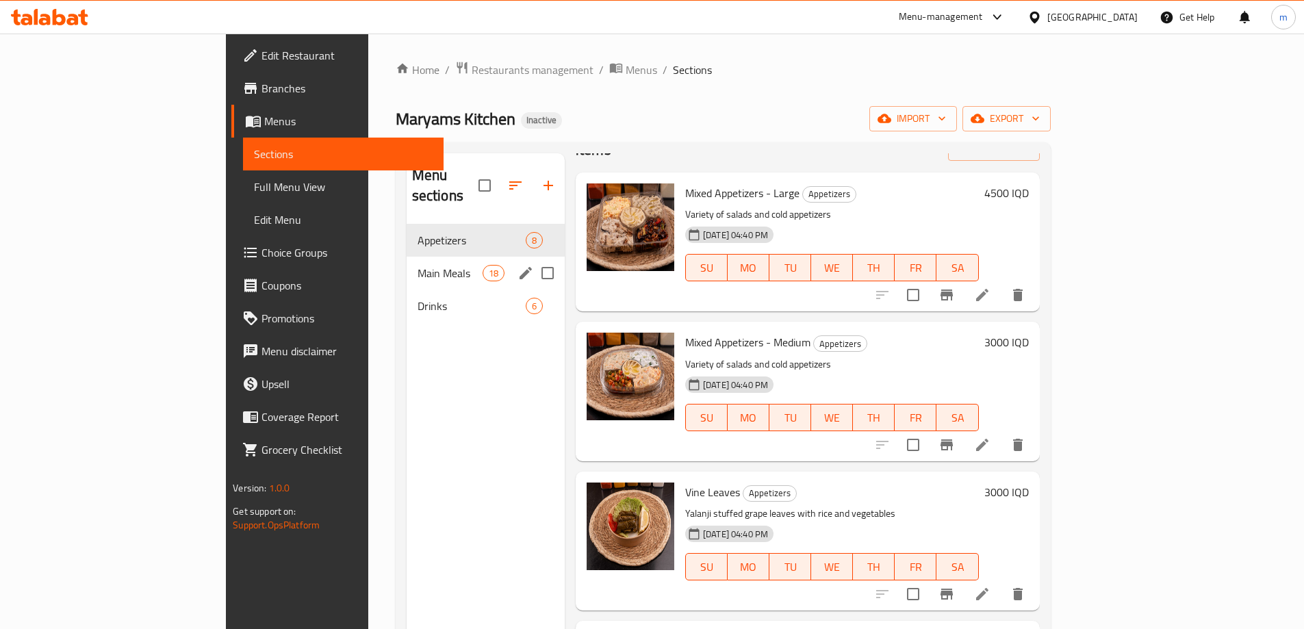
click at [418, 265] on span "Main Meals" at bounding box center [450, 273] width 65 height 16
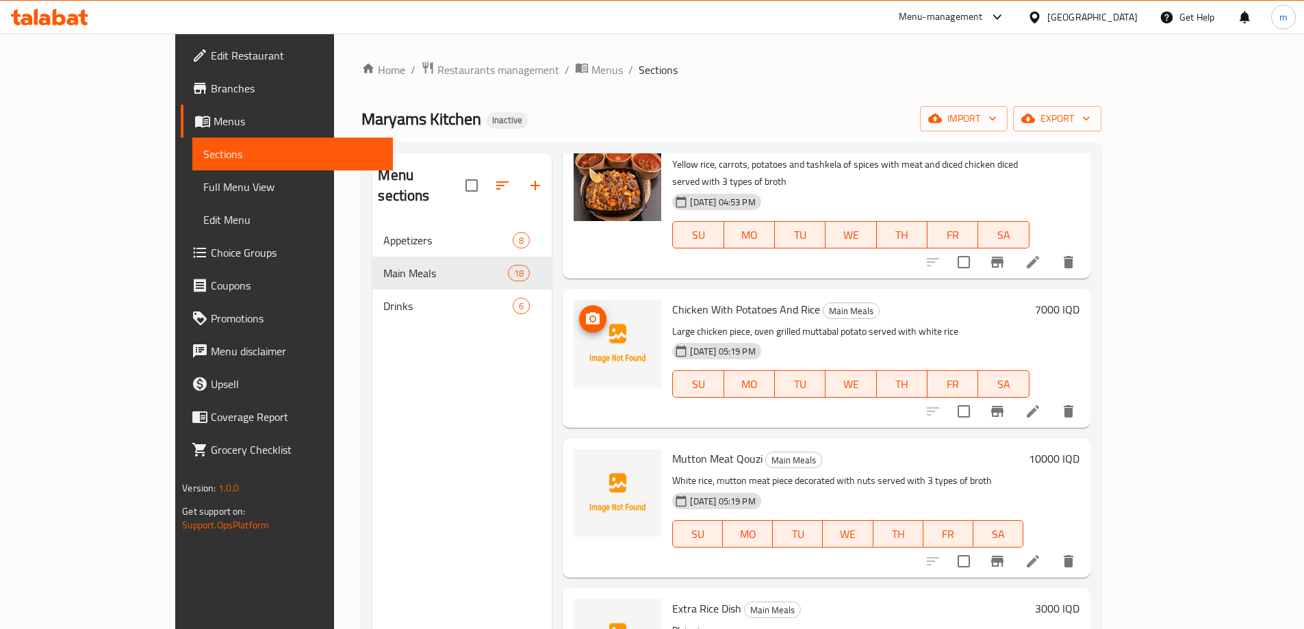
scroll to position [1278, 0]
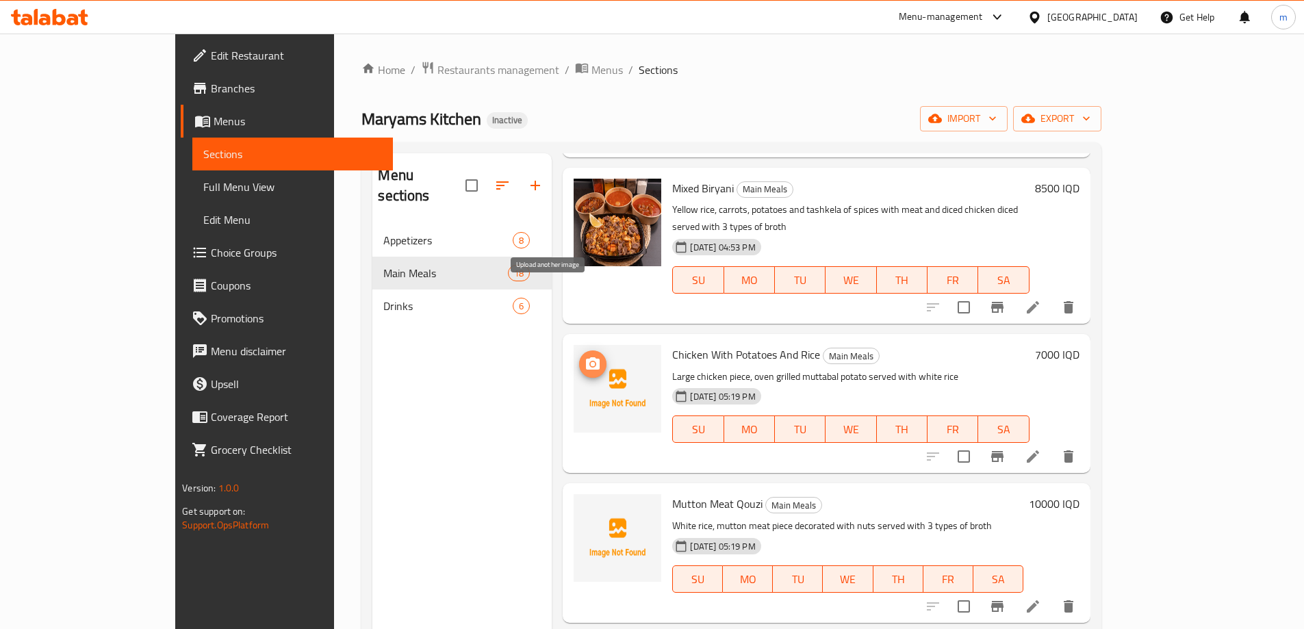
click at [585, 356] on icon "upload picture" at bounding box center [593, 364] width 16 height 16
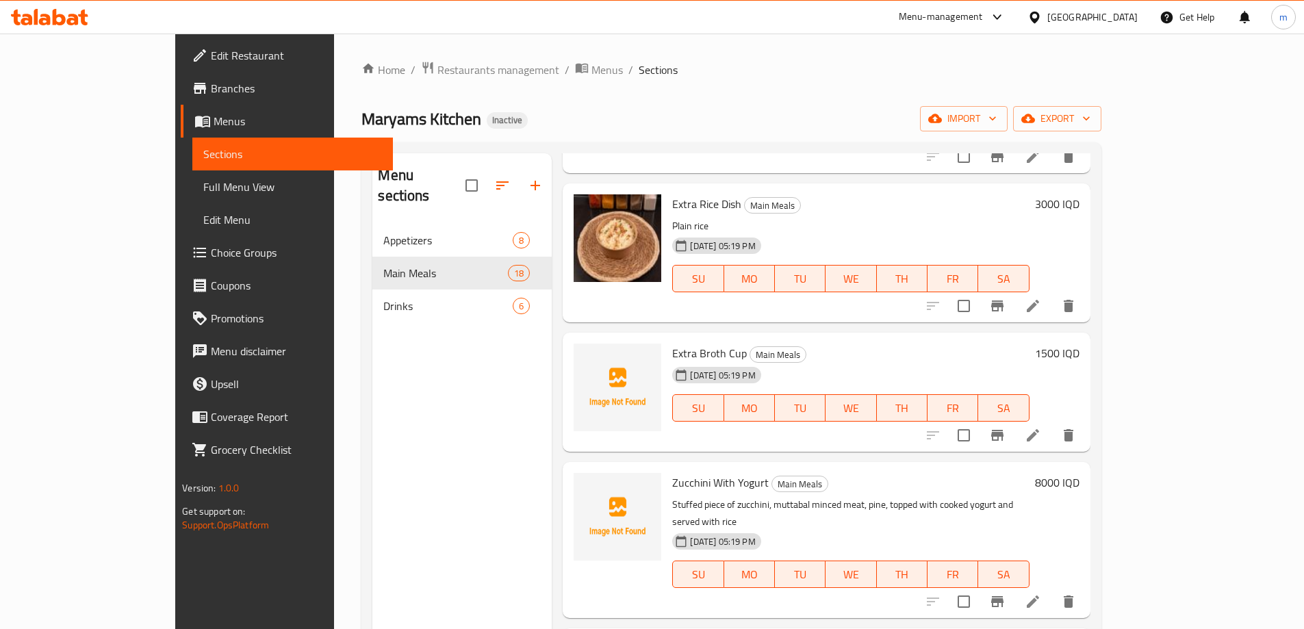
scroll to position [1734, 0]
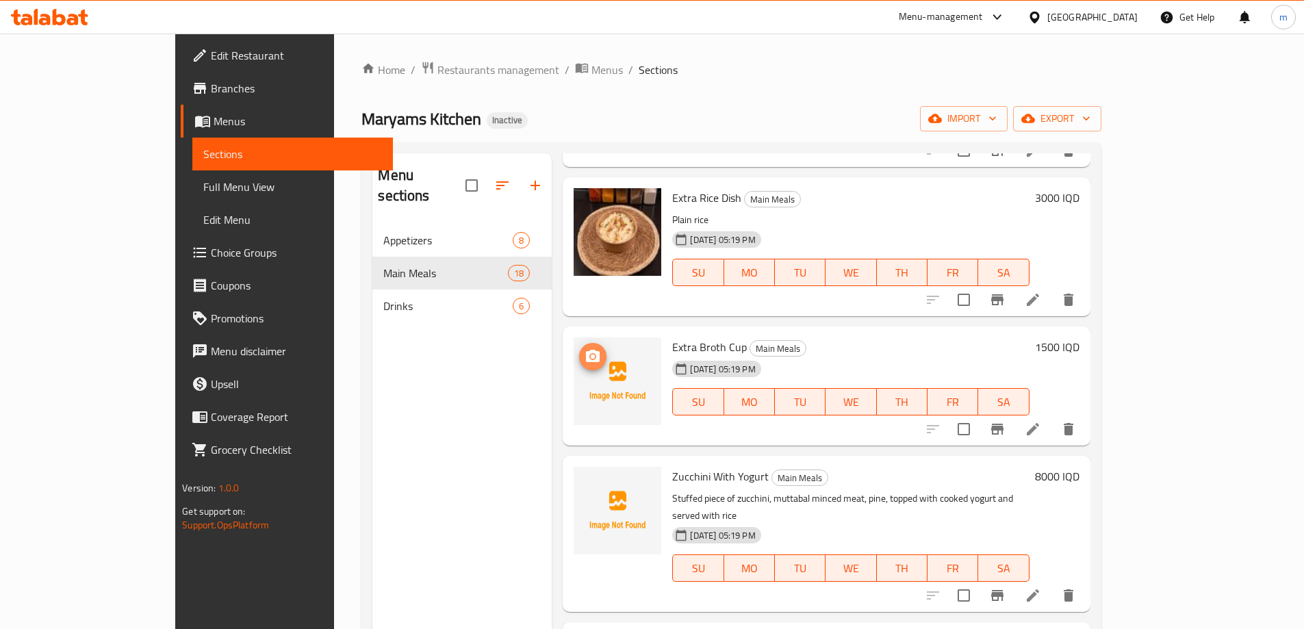
click at [585, 348] on icon "upload picture" at bounding box center [593, 356] width 16 height 16
click at [586, 350] on icon "upload picture" at bounding box center [593, 356] width 14 height 12
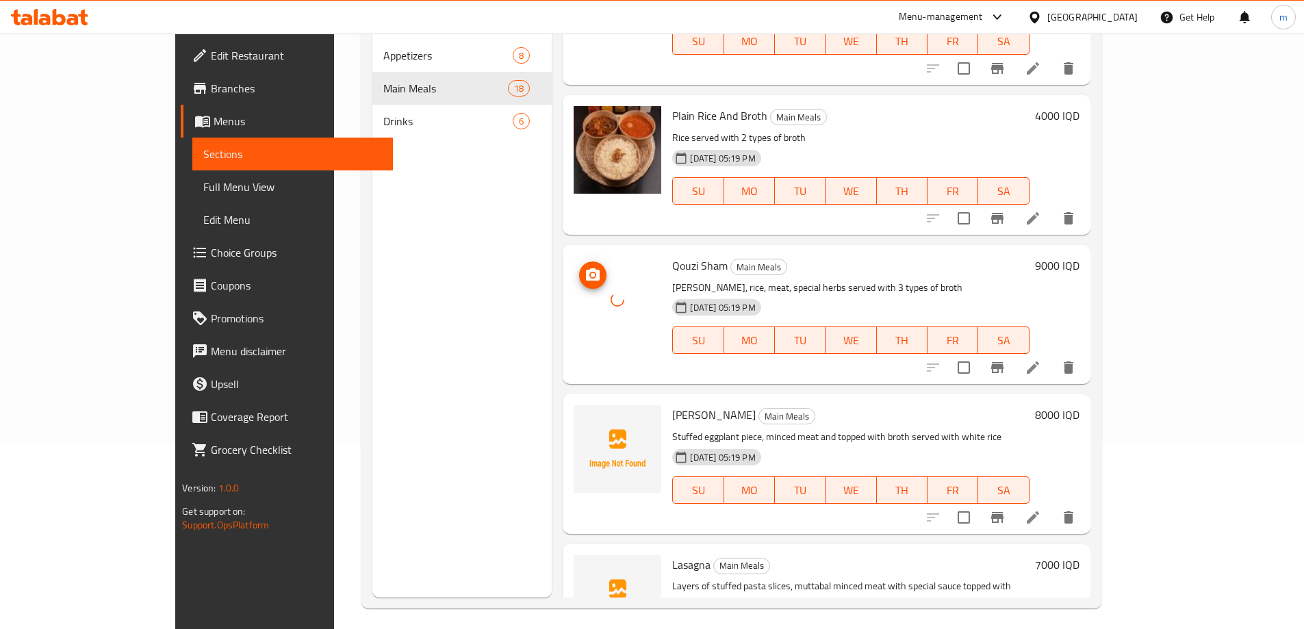
scroll to position [192, 0]
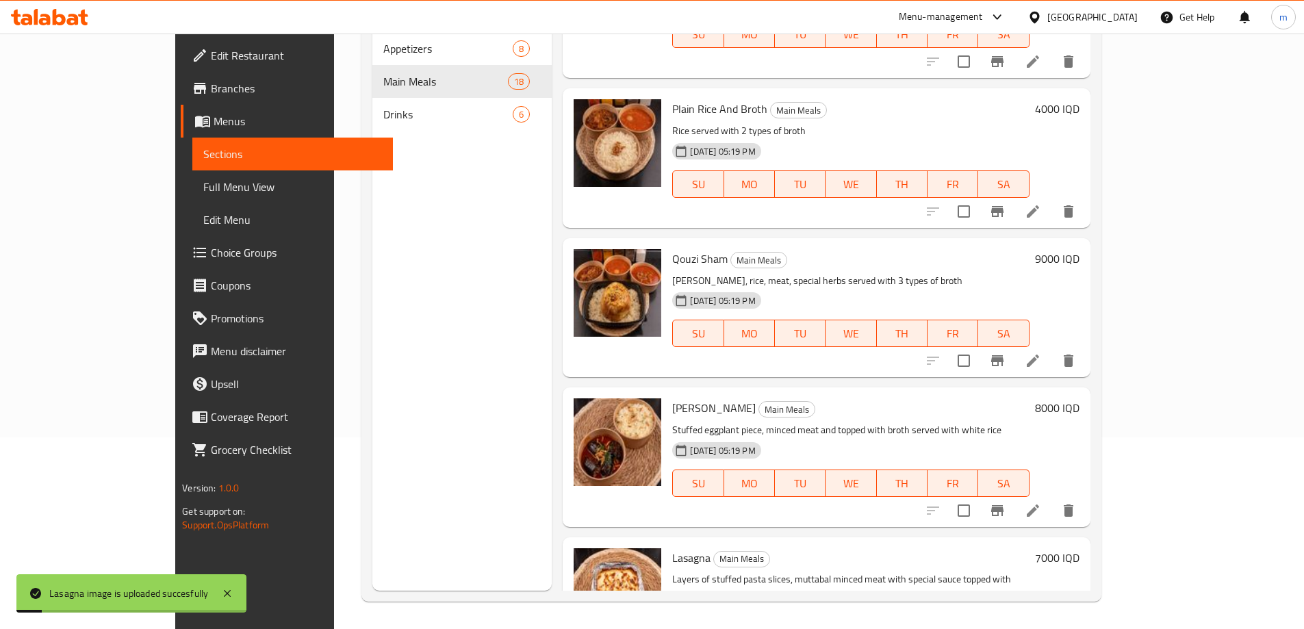
click at [203, 188] on span "Full Menu View" at bounding box center [292, 187] width 179 height 16
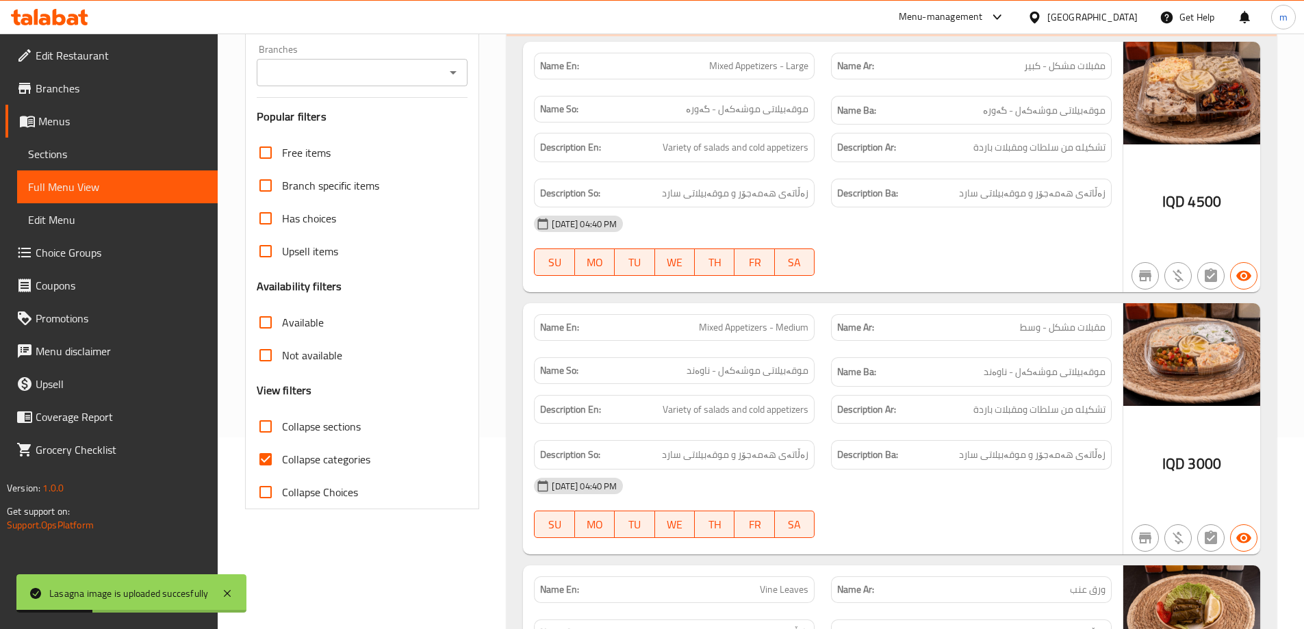
click at [266, 457] on input "Collapse categories" at bounding box center [265, 459] width 33 height 33
checkbox input "false"
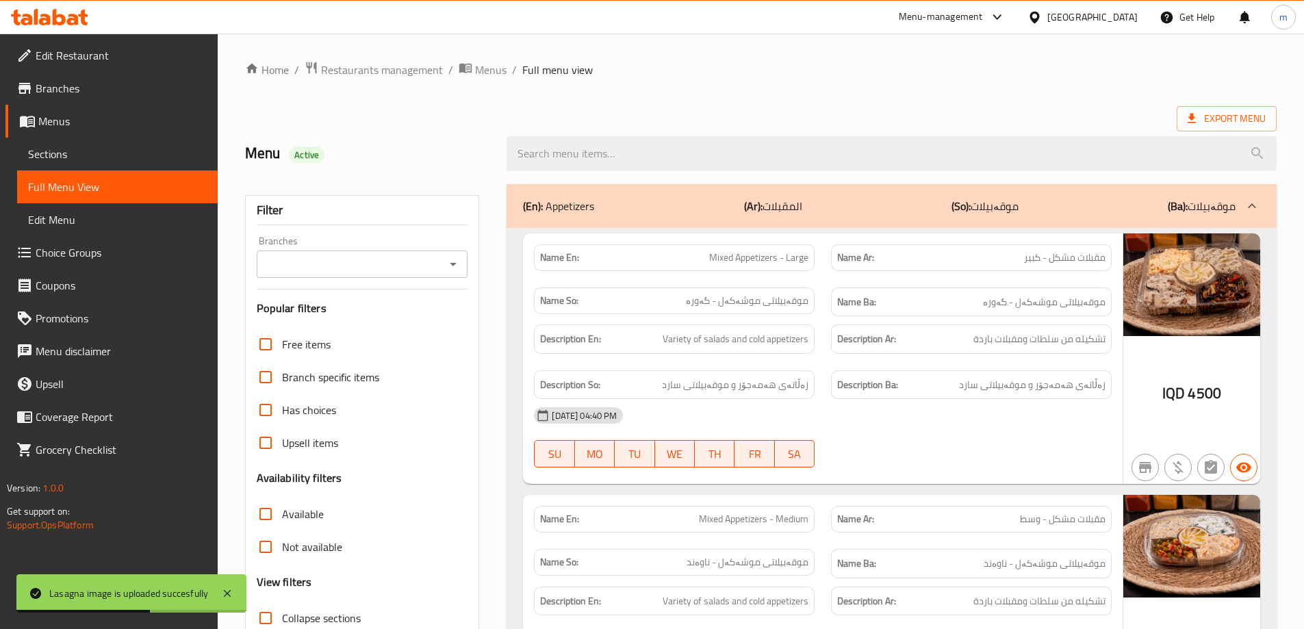
click at [450, 260] on icon "Open" at bounding box center [453, 264] width 16 height 16
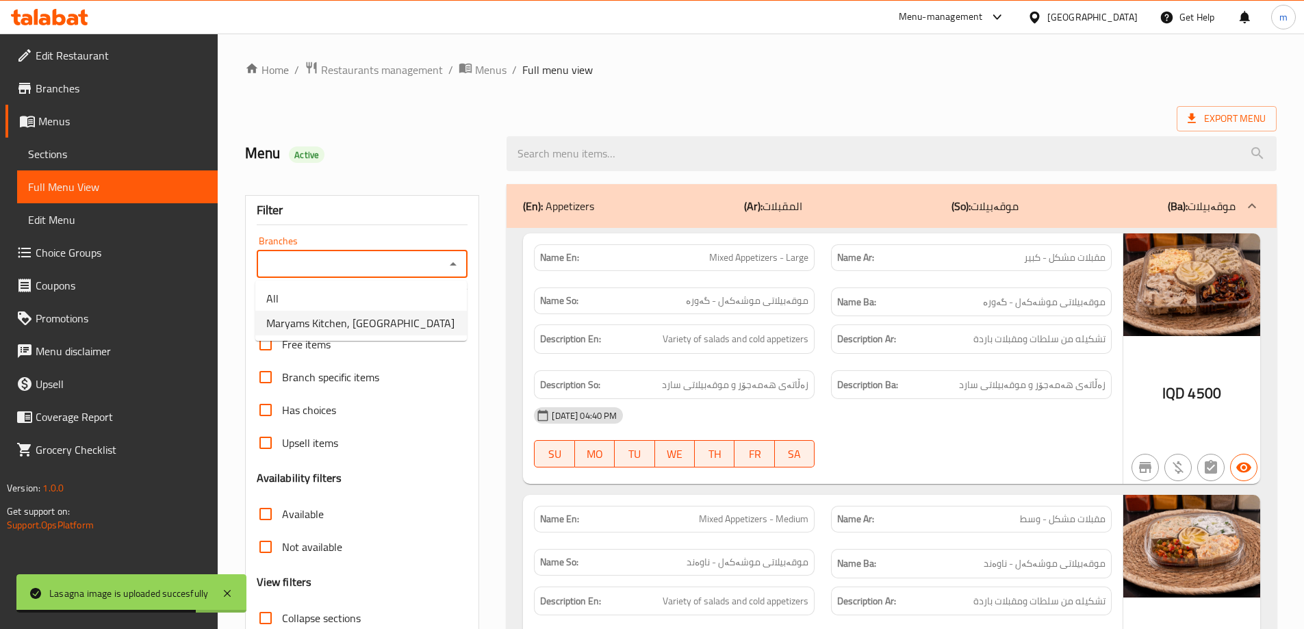
click at [344, 315] on span "Maryams Kitchen, Andazyaran City" at bounding box center [360, 323] width 188 height 16
type input "Maryams Kitchen, Andazyaran City"
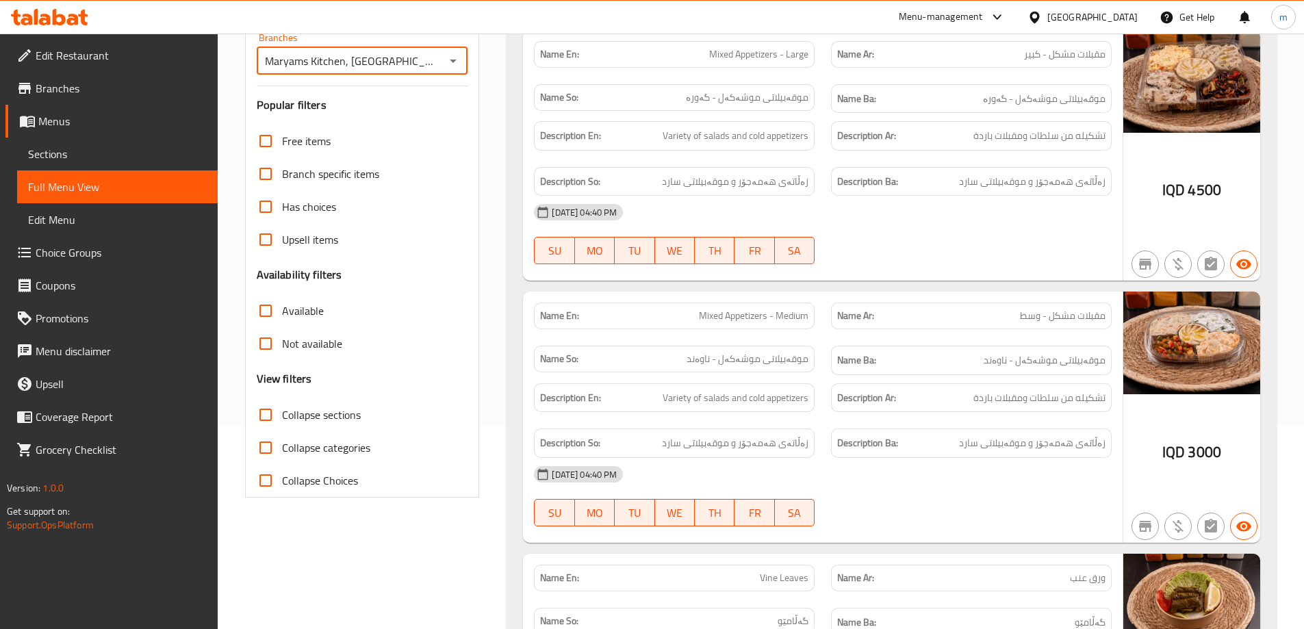
scroll to position [228, 0]
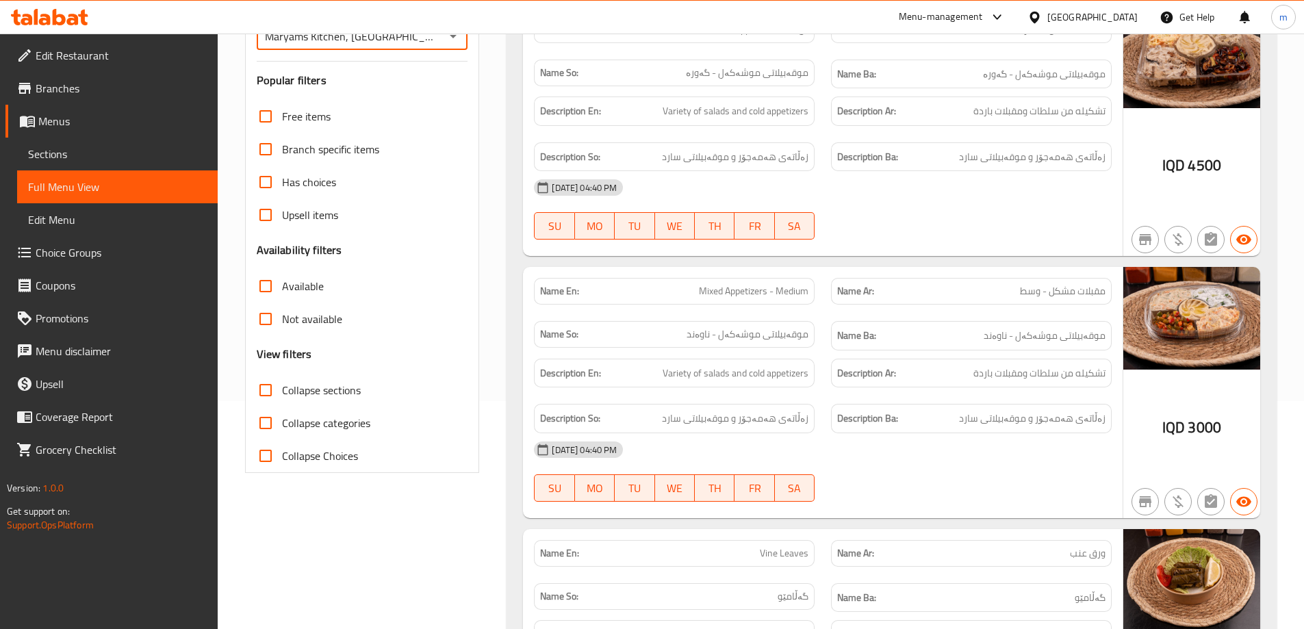
click at [266, 386] on input "Collapse sections" at bounding box center [265, 390] width 33 height 33
checkbox input "true"
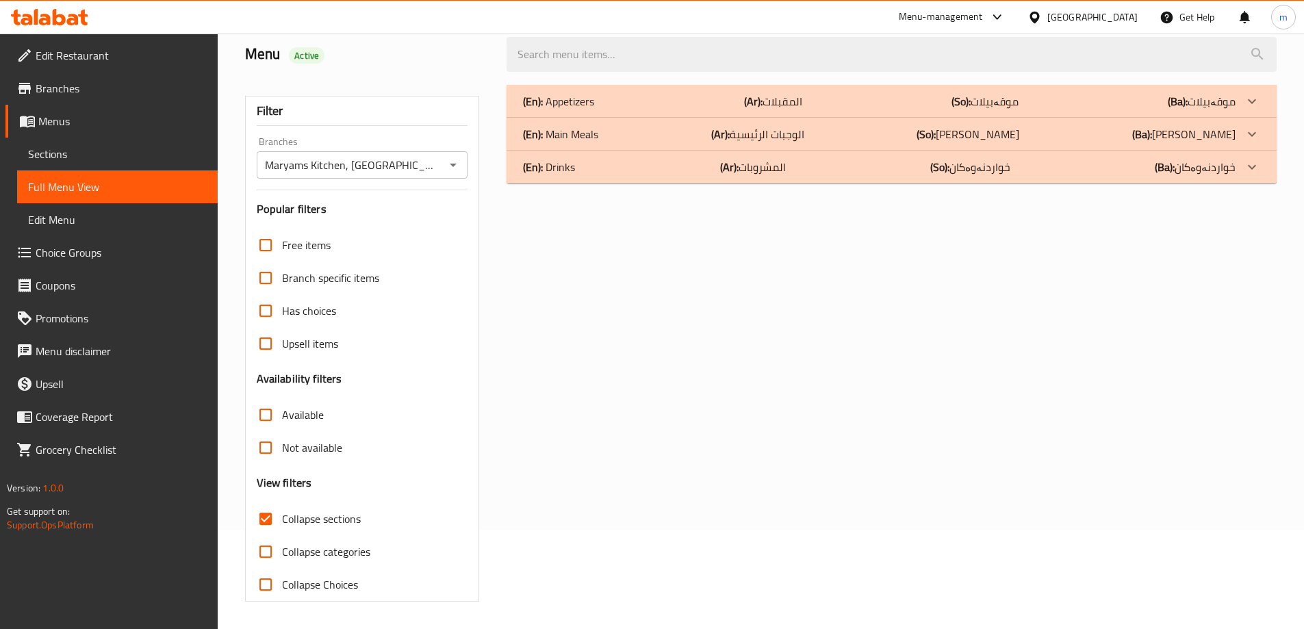
scroll to position [46, 0]
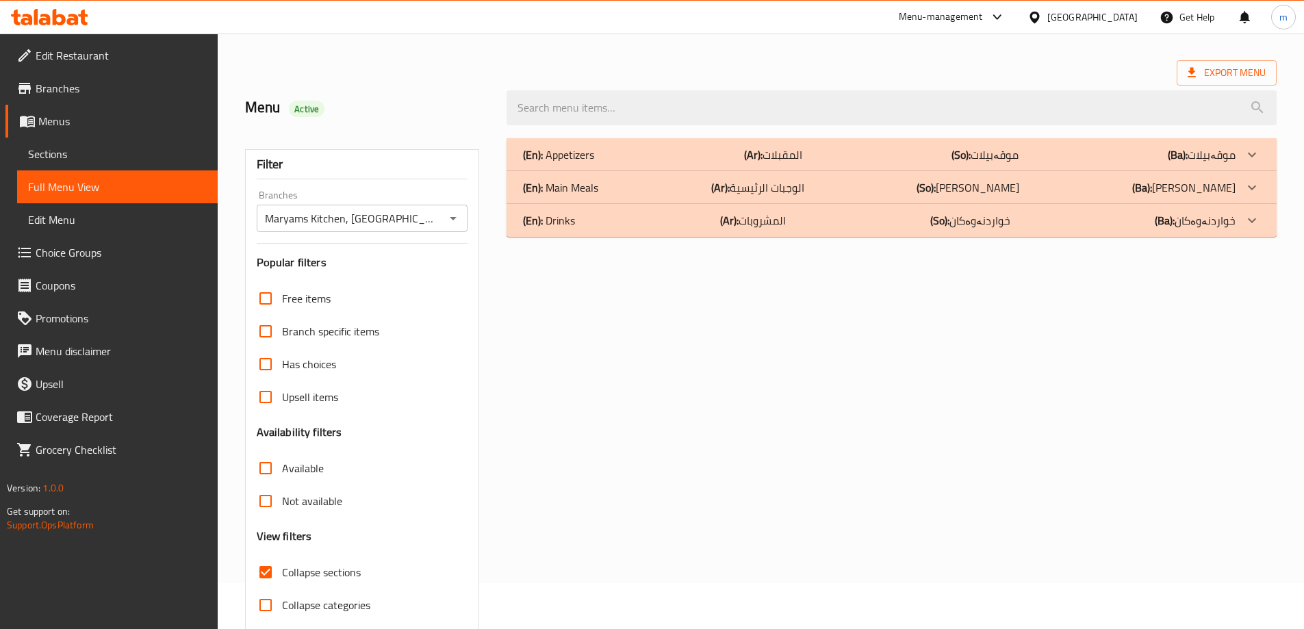
click at [621, 196] on div "(En): Main Meals (Ar): الوجبات الرئيسية (So): ژەمە سەرەکییەکان (Ba): ژەمە سەرەک…" at bounding box center [892, 187] width 770 height 33
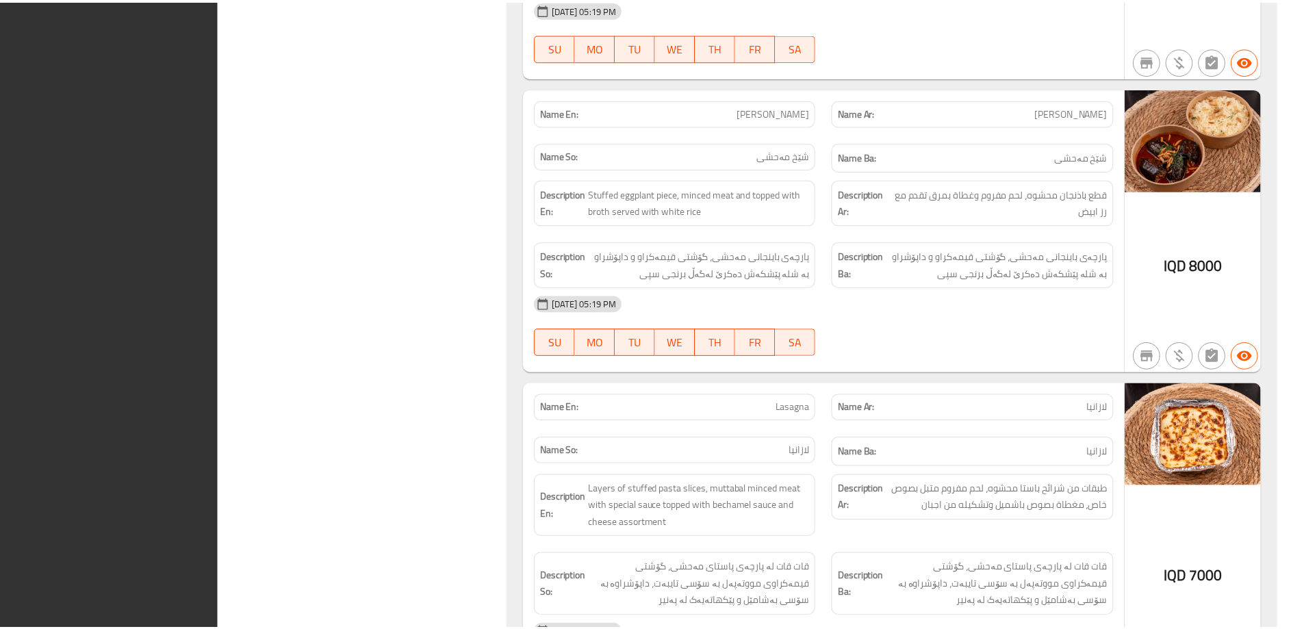
scroll to position [5052, 0]
